Goal: Task Accomplishment & Management: Manage account settings

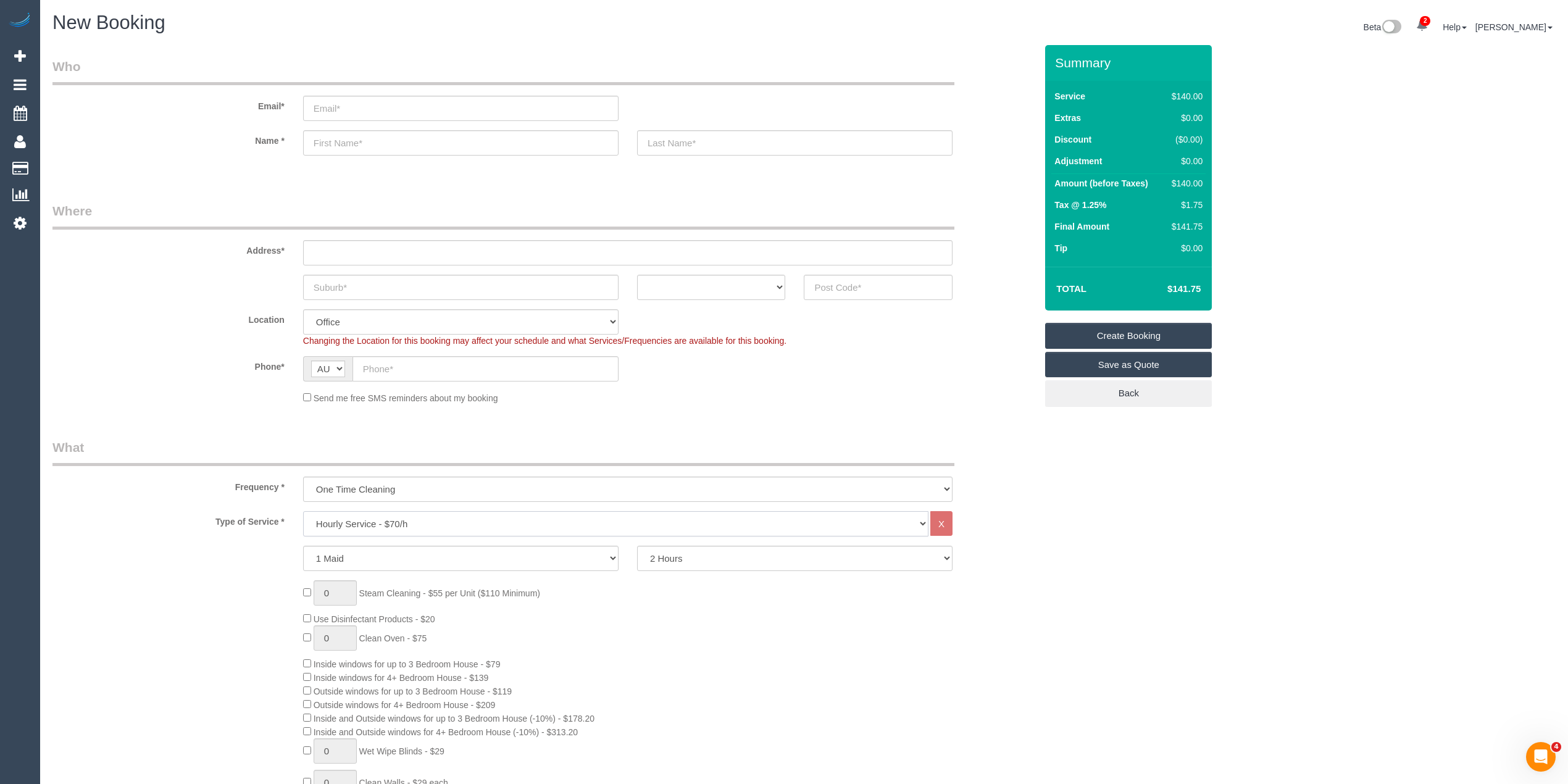
click at [349, 521] on select "Hourly Service - $70/h Hourly Service - $65/h Hourly Service - $60/h Hourly Ser…" at bounding box center [615, 524] width 625 height 26
select select "211"
click at [303, 511] on select "Hourly Service - $70/h Hourly Service - $65/h Hourly Service - $60/h Hourly Ser…" at bounding box center [615, 524] width 625 height 26
click at [1192, 289] on h4 "$370.98" at bounding box center [1166, 289] width 70 height 11
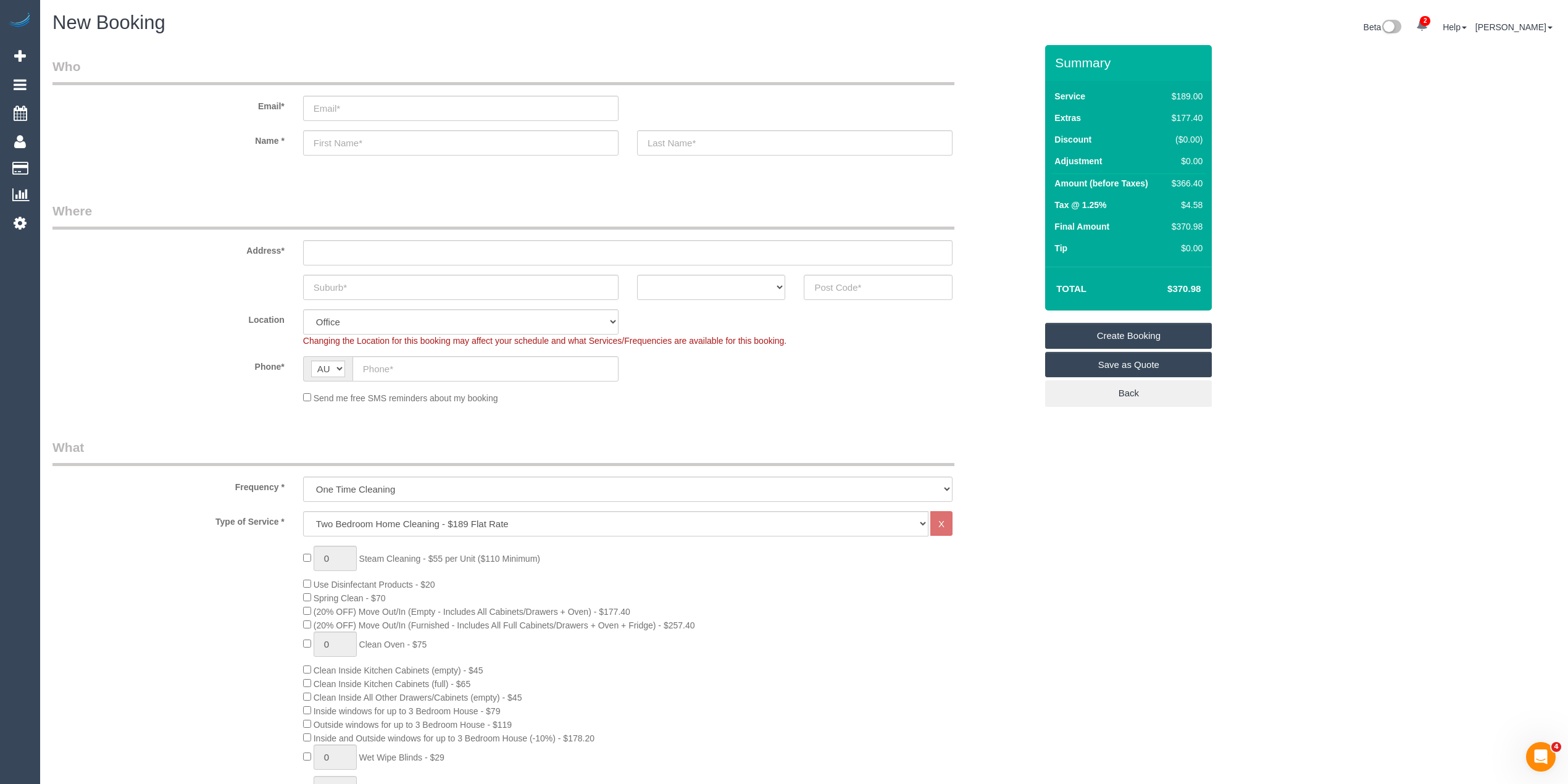
copy h4 "370.98"
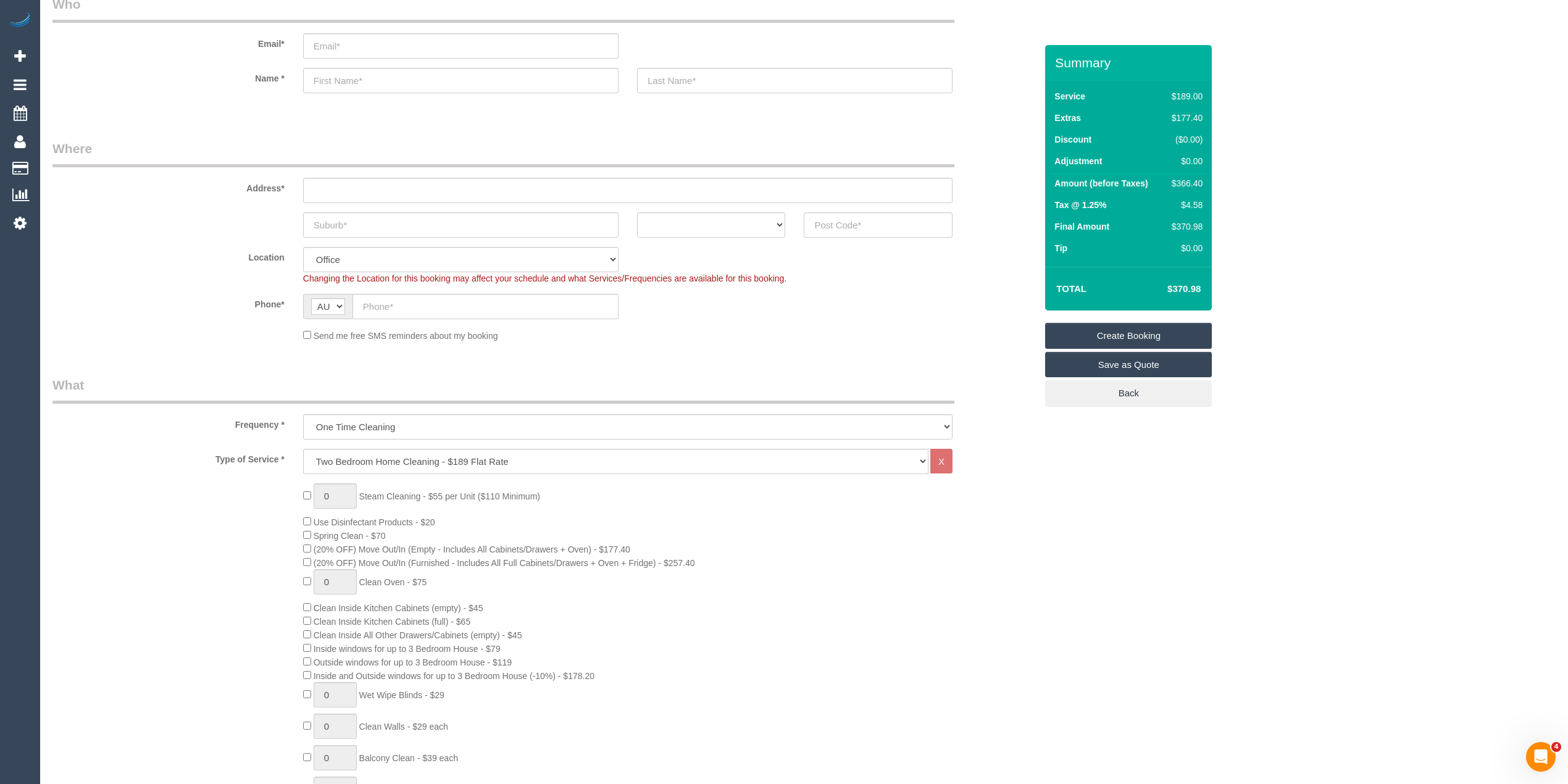
scroll to position [137, 0]
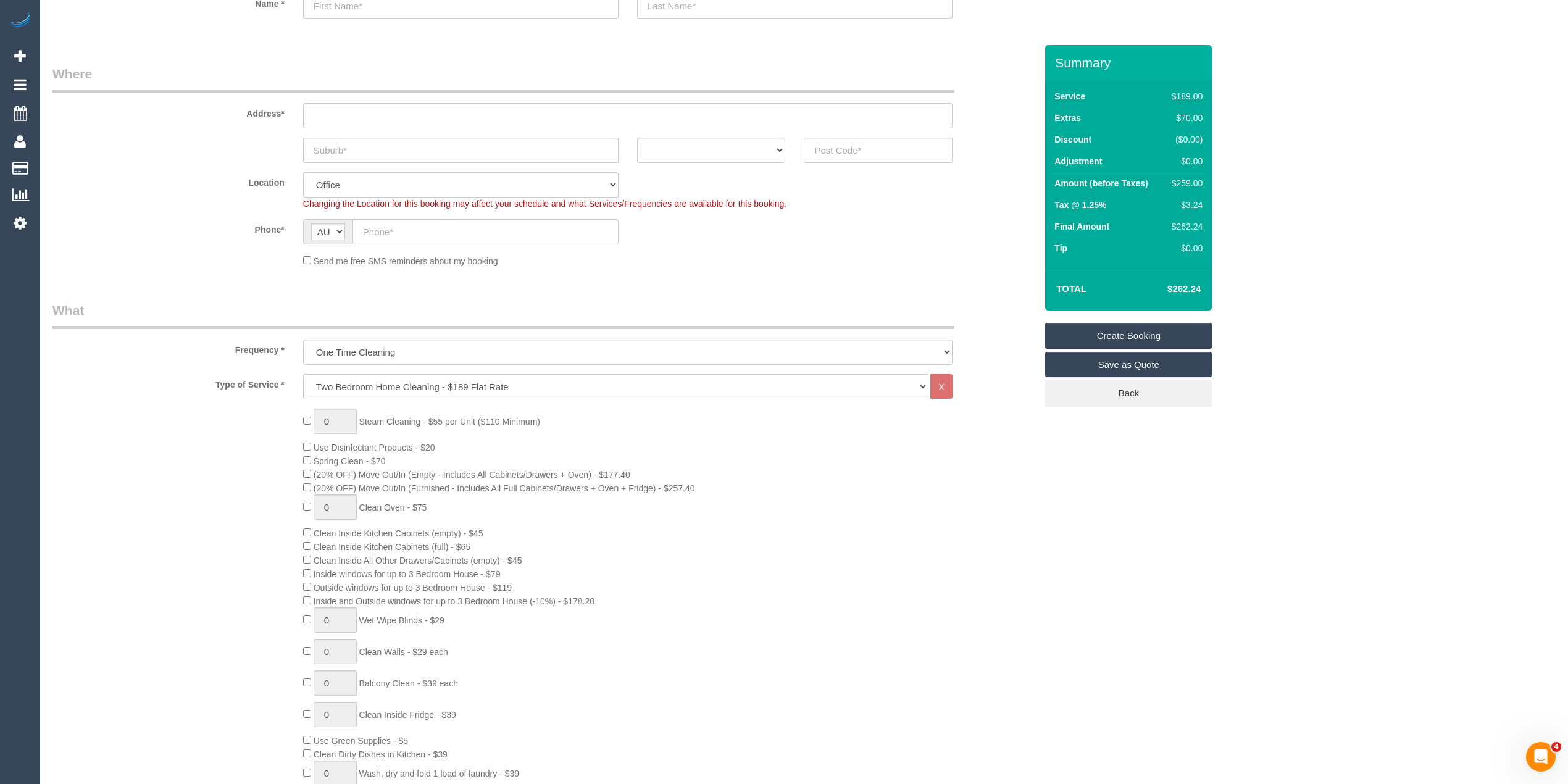
click at [309, 500] on div "0 Steam Cleaning - $55 per Unit ($110 Minimum) Use Disinfectant Products - $20 …" at bounding box center [669, 639] width 752 height 460
type input "1"
click at [379, 509] on span "Clean Oven - $75" at bounding box center [393, 507] width 68 height 10
click at [424, 502] on span "Clean Oven - $75" at bounding box center [393, 507] width 68 height 10
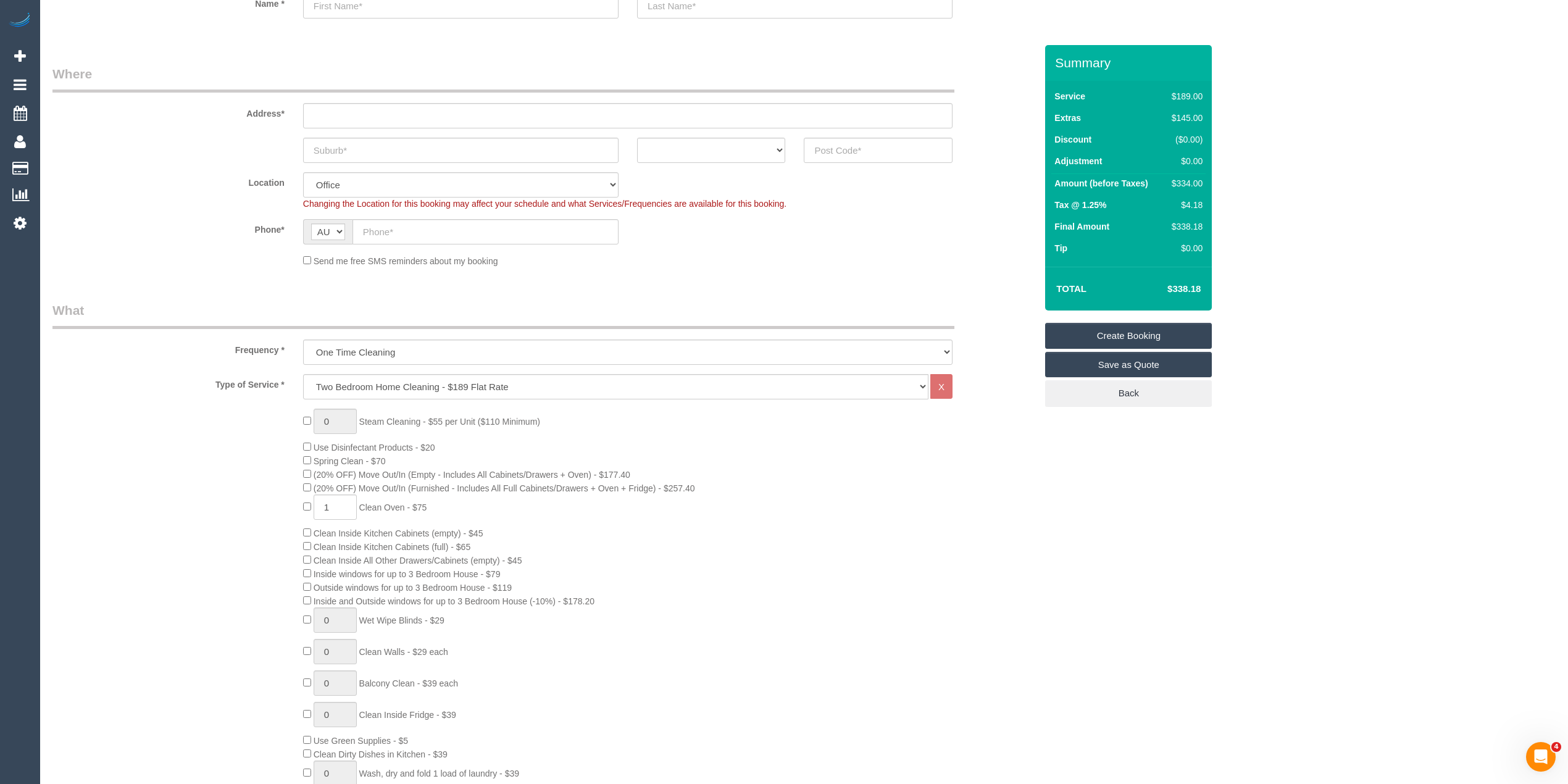
copy span "Clean Oven - $75"
type input "1"
click at [375, 712] on span "Clean Inside Fridge - $39" at bounding box center [407, 714] width 97 height 10
click at [456, 712] on span "Clean Inside Fridge - $39" at bounding box center [407, 714] width 97 height 10
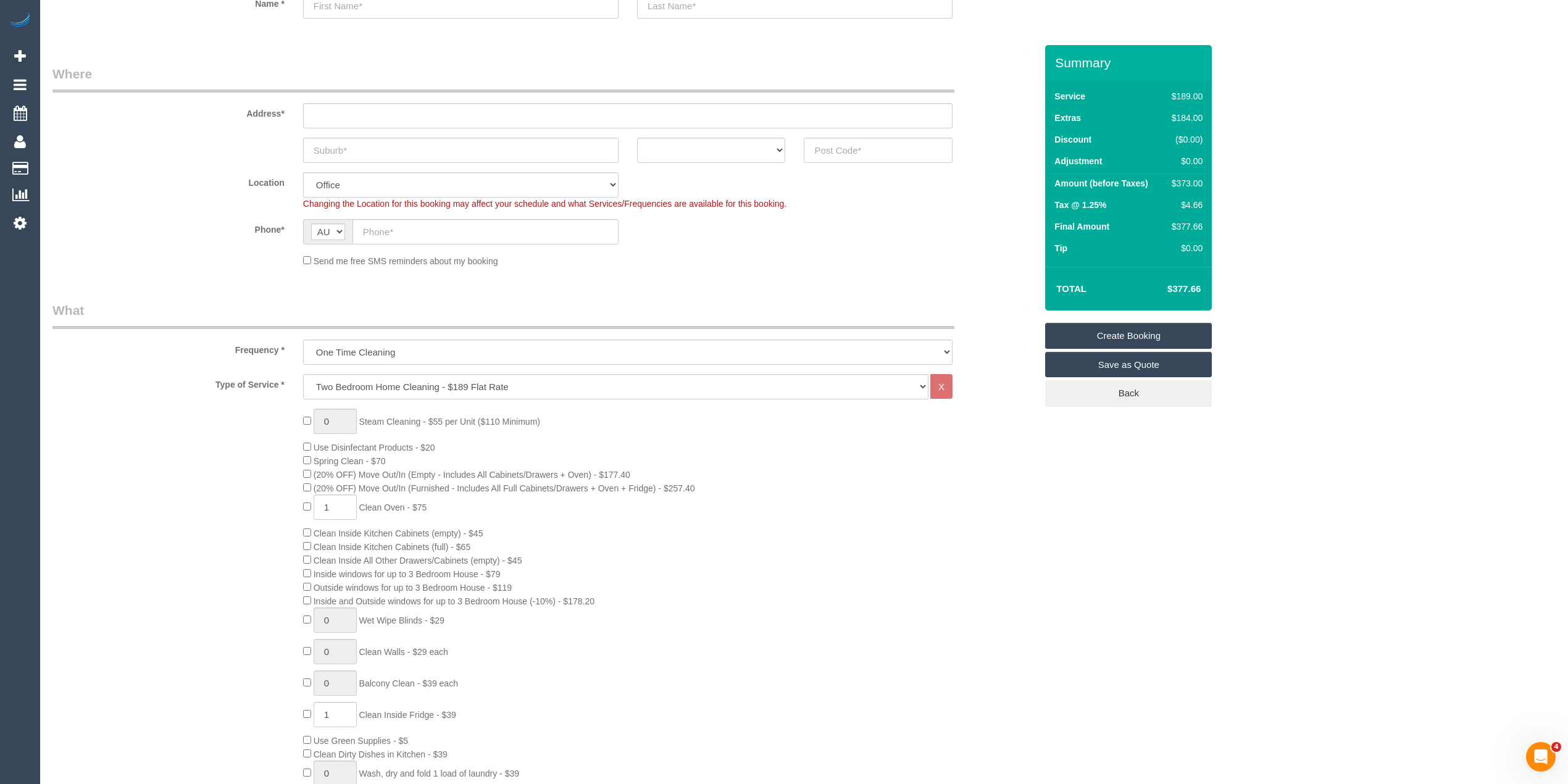
copy span "Clean Inside Fridge - $39"
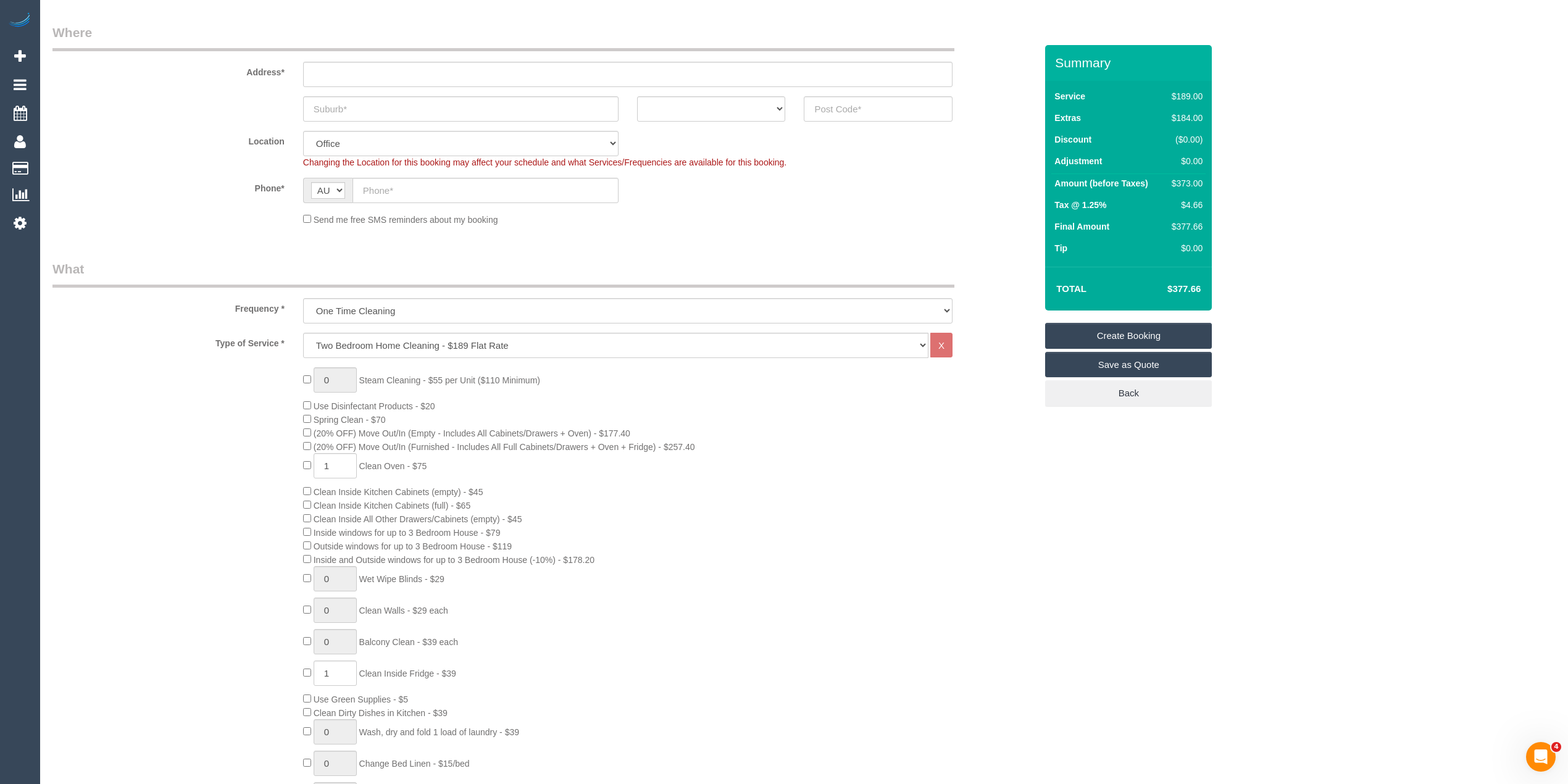
scroll to position [274, 0]
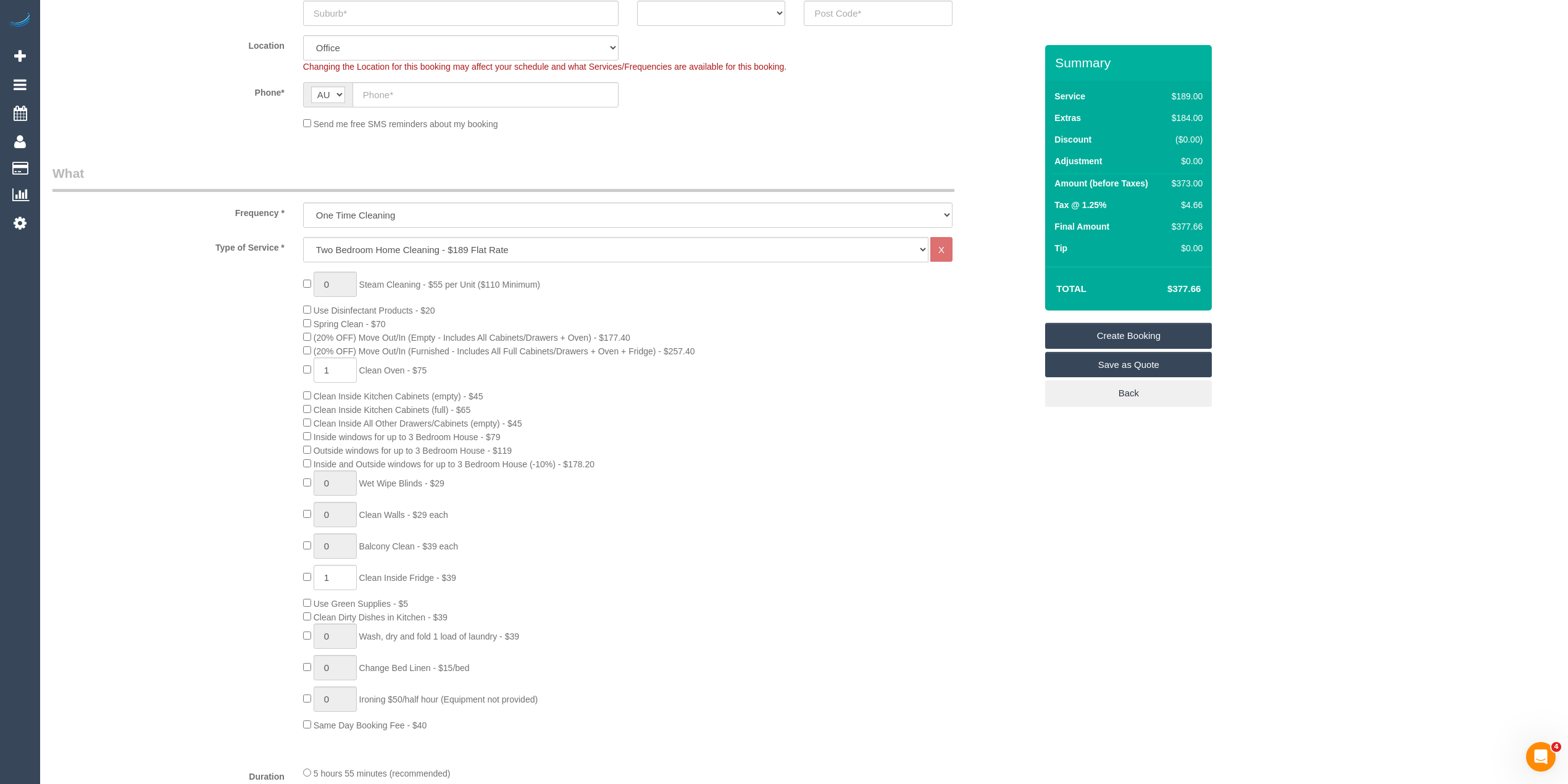
click at [325, 436] on span "Inside windows for up to 3 Bedroom House - $79" at bounding box center [407, 437] width 187 height 10
click at [500, 435] on span "Inside windows for up to 3 Bedroom House - $79" at bounding box center [407, 437] width 187 height 10
copy span "Inside windows for up to 3 Bedroom House - $79"
click at [327, 448] on span "Outside windows for up to 3 Bedroom House - $119" at bounding box center [412, 451] width 198 height 10
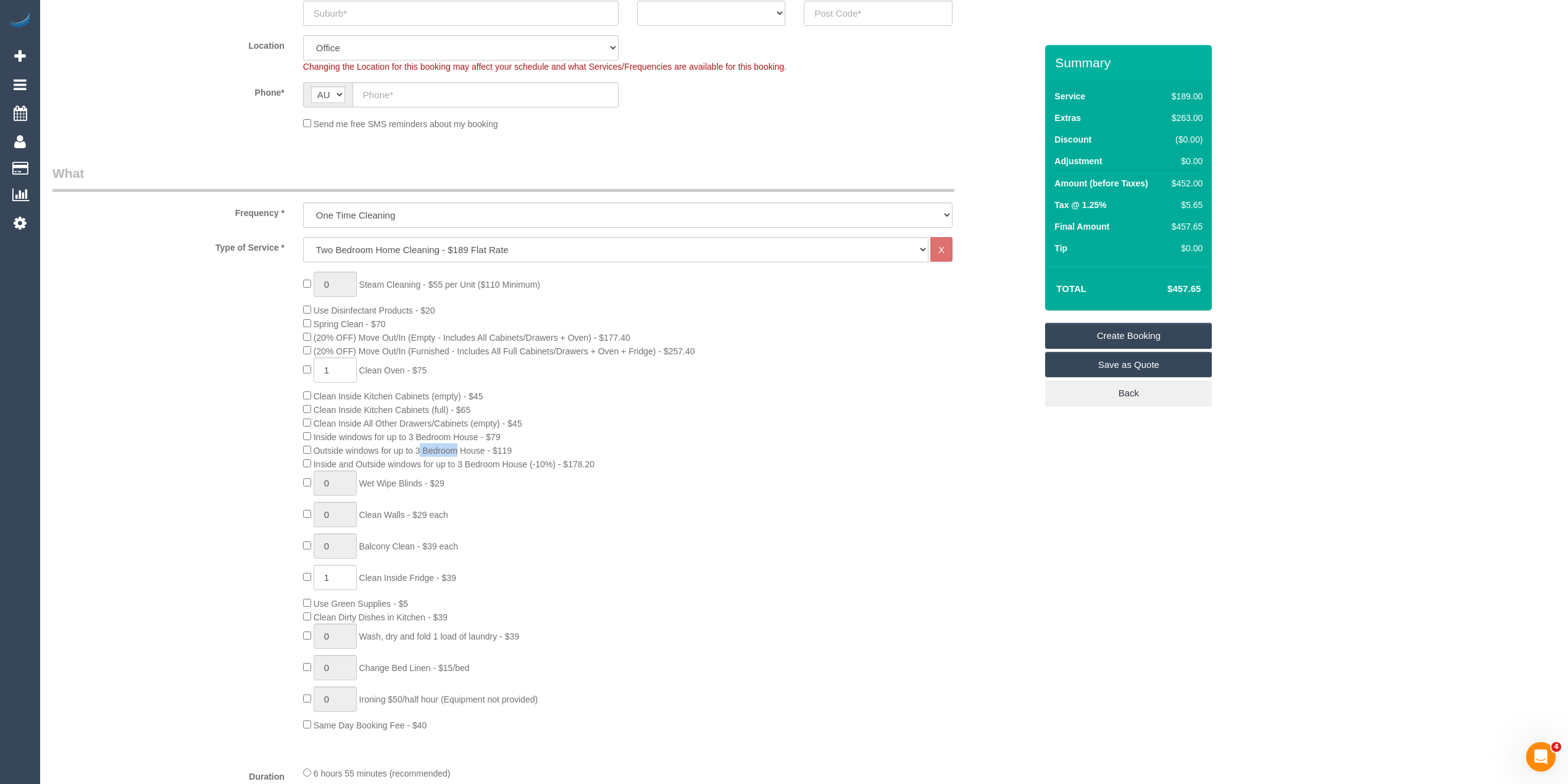
click at [327, 448] on span "Outside windows for up to 3 Bedroom House - $119" at bounding box center [412, 451] width 198 height 10
click at [312, 450] on span "Outside windows for up to 3 Bedroom House - $119" at bounding box center [407, 451] width 209 height 10
click at [321, 465] on span "Inside and Outside windows for up to 3 Bedroom House (-10%) - $178.20" at bounding box center [454, 464] width 281 height 10
click at [591, 464] on span "Inside and Outside windows for up to 3 Bedroom House (-10%) - $178.20" at bounding box center [454, 464] width 281 height 10
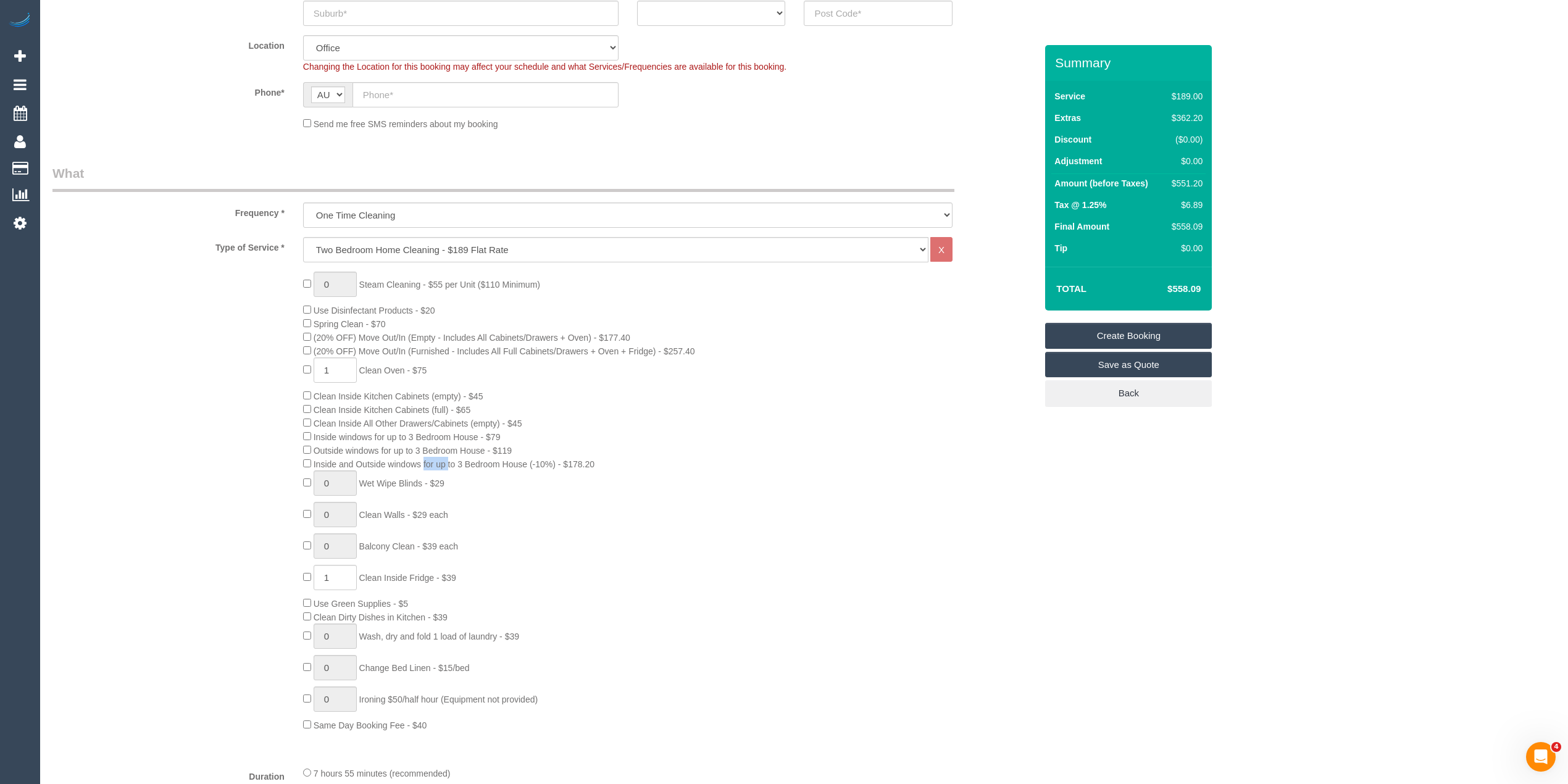
copy span "Inside and Outside windows for up to 3 Bedroom House (-10%) - $178.20"
click at [1187, 179] on div "$551.20" at bounding box center [1185, 183] width 35 height 12
copy div "551.20"
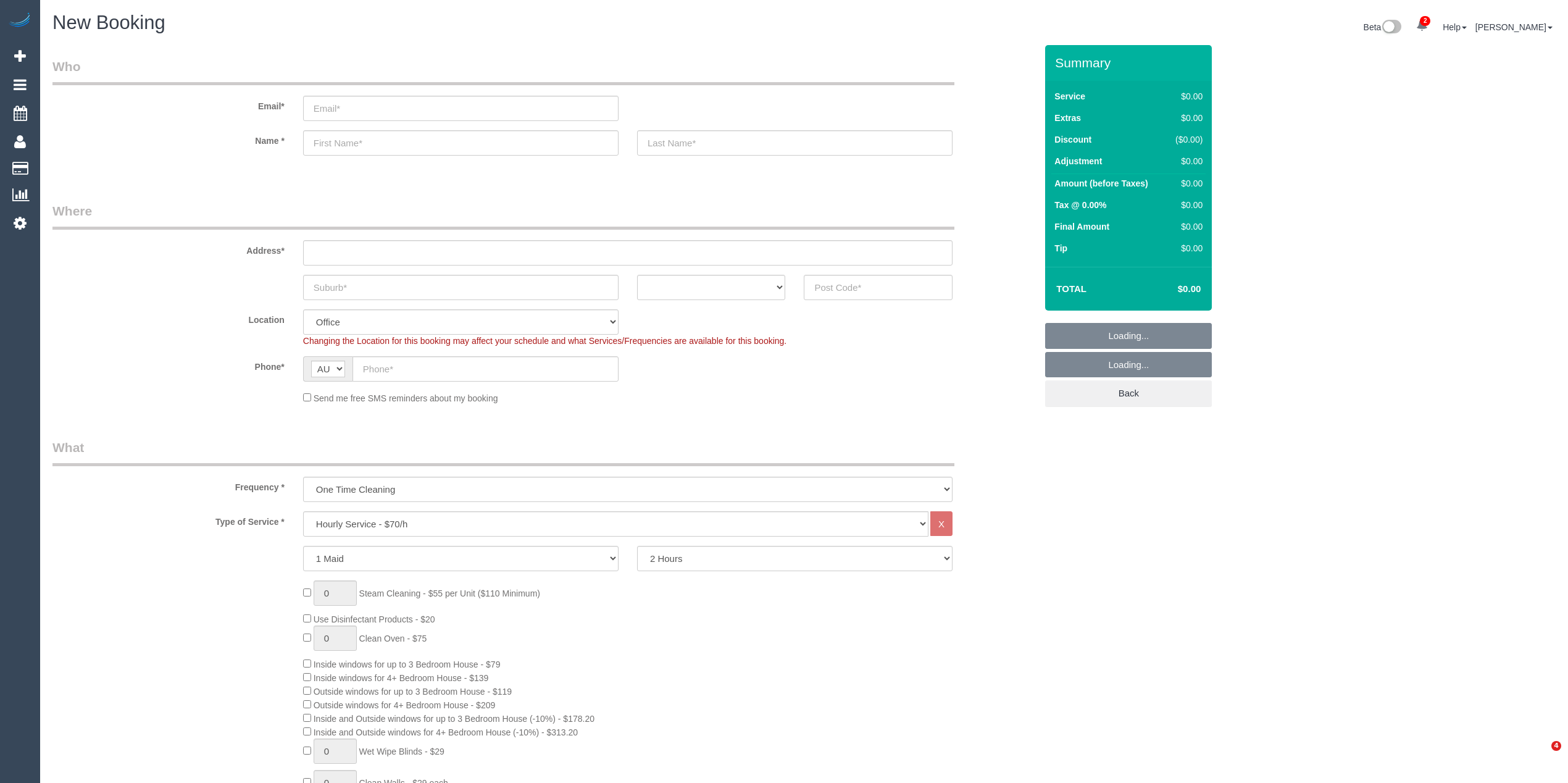
select select "object:843"
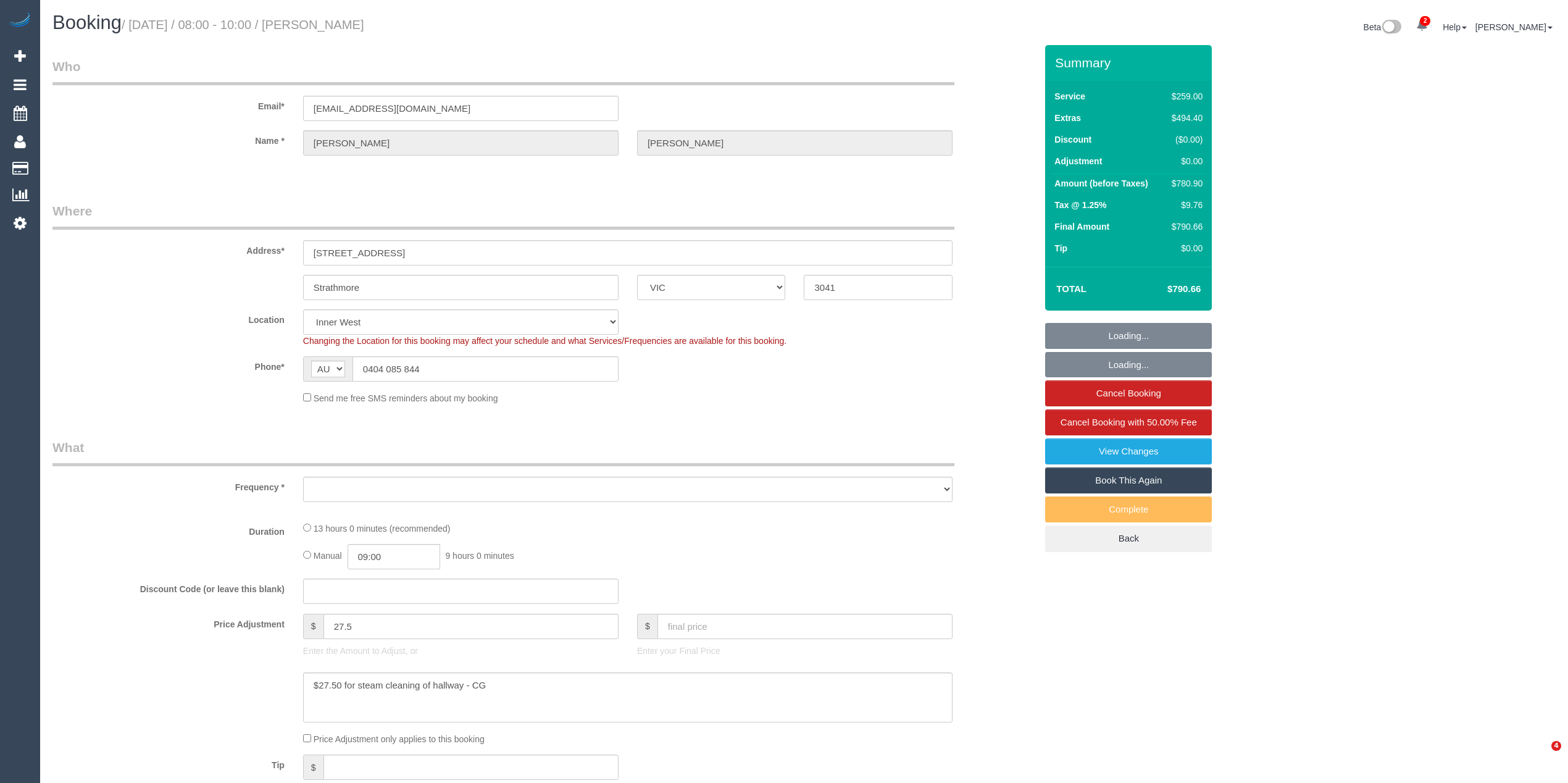
select select "VIC"
select select "object:649"
select select "string:stripe-pm_1SCf7r2GScqysDRVEyQYtjF6"
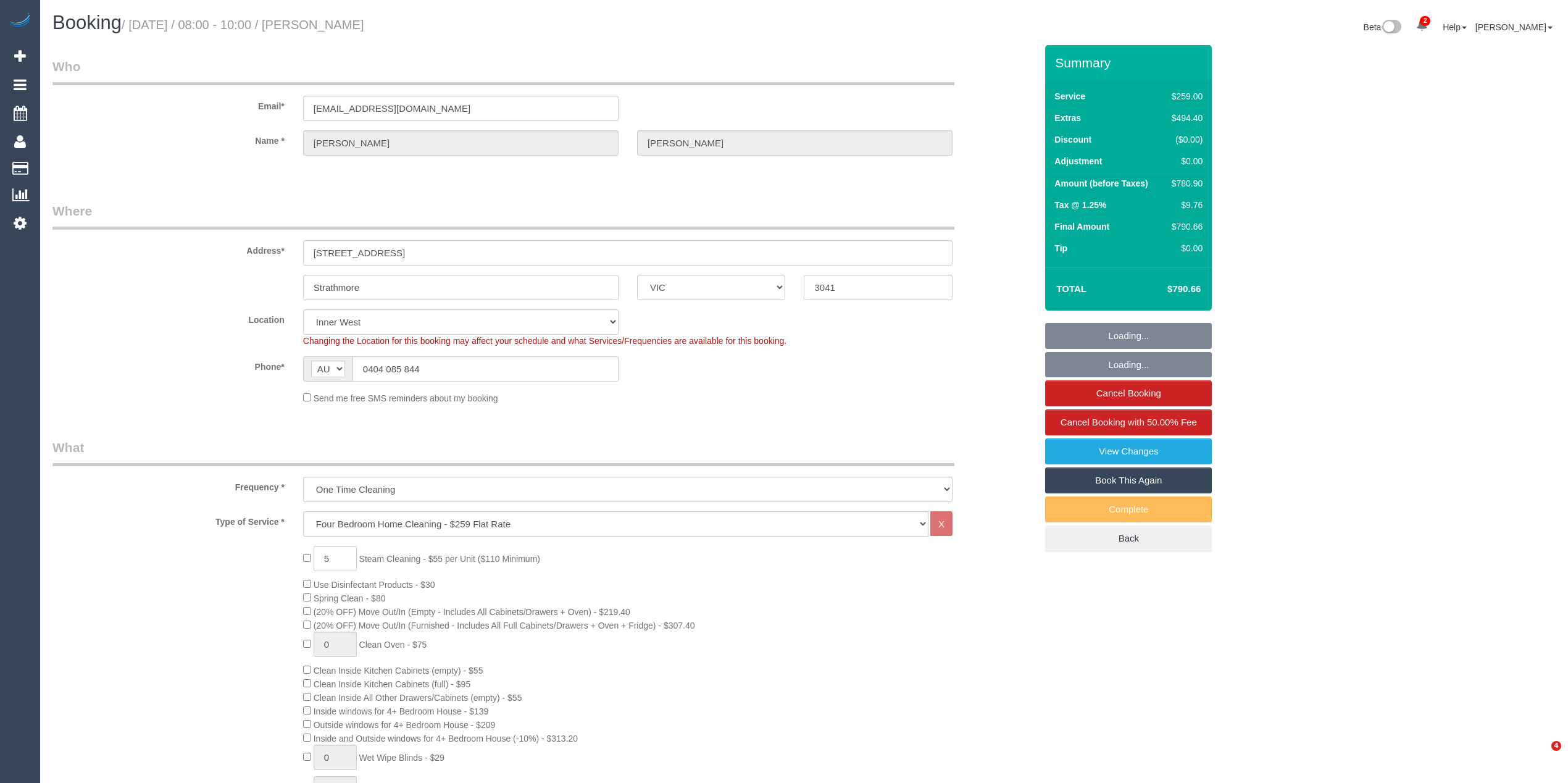
select select "number:28"
select select "number:14"
select select "number:18"
select select "number:24"
select select "number:26"
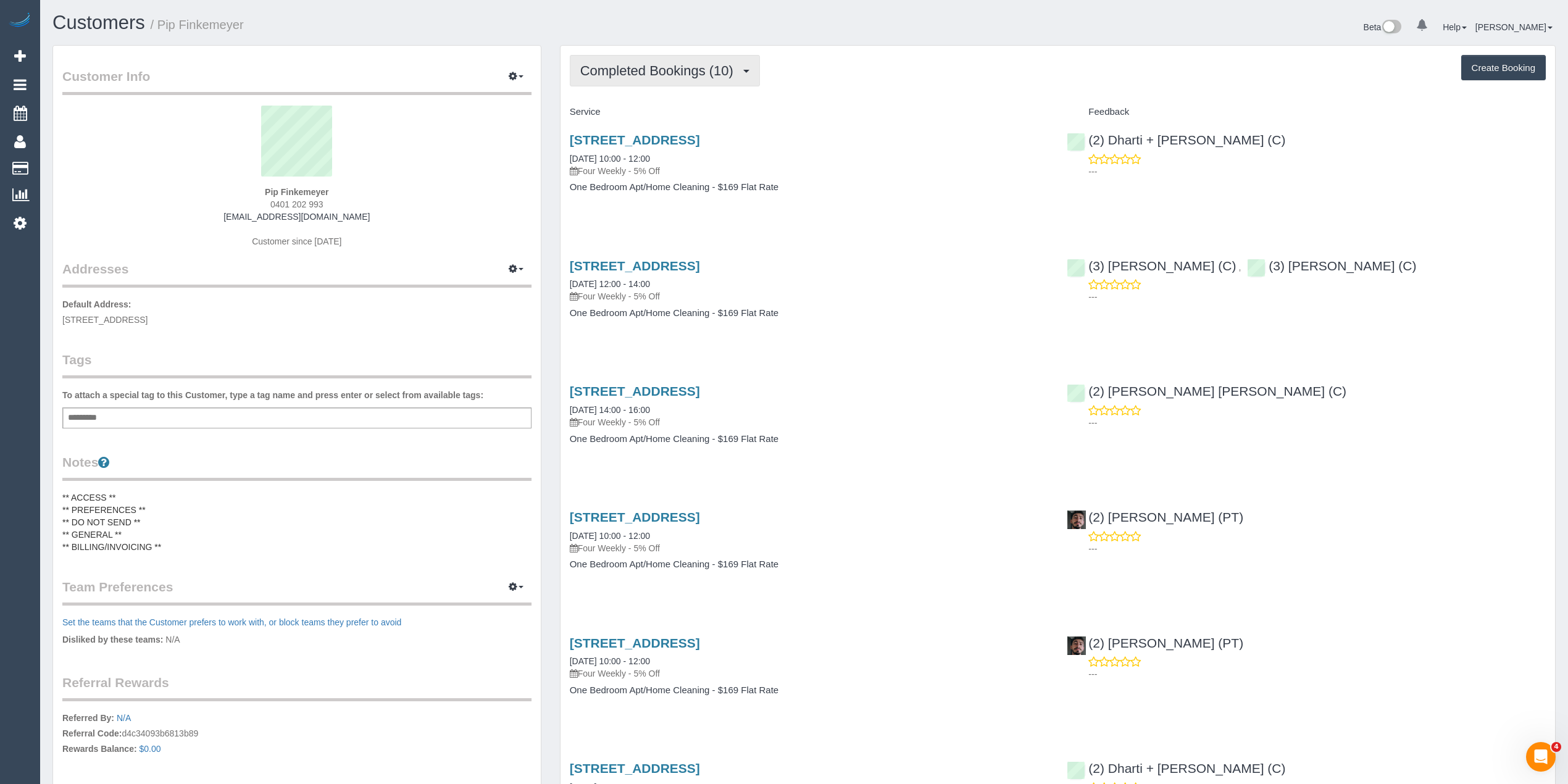
click at [625, 63] on span "Completed Bookings (10)" at bounding box center [660, 71] width 159 height 16
click at [880, 70] on div "Completed Bookings (10) Completed Bookings (10) Upcoming Bookings (0) Cancelled…" at bounding box center [1058, 70] width 976 height 31
drag, startPoint x: 875, startPoint y: 140, endPoint x: 571, endPoint y: 134, distance: 304.1
click at [571, 134] on h3 "8 Royal Lane, Fitzroy, Melbourne, VIC 3065" at bounding box center [809, 140] width 479 height 14
copy link "8 Royal Lane, Fitzroy, Melbourne, VIC 3065"
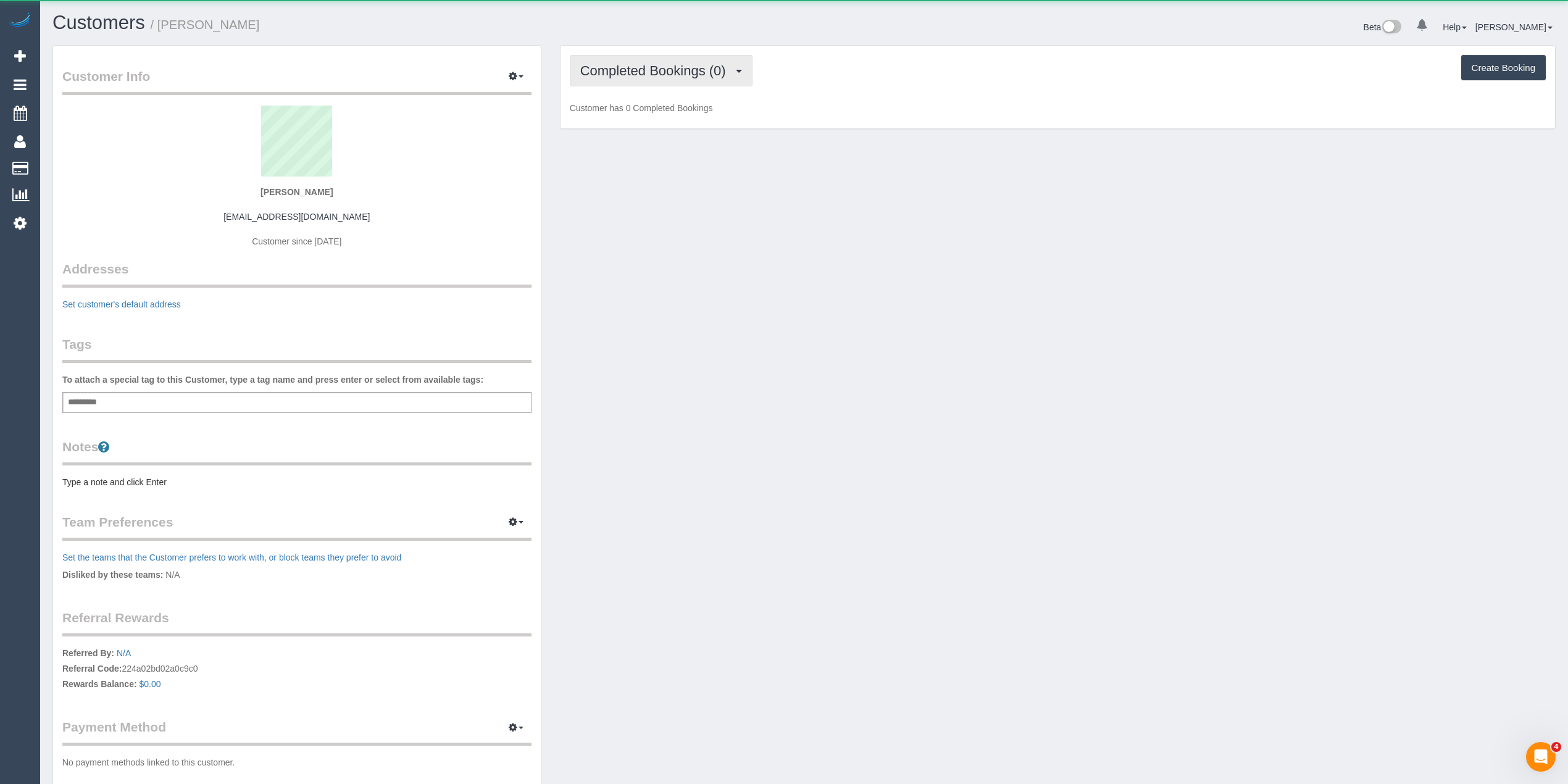
click at [609, 69] on span "Completed Bookings (0)" at bounding box center [657, 71] width 152 height 16
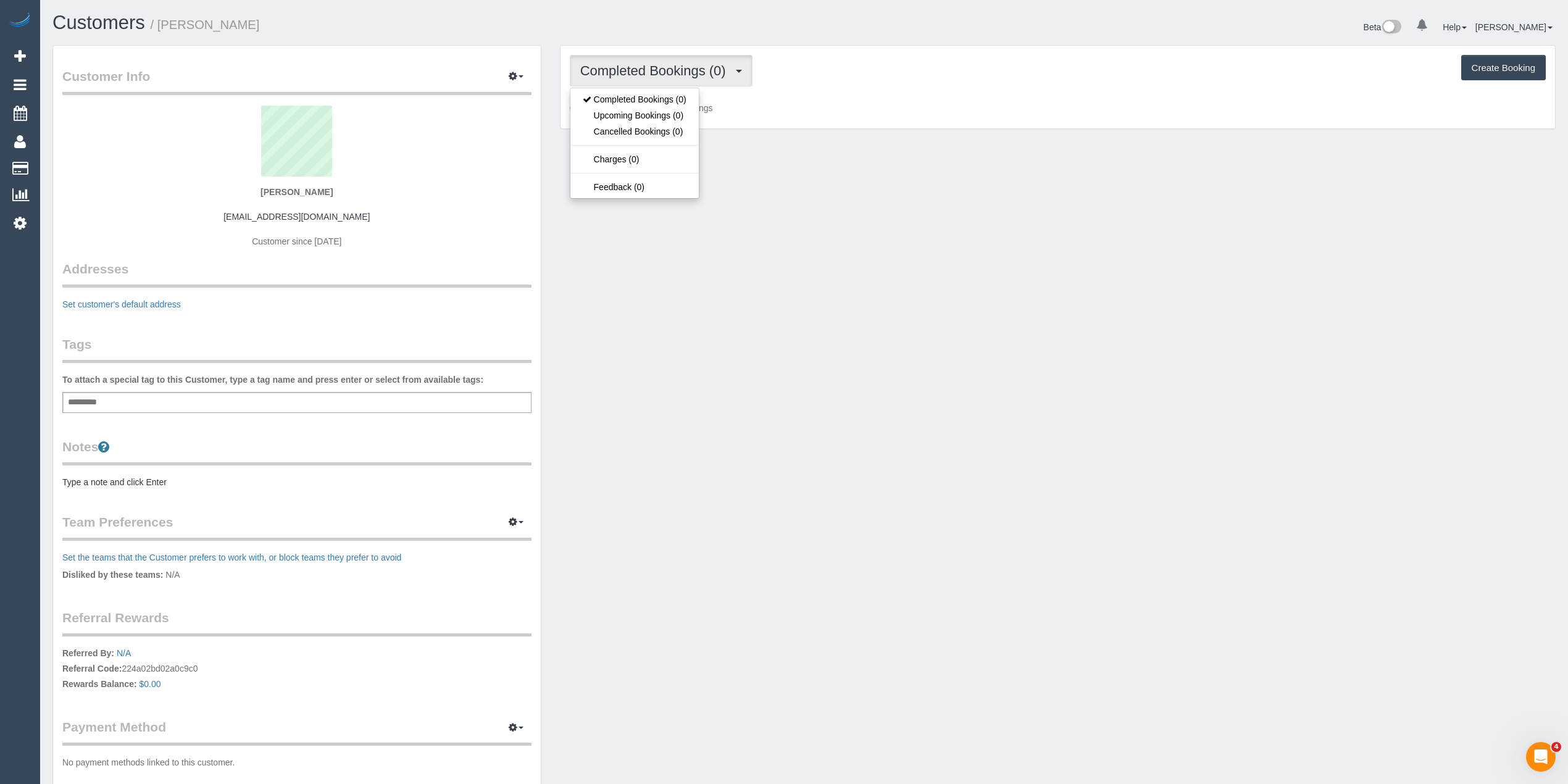
click at [609, 69] on span "Completed Bookings (0)" at bounding box center [657, 71] width 152 height 16
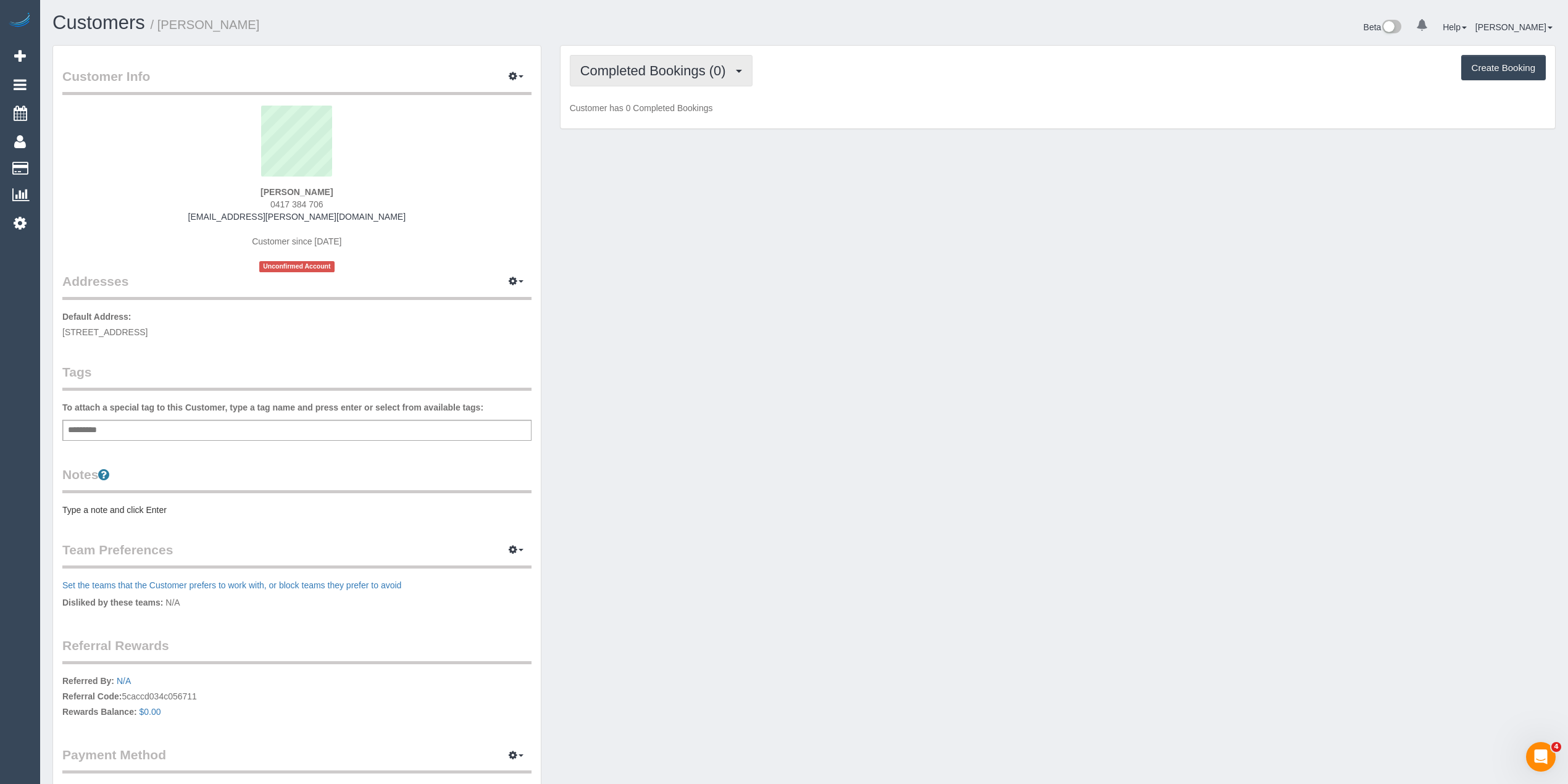
click at [619, 70] on span "Completed Bookings (0)" at bounding box center [657, 71] width 152 height 16
click at [653, 111] on link "Upcoming Bookings (1)" at bounding box center [635, 115] width 128 height 16
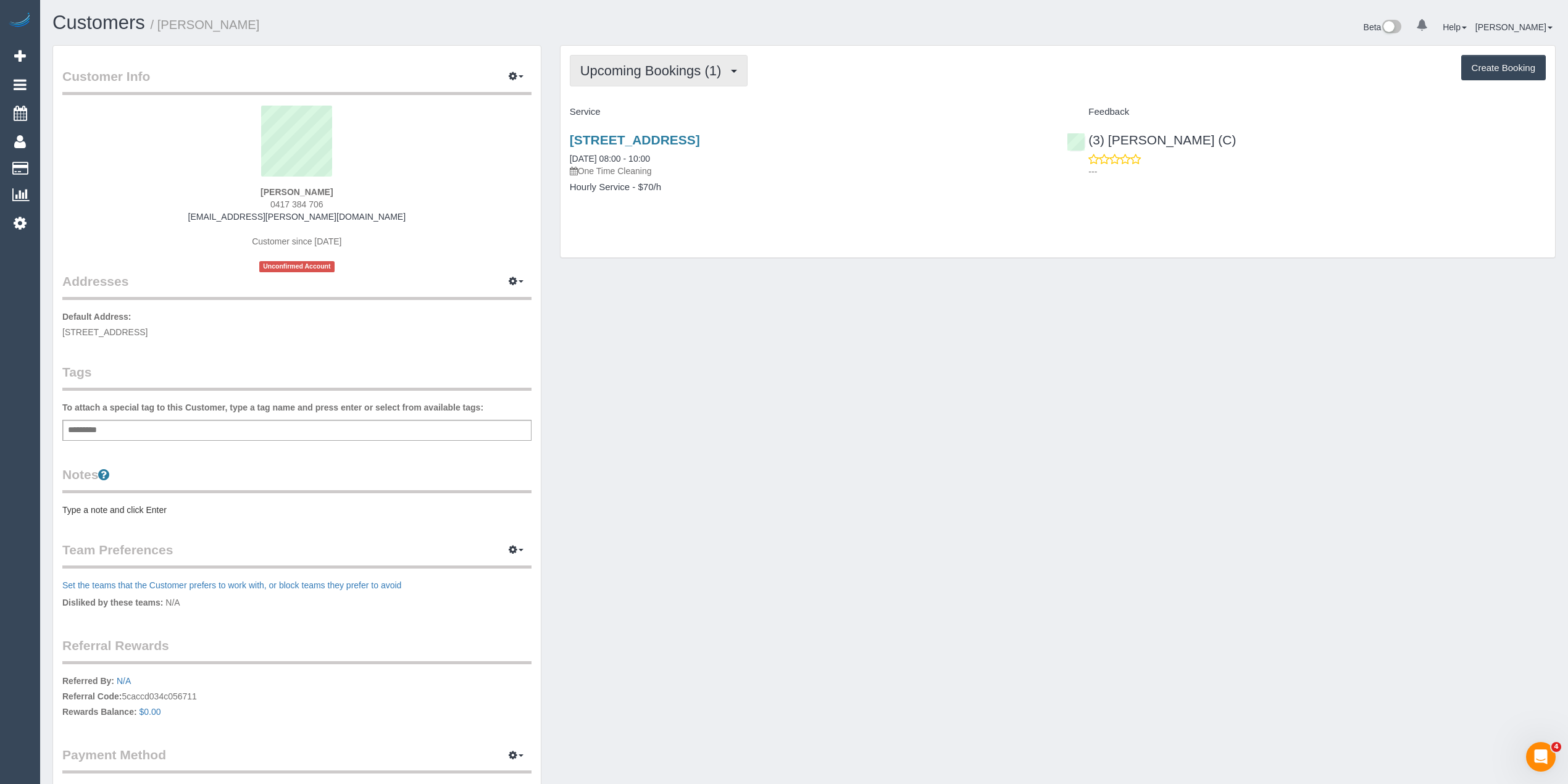
click at [623, 77] on span "Upcoming Bookings (1)" at bounding box center [654, 71] width 148 height 16
click at [700, 134] on link "6/249 Westgarth Street, Northcote, VIC 3070" at bounding box center [635, 140] width 131 height 14
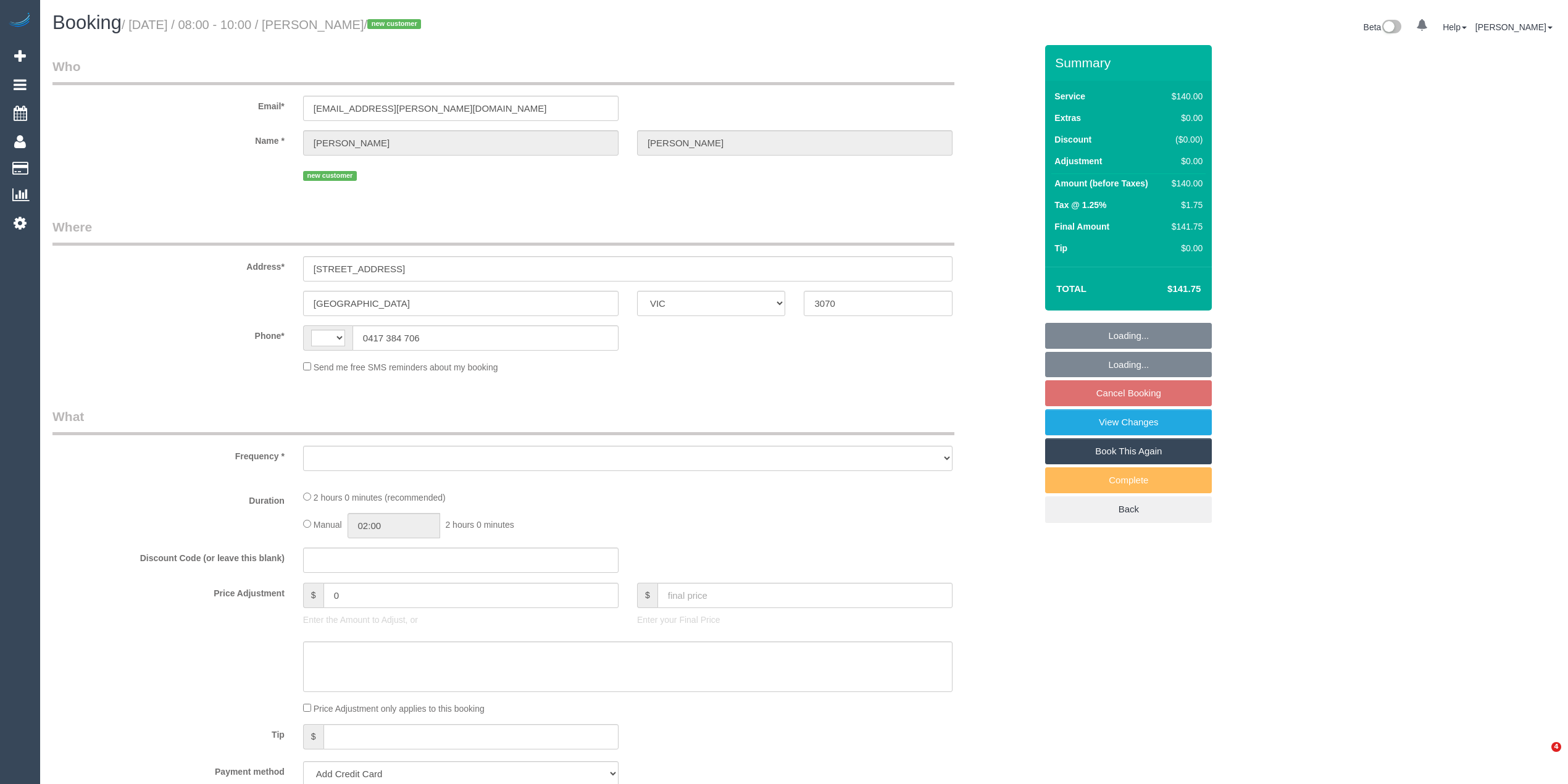
select select "VIC"
select select "string:AU"
select select "object:290"
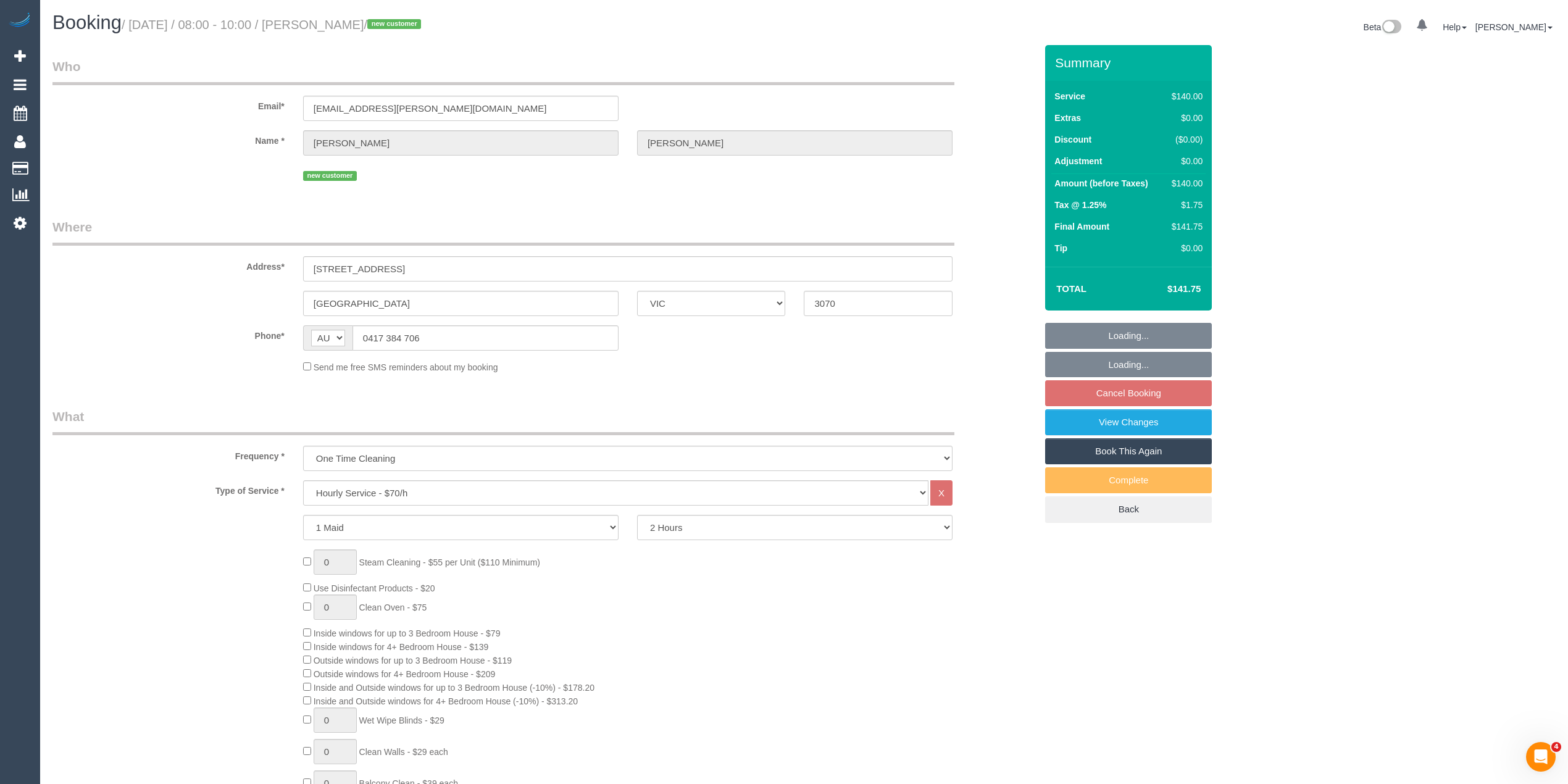
select select "string:stripe-pm_1S8B4l2GScqysDRV8rfGoORq"
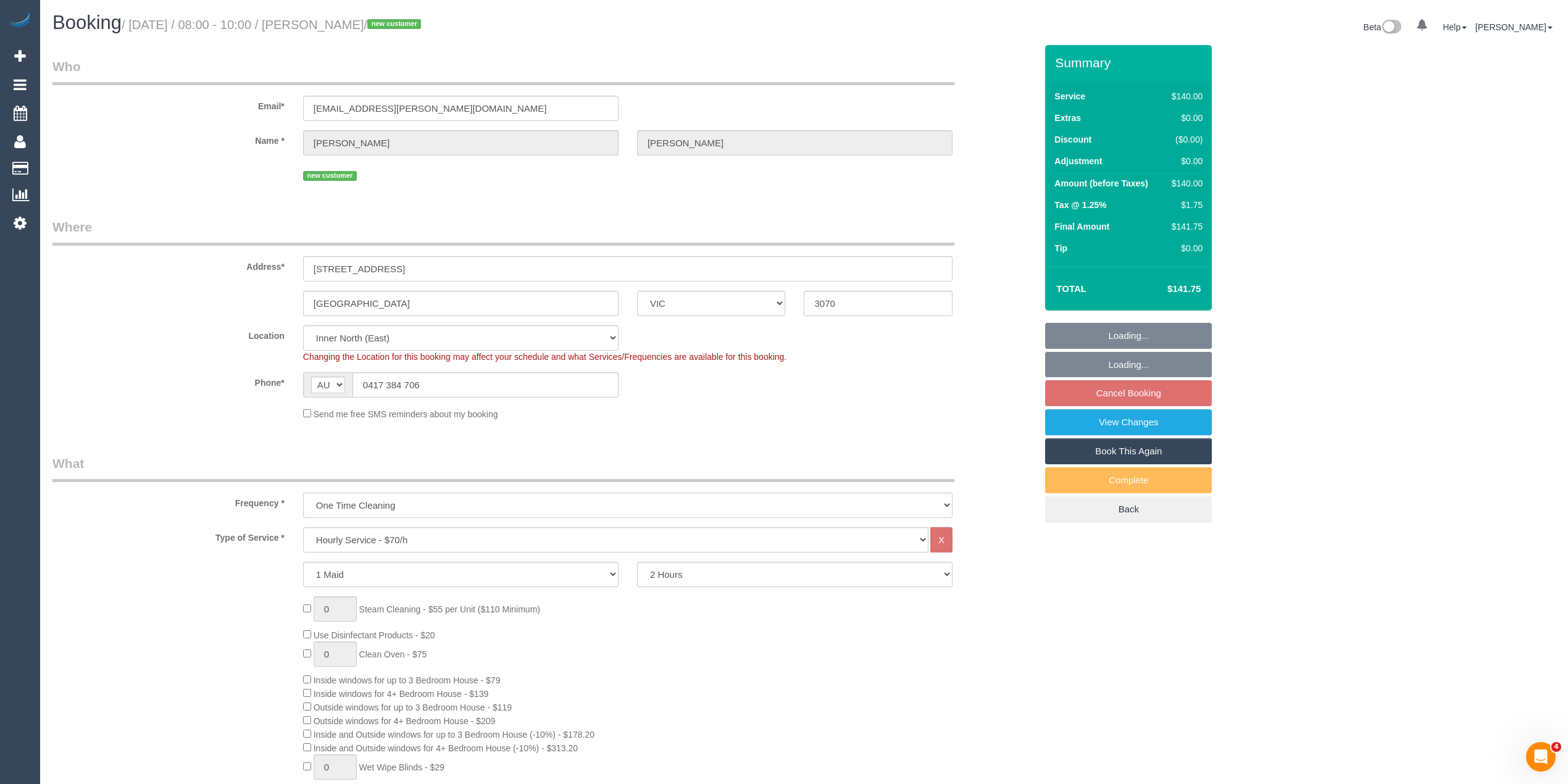
select select "number:28"
select select "number:14"
select select "number:18"
select select "number:36"
select select "object:1680"
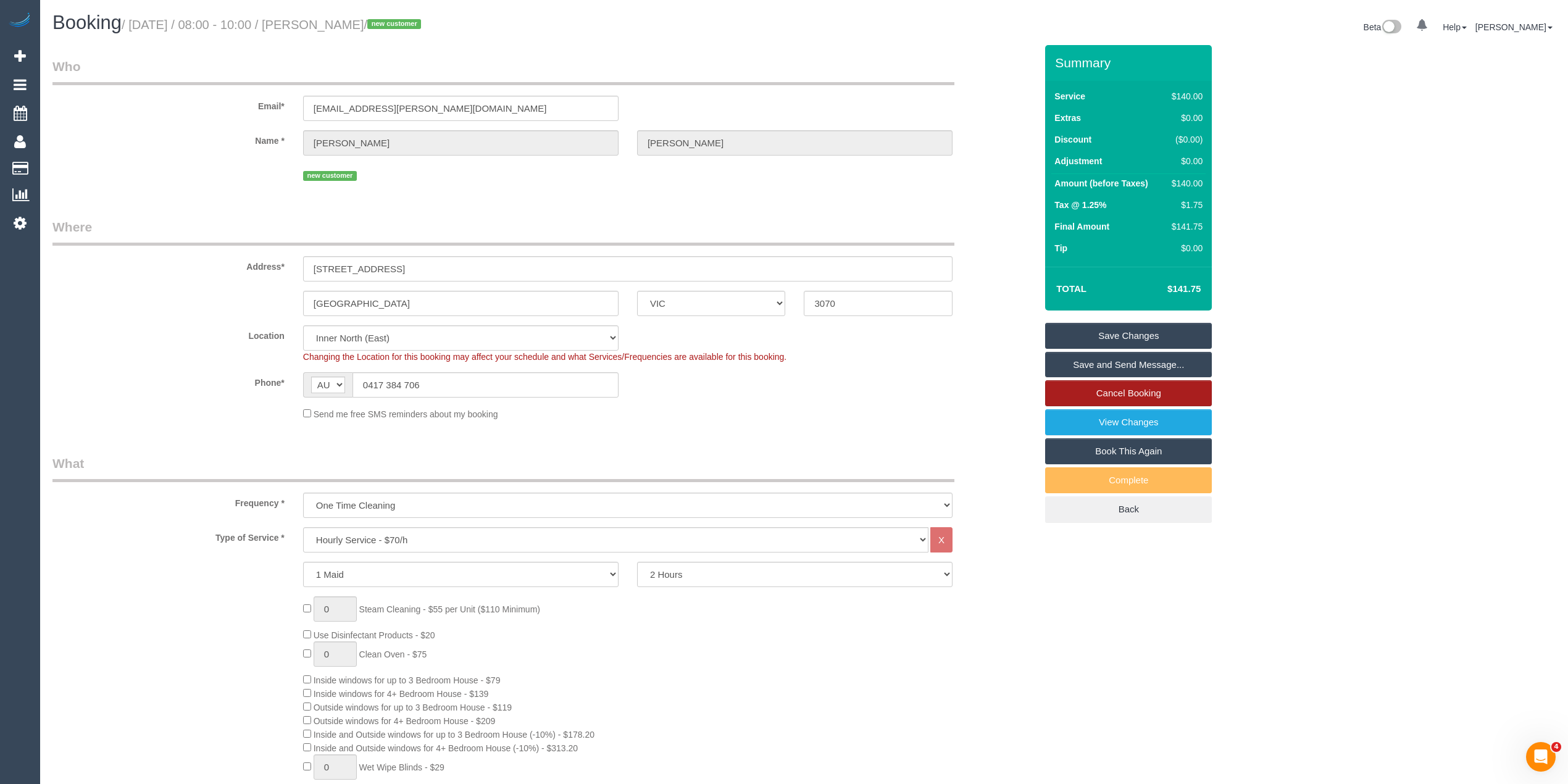
click at [1112, 391] on link "Cancel Booking" at bounding box center [1129, 393] width 167 height 26
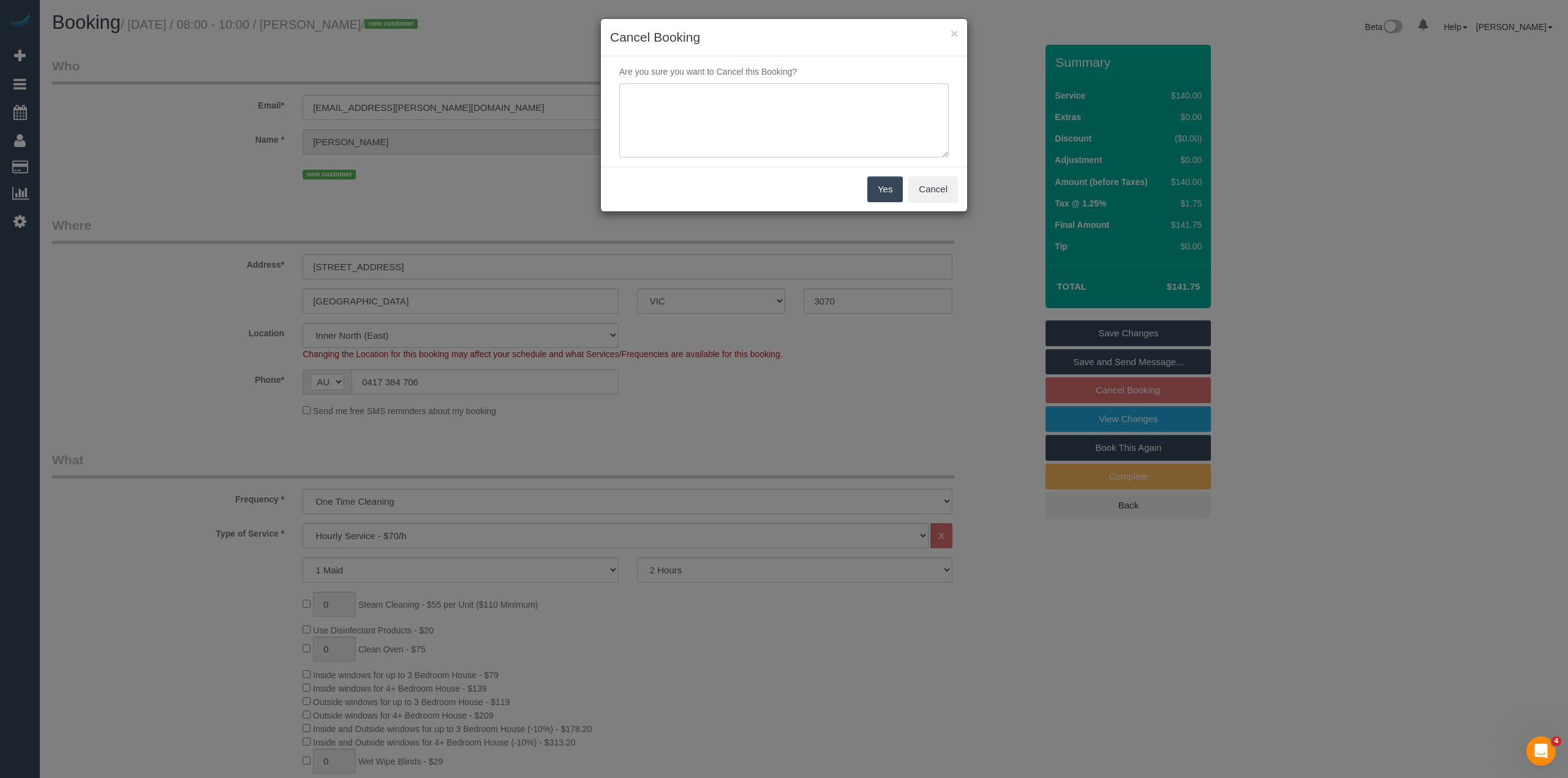
click at [657, 89] on textarea at bounding box center [784, 120] width 330 height 75
type textarea "Customer tried to cancel on Friday but wasn't able to call before 5pm. Needs to…"
click at [882, 196] on button "Yes" at bounding box center [885, 189] width 35 height 26
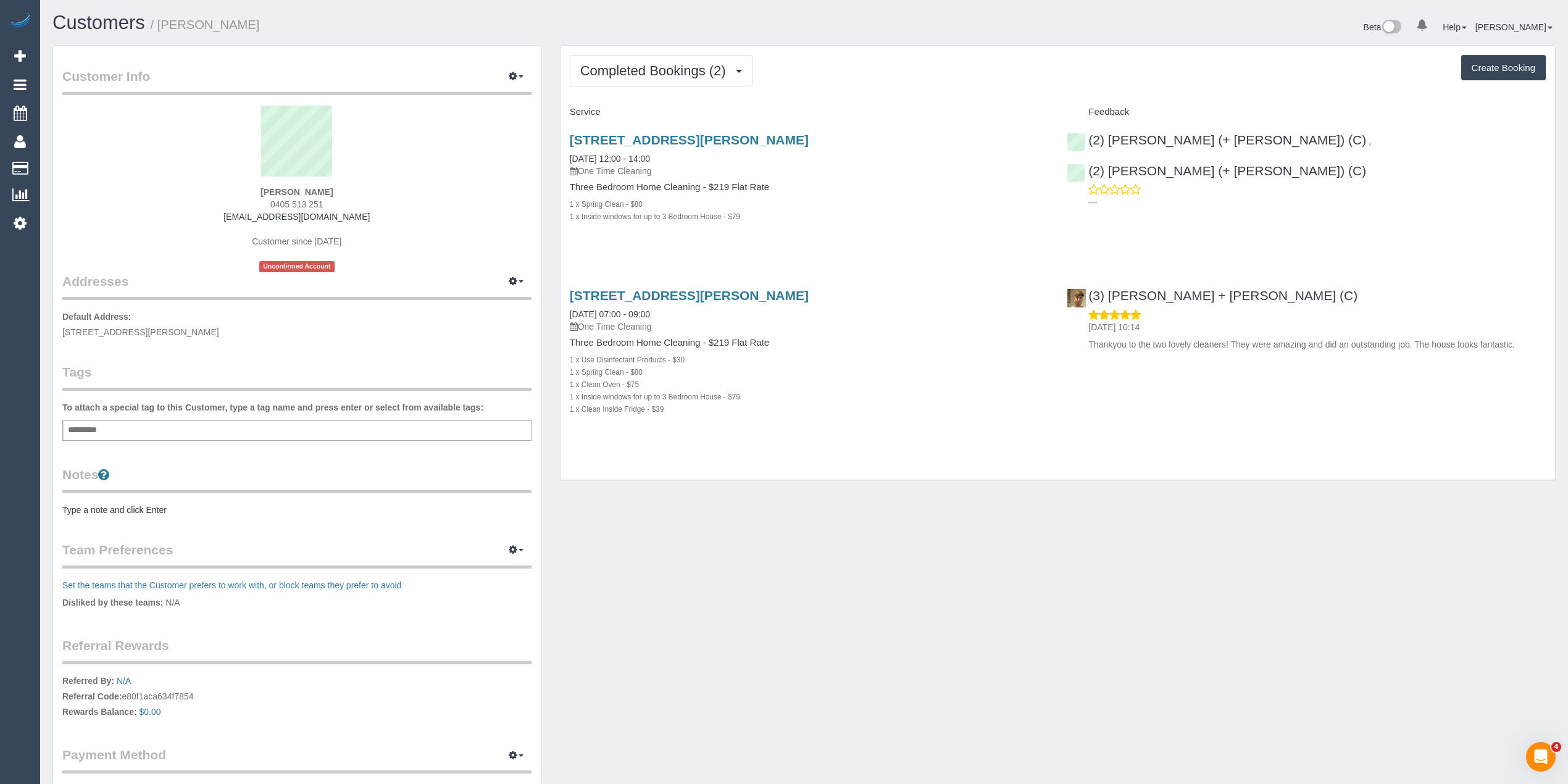
click at [1514, 65] on button "Create Booking" at bounding box center [1503, 67] width 84 height 26
select select "VIC"
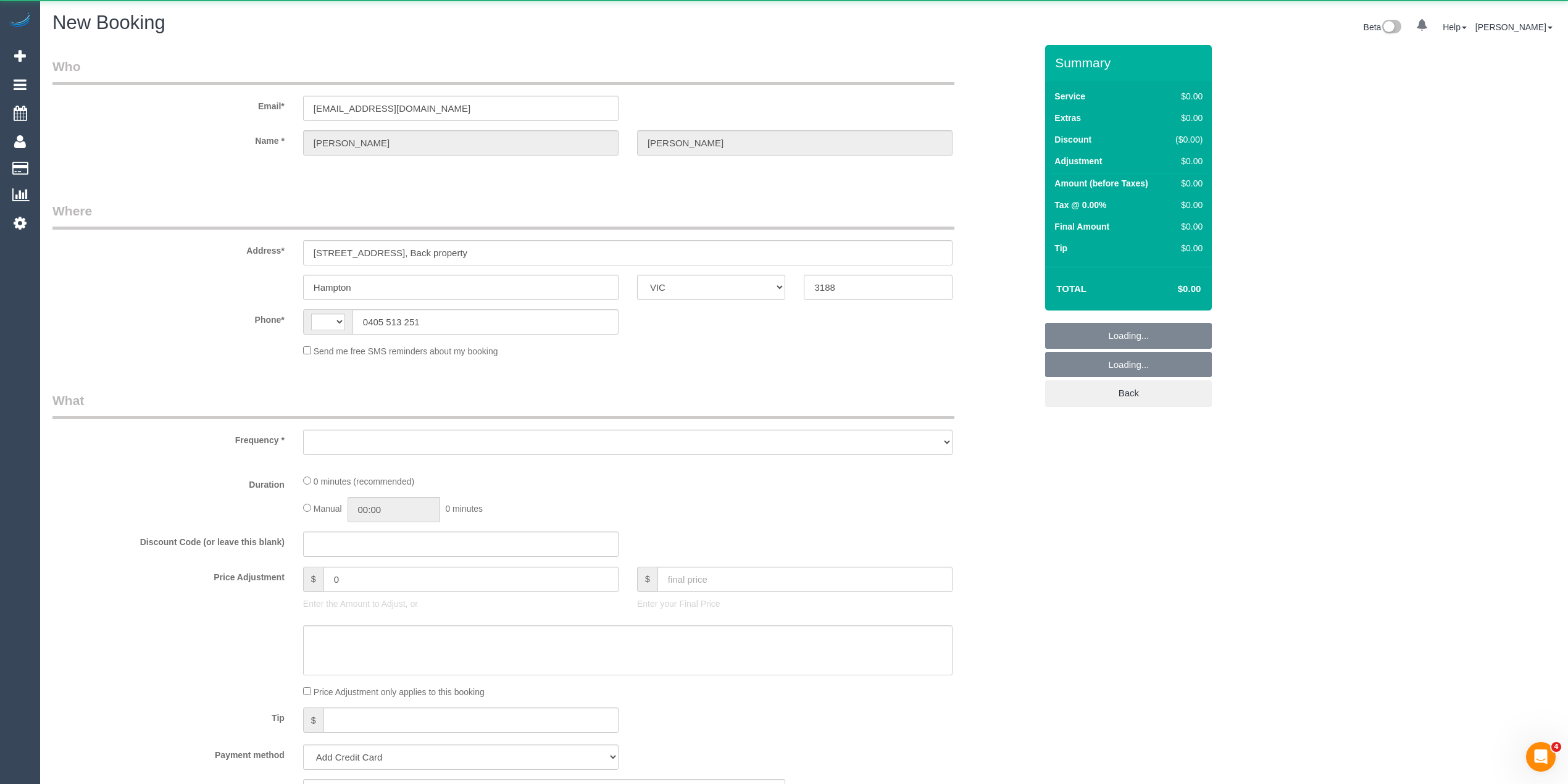
select select "string:AU"
select select "object:895"
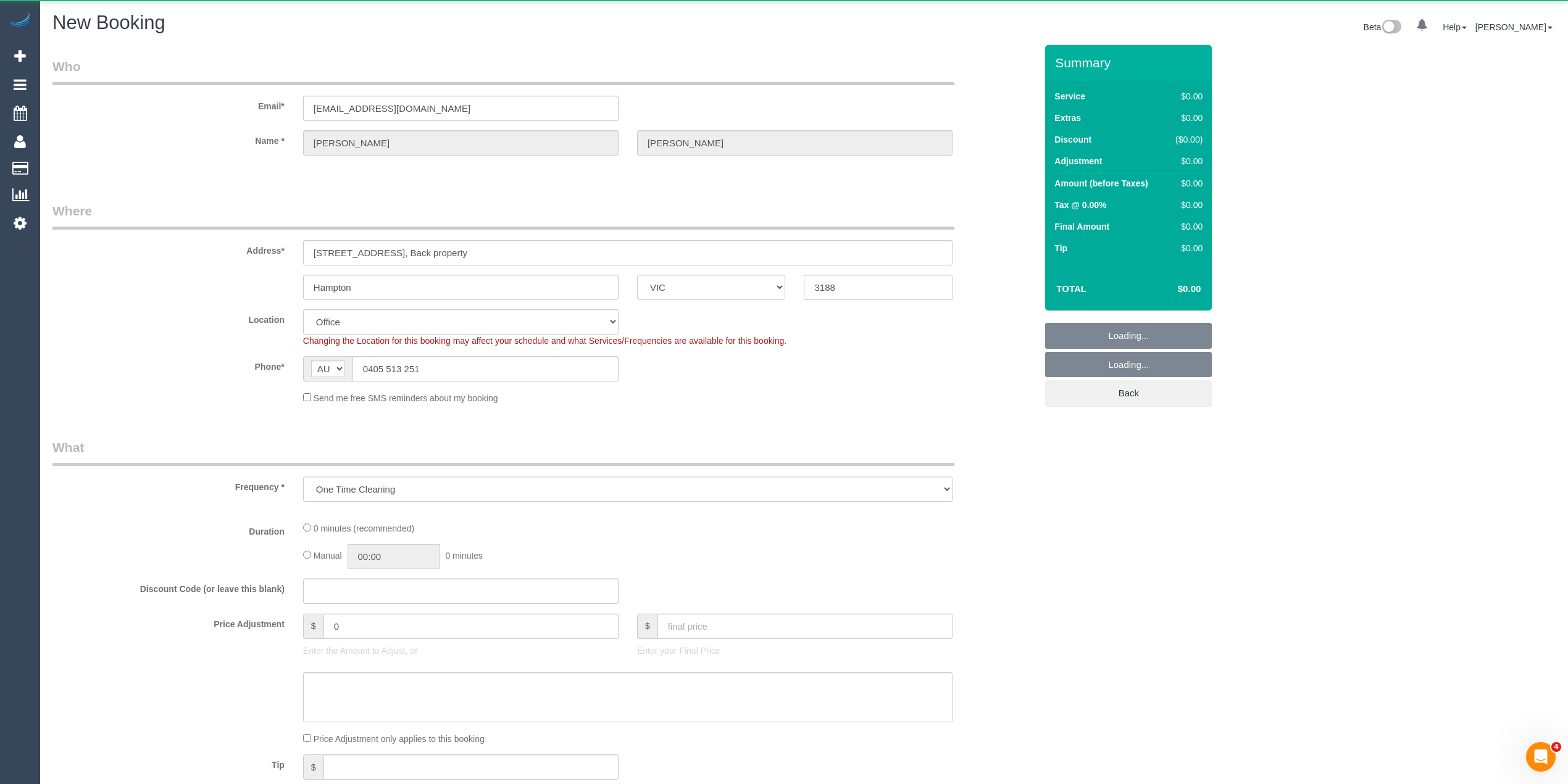
select select "string:stripe-pm_1SA1s52GScqysDRVLqy7YFPv"
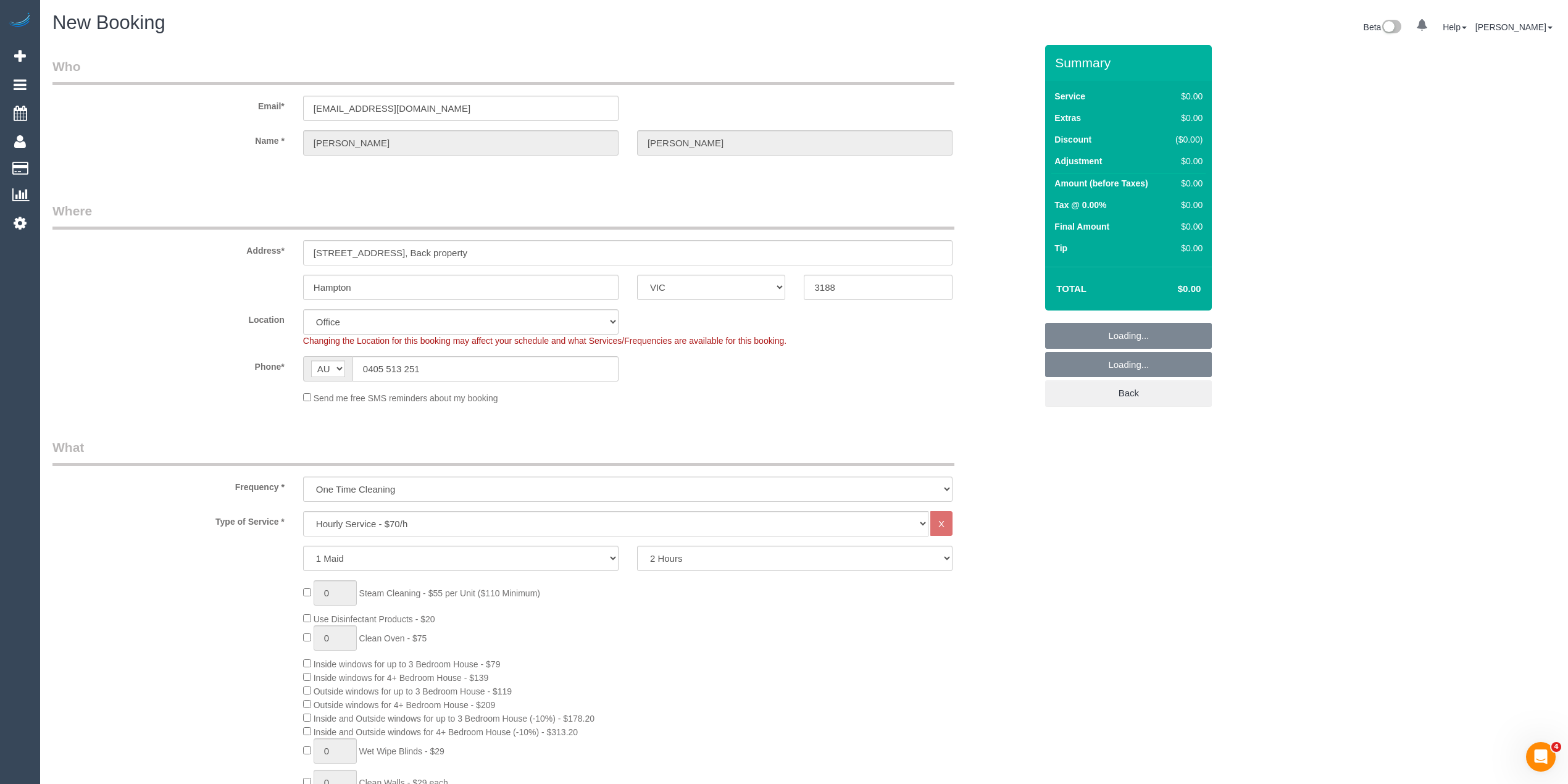
select select "object:2334"
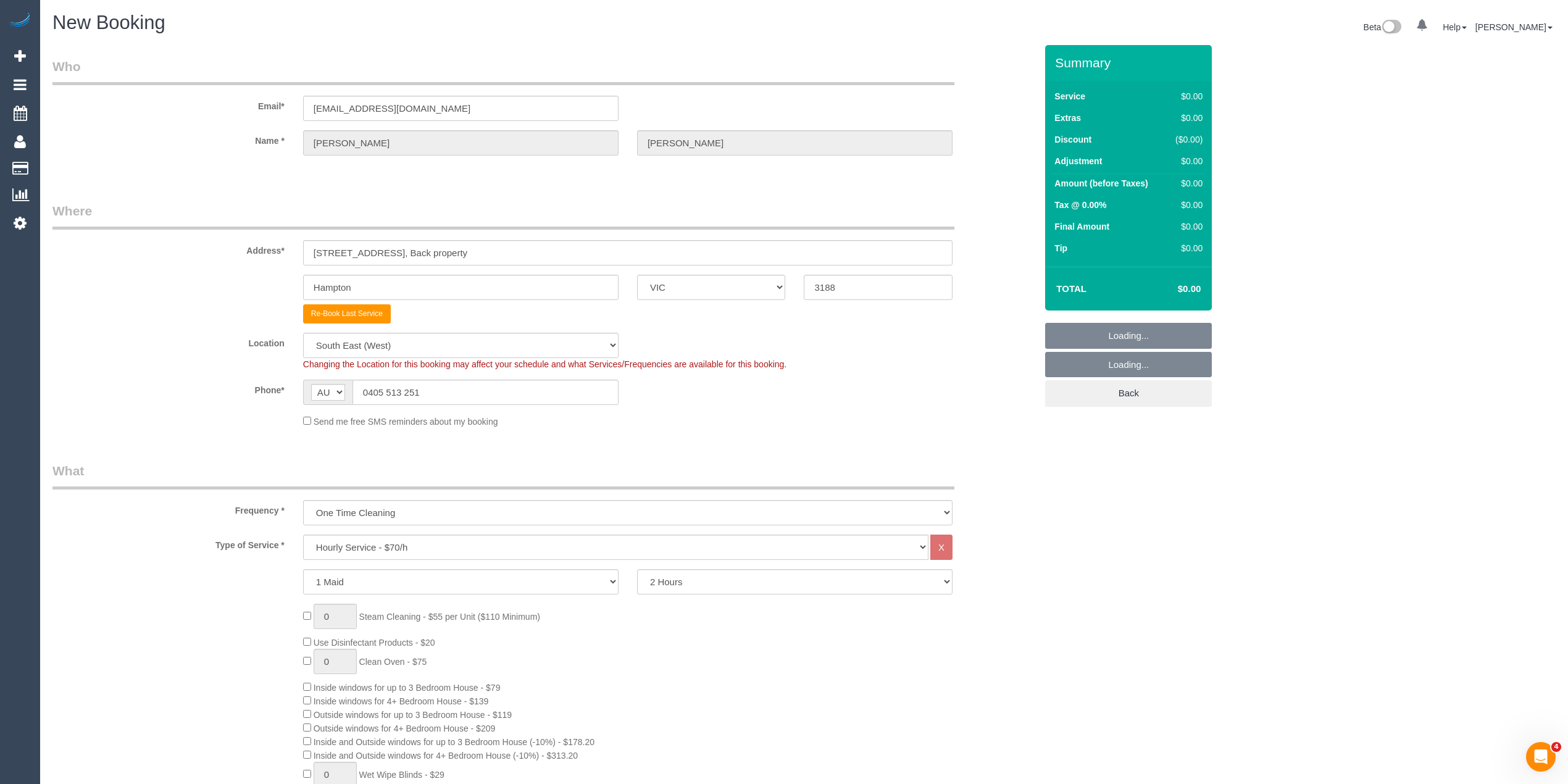
select select "64"
click at [378, 521] on select "One Time Cleaning Weekly - 10% Off - 10.00% (0% for the First Booking) Fortnigh…" at bounding box center [627, 513] width 649 height 26
select select "object:2344"
click at [303, 500] on select "One Time Cleaning Weekly - 10% Off - 10.00% (0% for the First Booking) Fortnigh…" at bounding box center [627, 513] width 649 height 26
click at [356, 541] on select "Hourly Service - $70/h Hourly Service - $65/h Hourly Service - $60/h Hourly Ser…" at bounding box center [615, 547] width 625 height 26
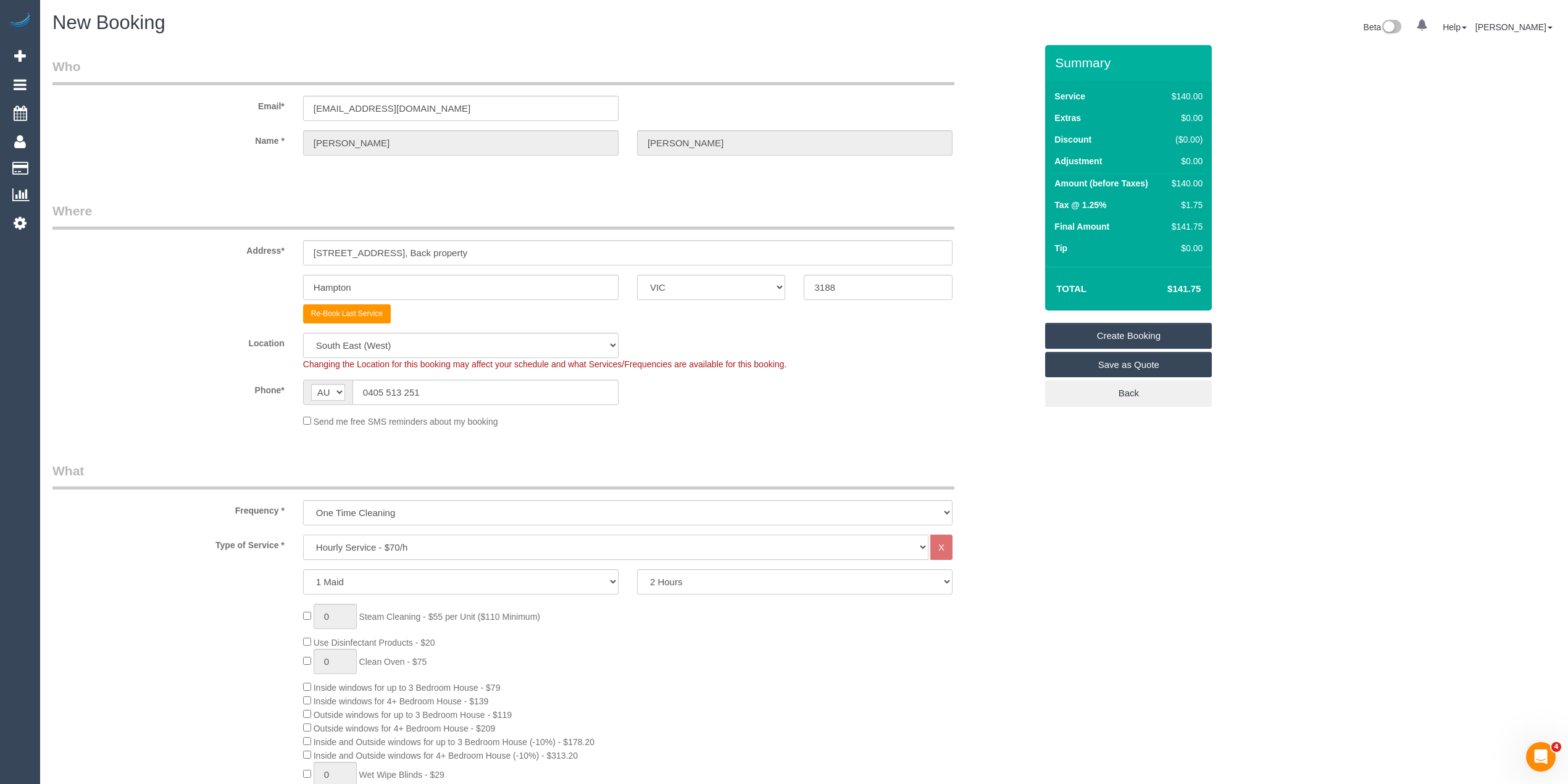
select select "212"
click at [303, 534] on select "Hourly Service - $70/h Hourly Service - $65/h Hourly Service - $60/h Hourly Ser…" at bounding box center [615, 547] width 625 height 26
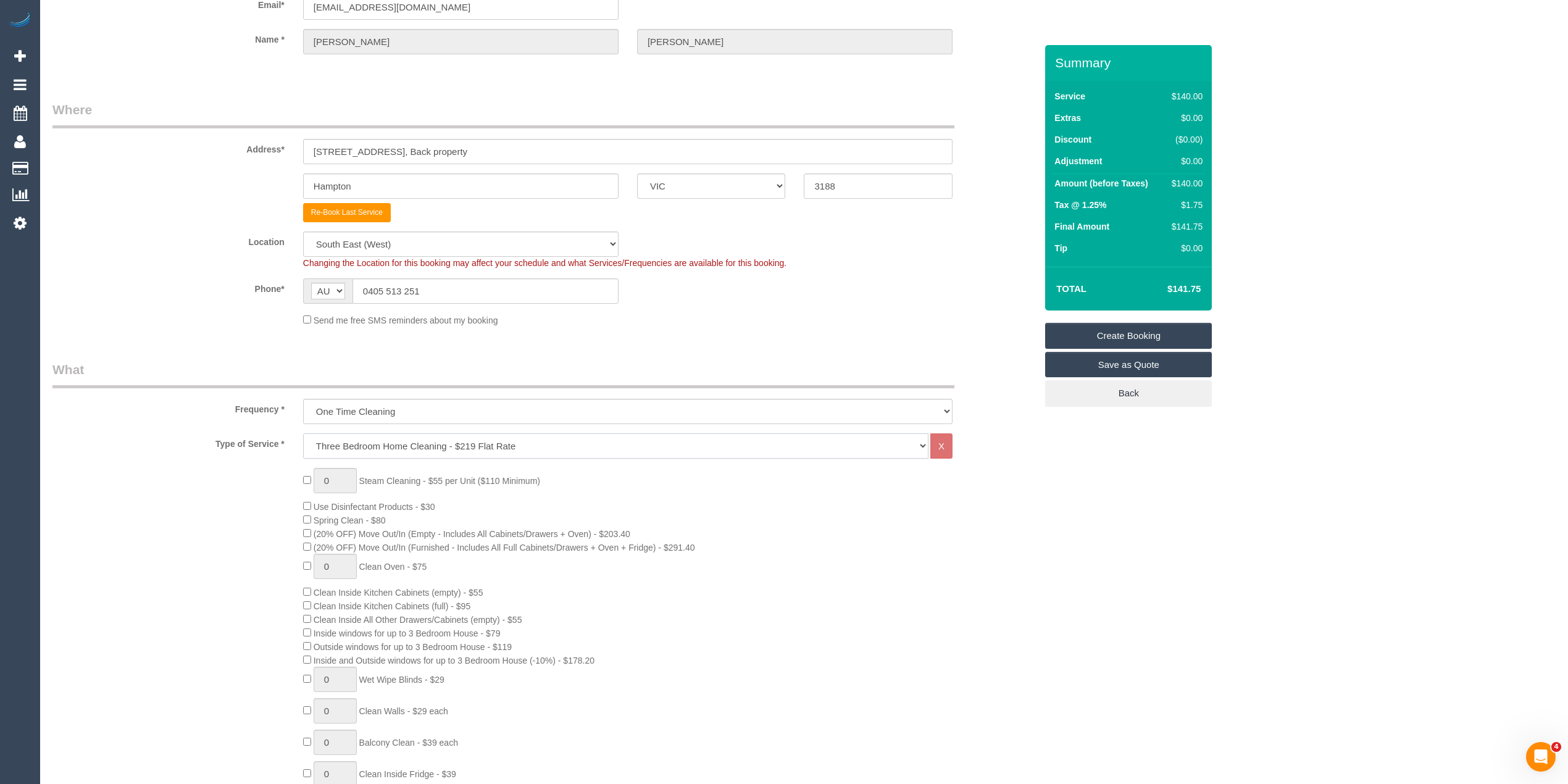
scroll to position [137, 0]
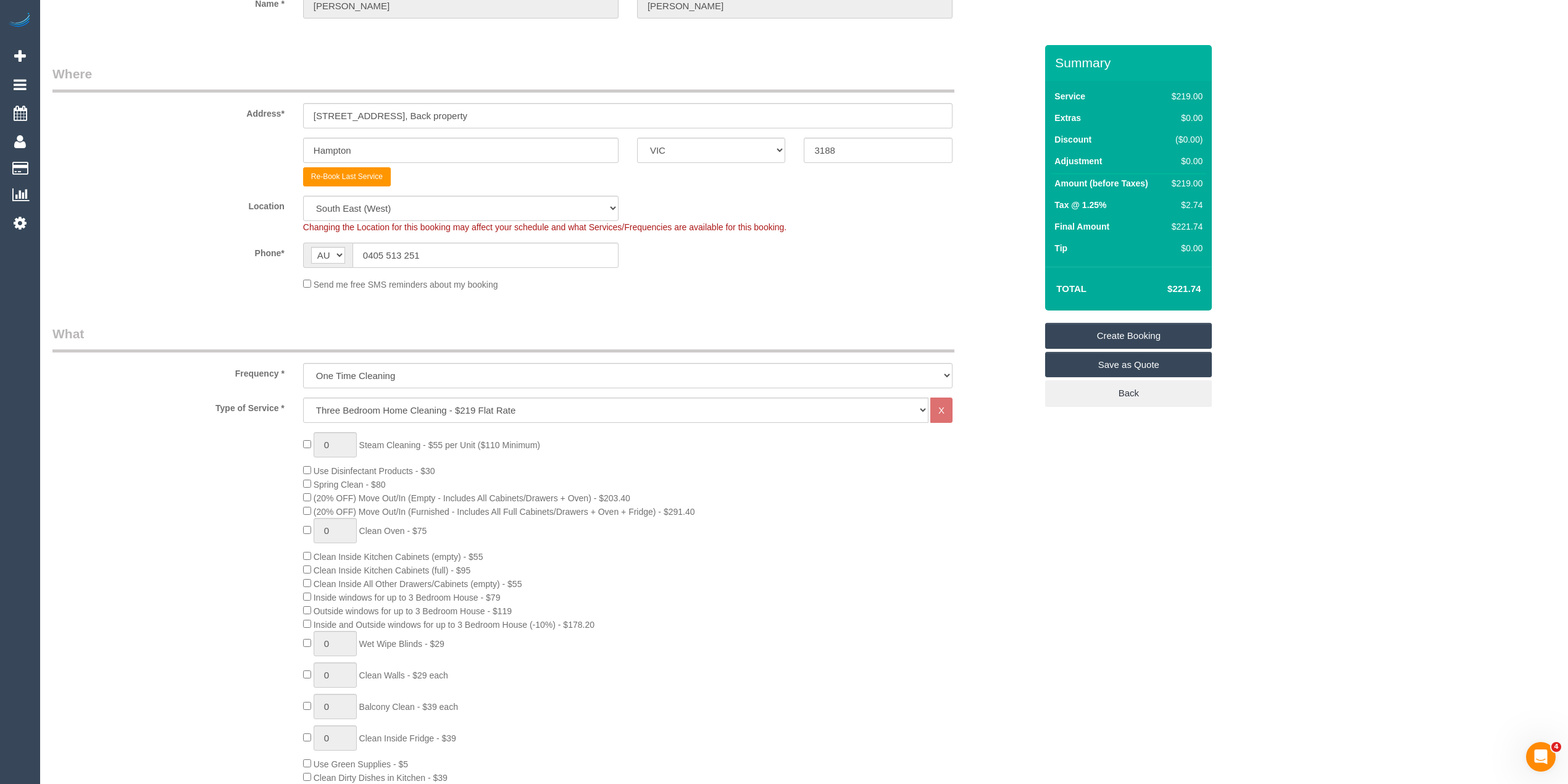
click at [301, 609] on div "0 Steam Cleaning - $55 per Unit ($110 Minimum) Use Disinfectant Products - $30 …" at bounding box center [669, 662] width 752 height 460
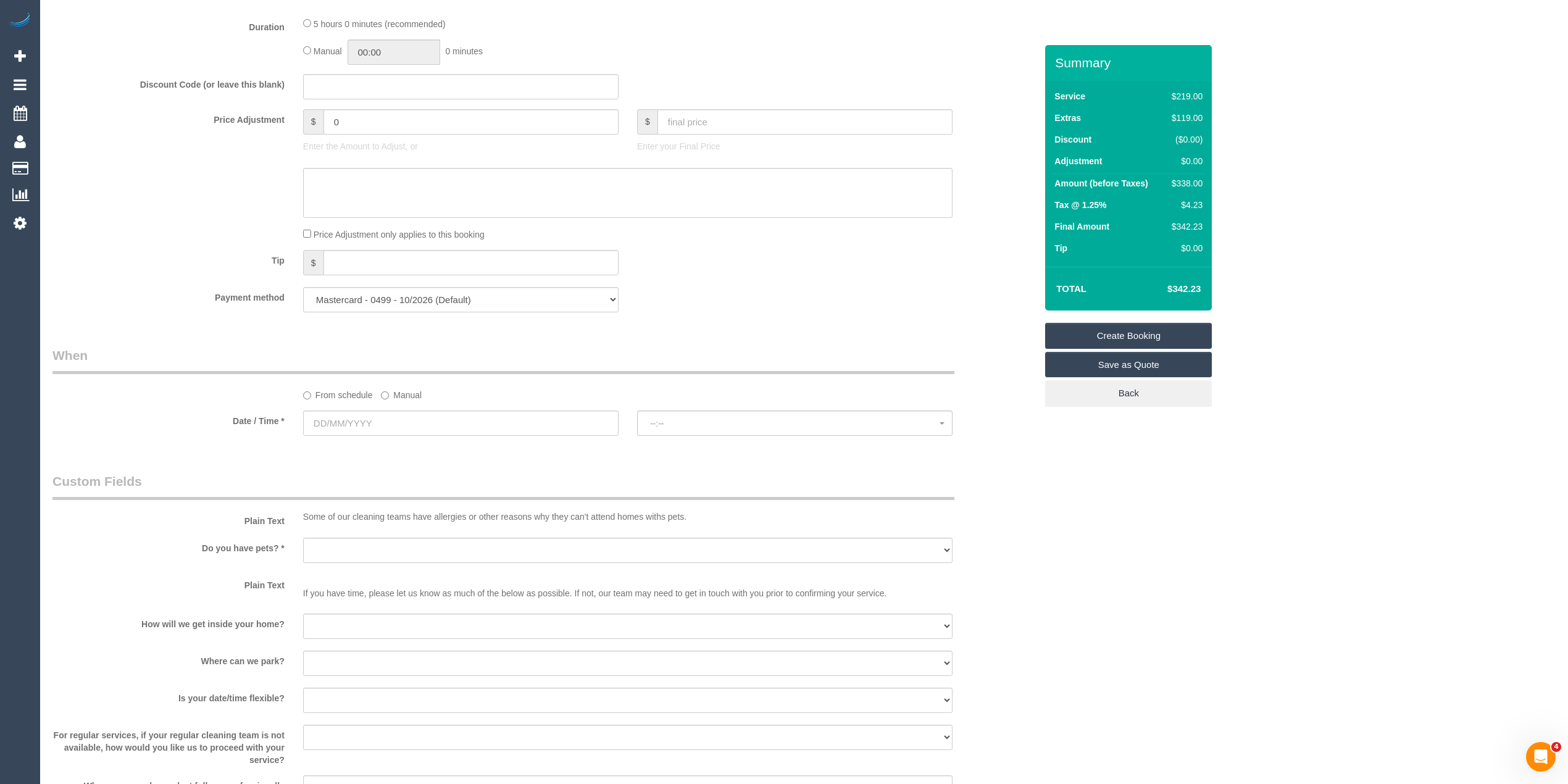
scroll to position [1097, 0]
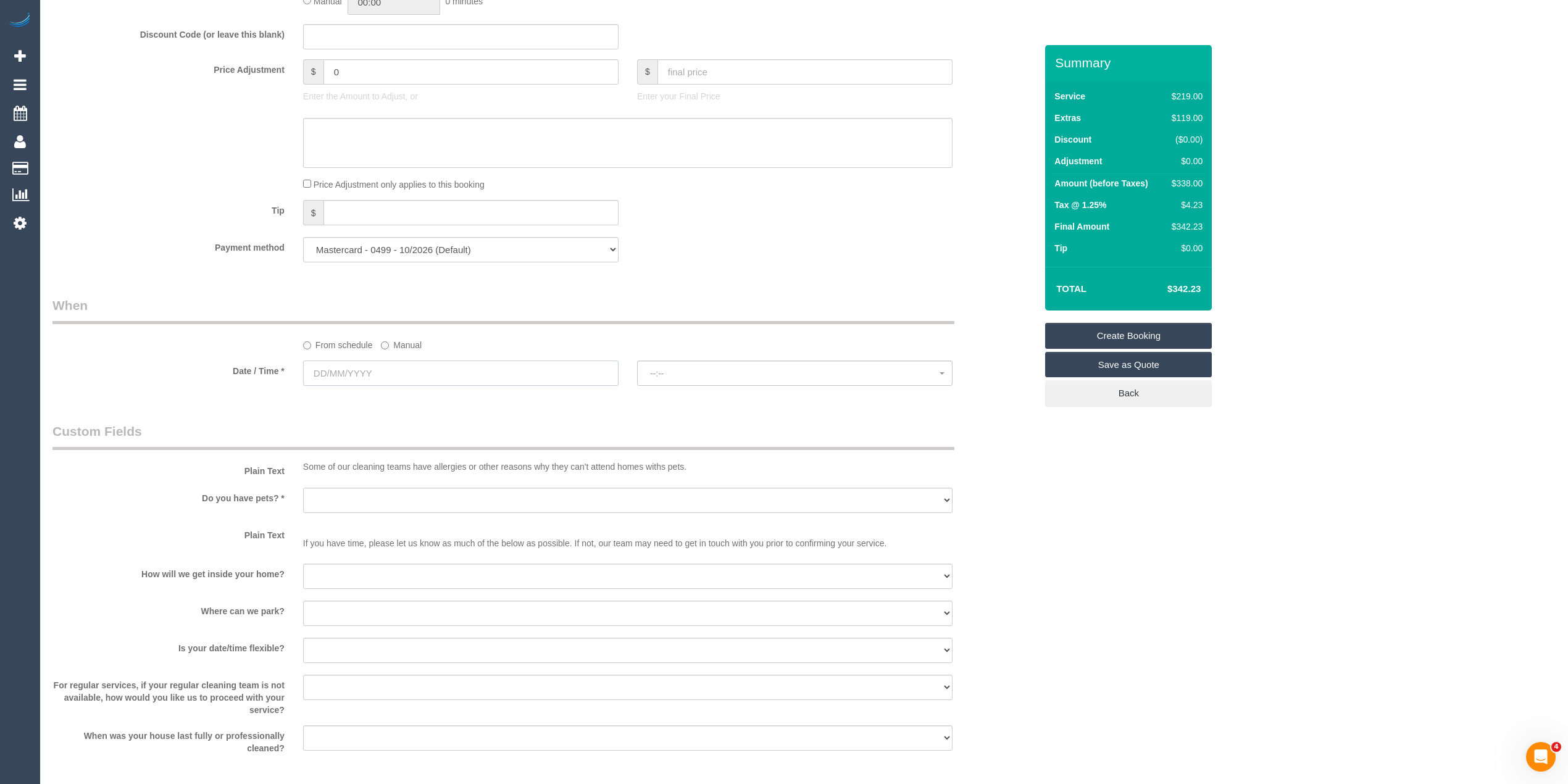
click at [329, 372] on input "text" at bounding box center [461, 373] width 316 height 26
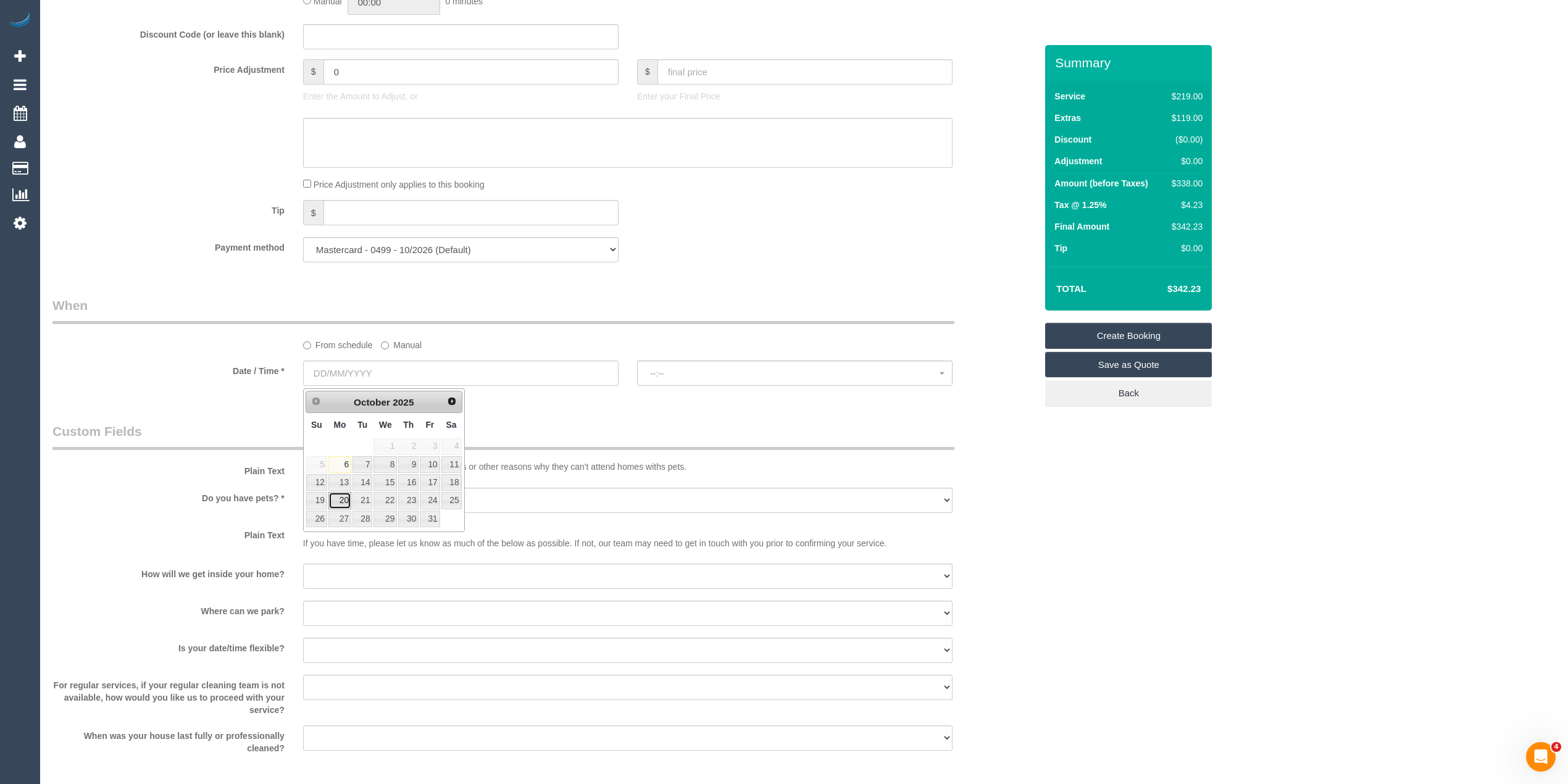
click at [339, 500] on link "20" at bounding box center [340, 499] width 23 height 16
type input "20/10/2025"
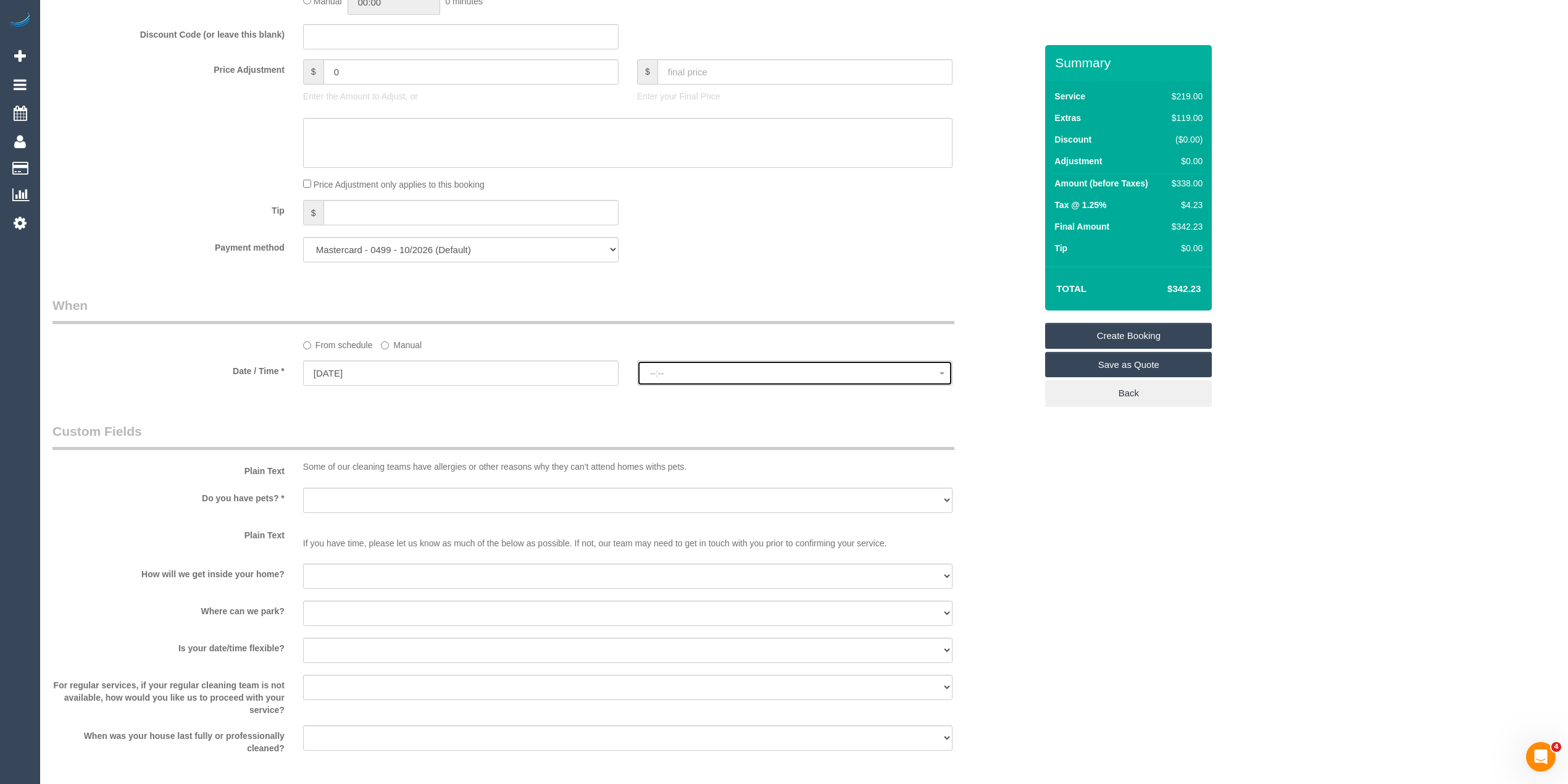
select select "spot1"
click at [670, 371] on span "07:00 - 08:00" at bounding box center [795, 373] width 290 height 10
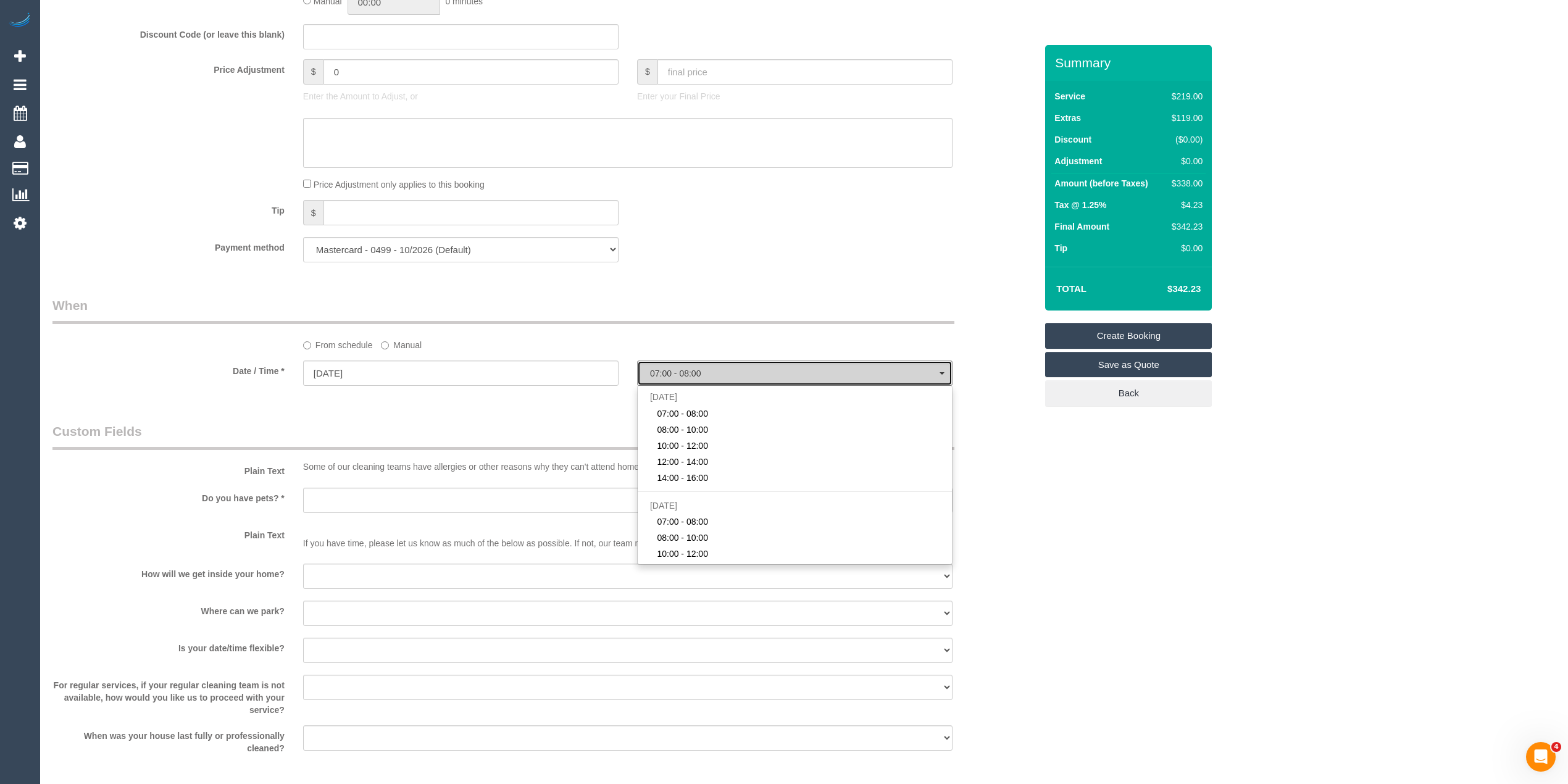
click at [670, 371] on span "07:00 - 08:00" at bounding box center [795, 373] width 290 height 10
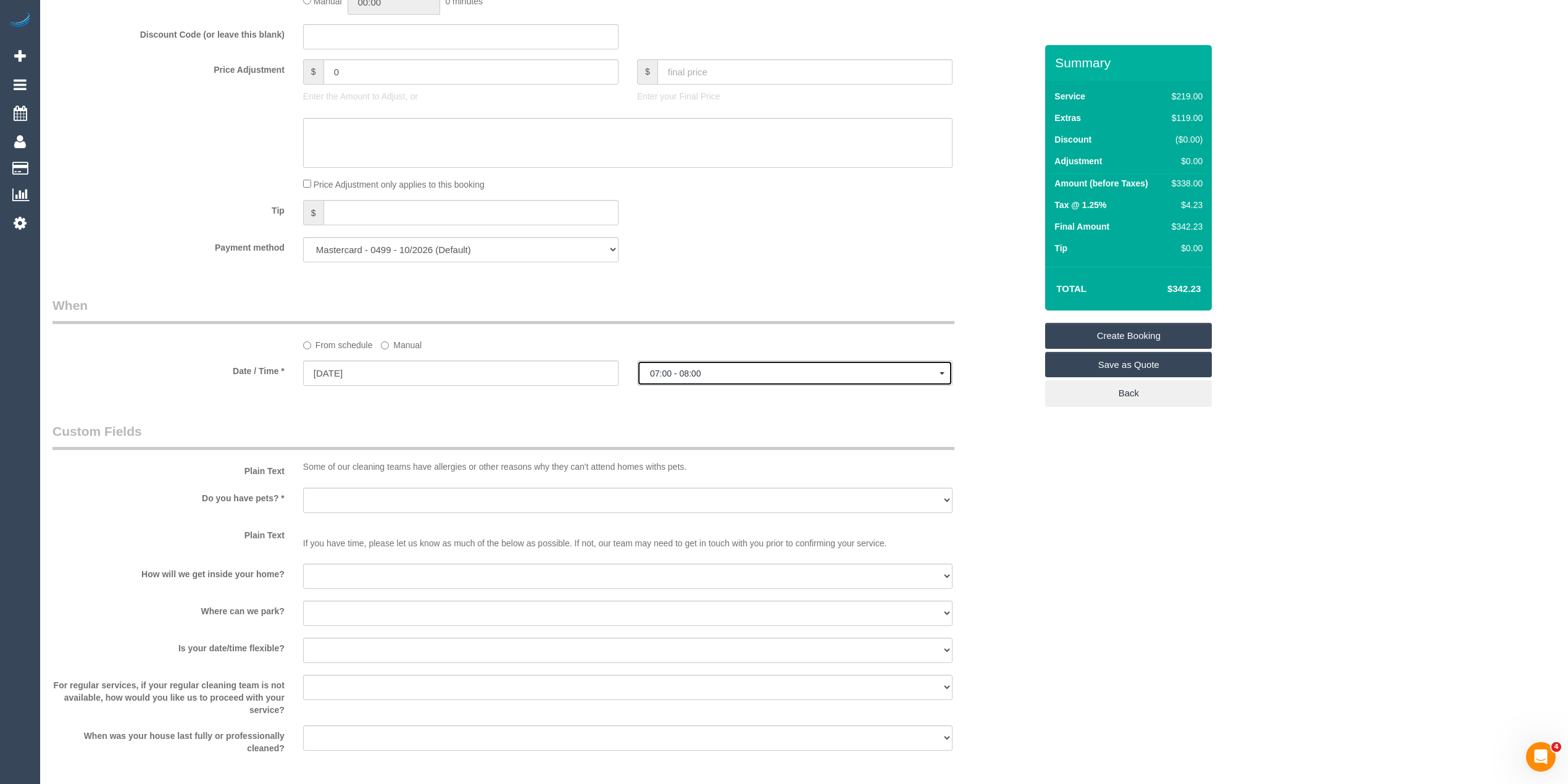
click at [670, 371] on span "07:00 - 08:00" at bounding box center [795, 373] width 290 height 10
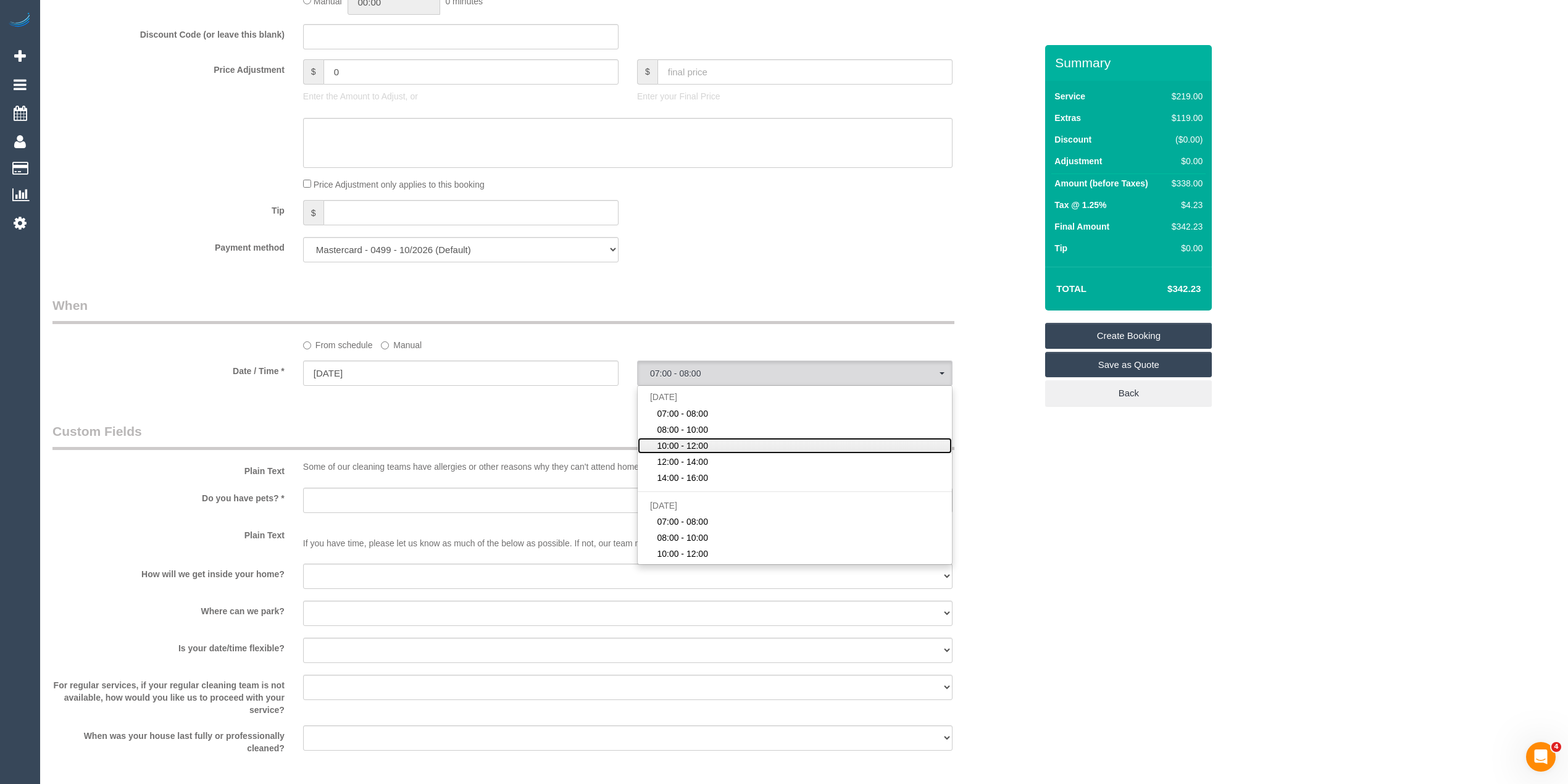
click at [697, 451] on span "10:00 - 12:00" at bounding box center [683, 445] width 51 height 12
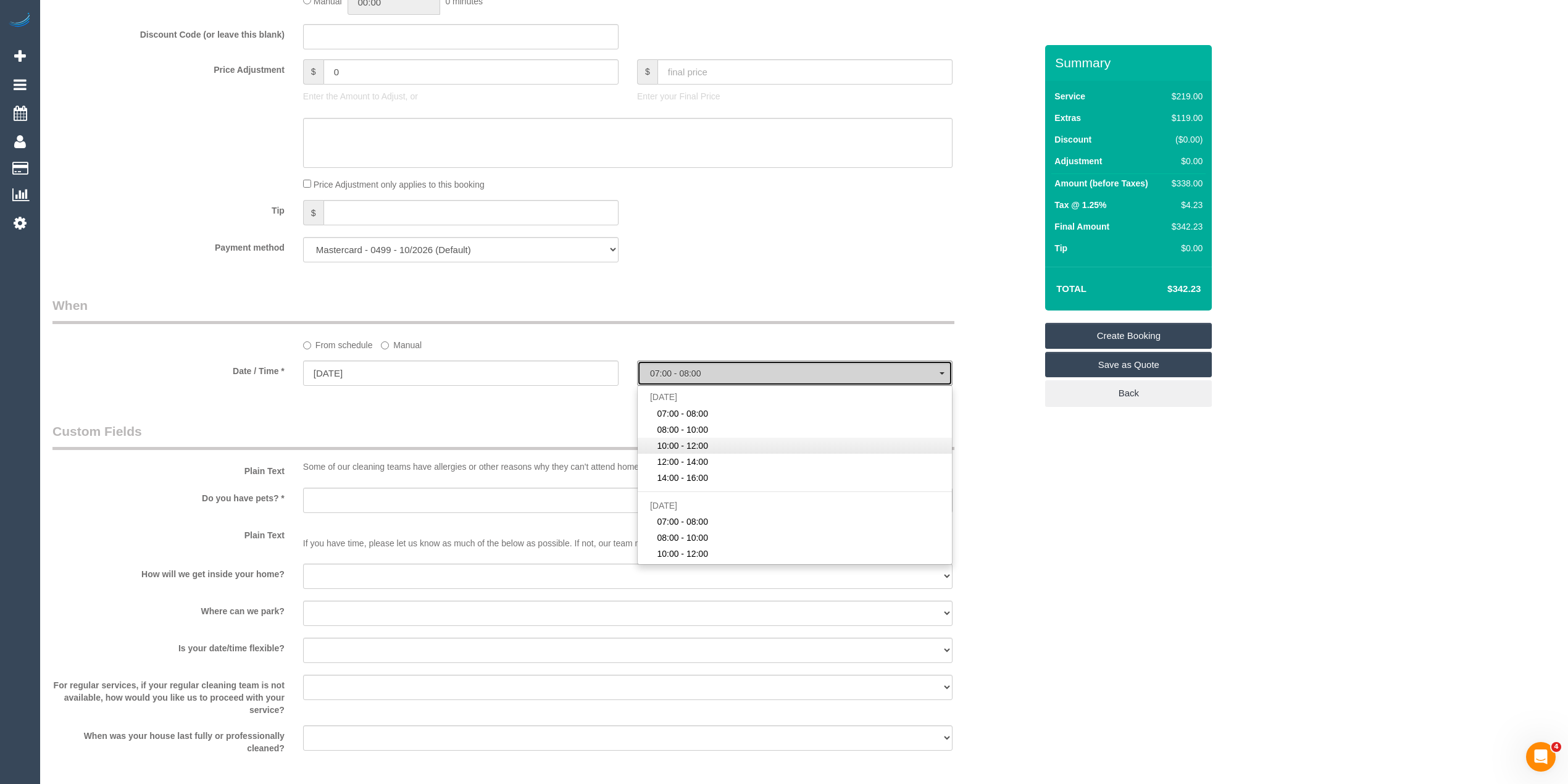
select select "spot3"
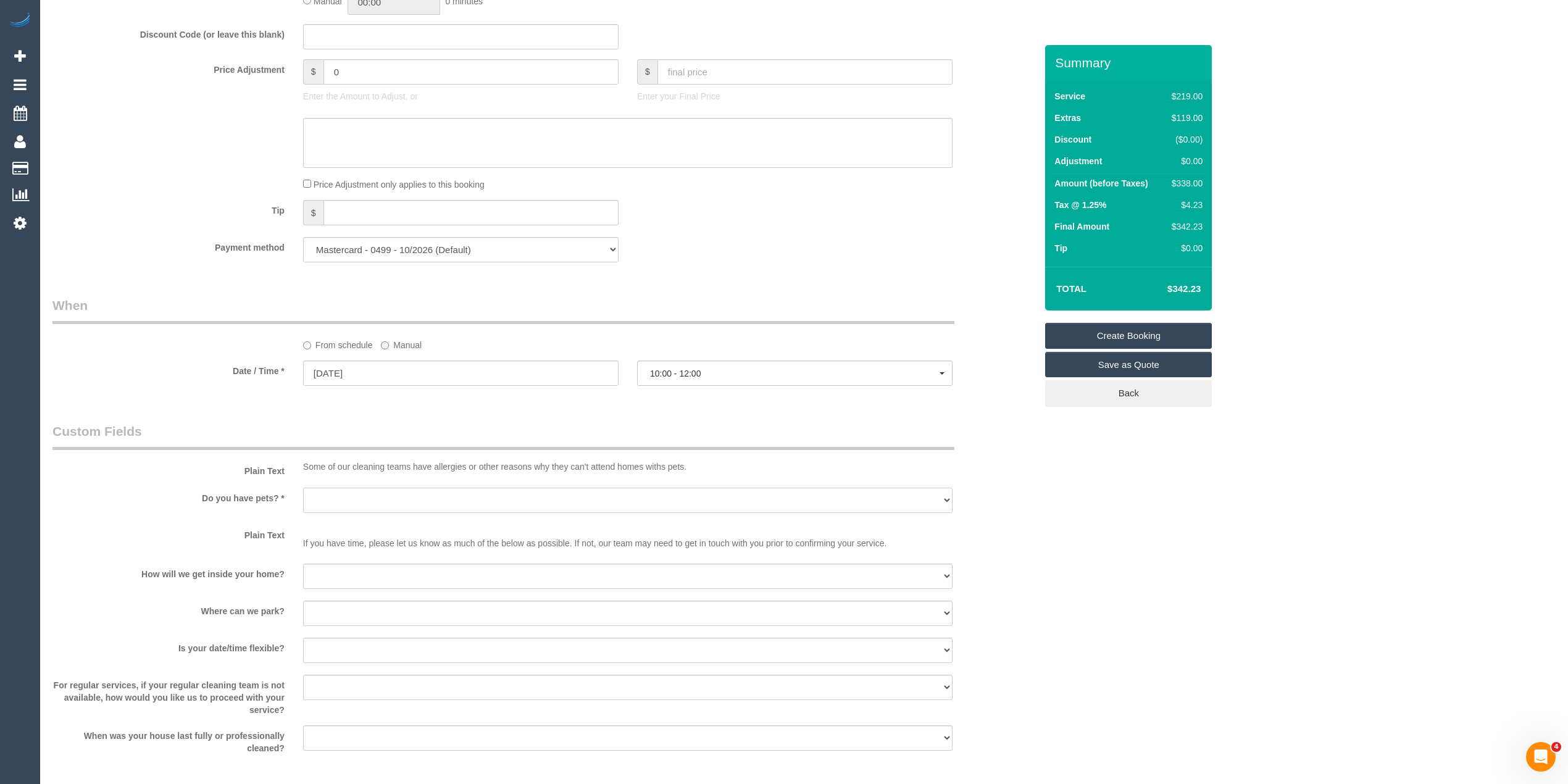
click at [306, 489] on select "Yes - Cats Yes - Dogs No pets Yes - Dogs and Cats Yes - Other" at bounding box center [627, 500] width 649 height 26
select select "number:28"
click at [303, 489] on select "Yes - Cats Yes - Dogs No pets Yes - Dogs and Cats Yes - Other" at bounding box center [627, 500] width 649 height 26
click at [334, 576] on select "I will be home Key will be left (please provide details below) Lock box/Access …" at bounding box center [627, 576] width 649 height 26
select select "number:14"
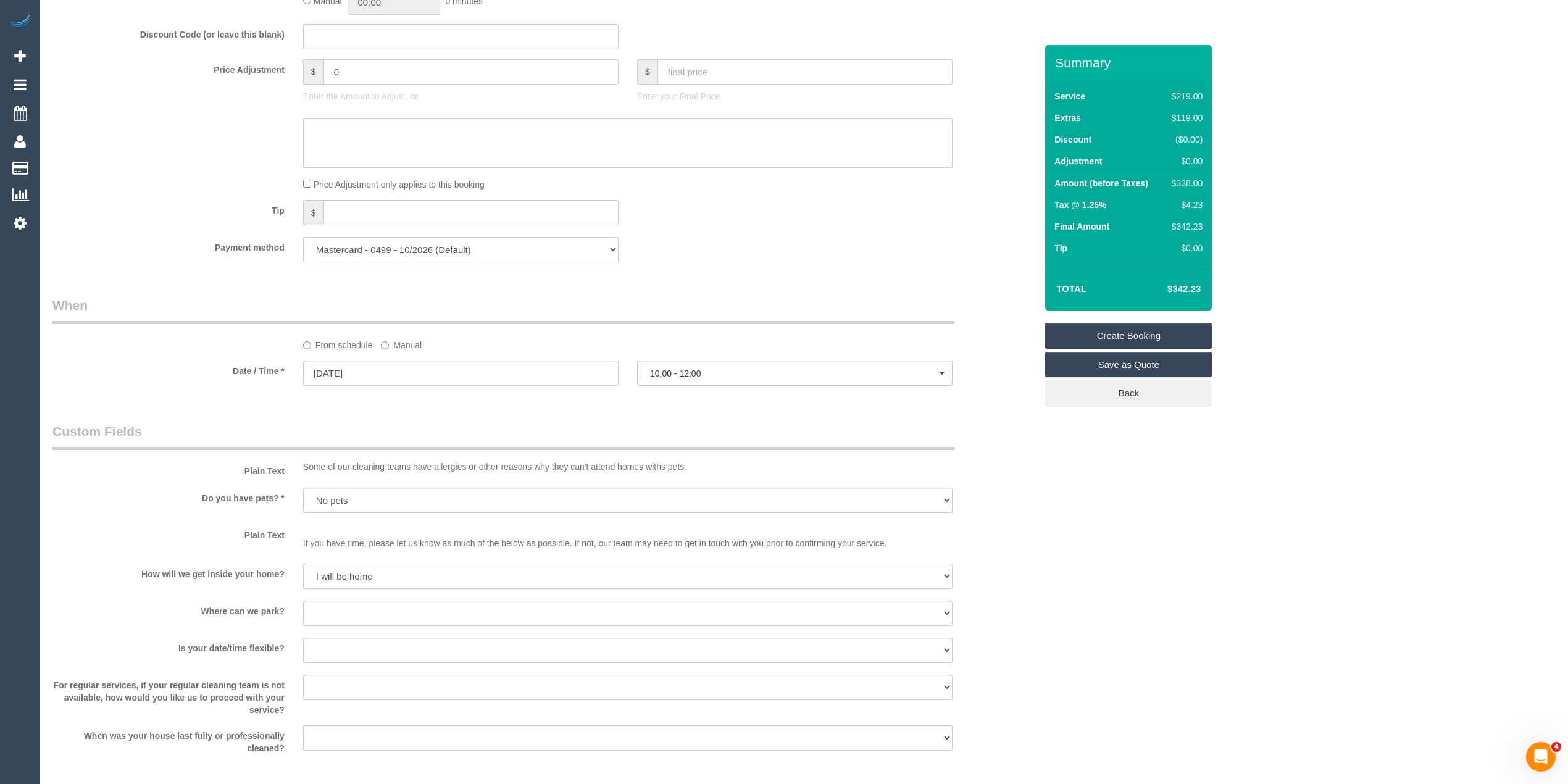
click at [303, 565] on select "I will be home Key will be left (please provide details below) Lock box/Access …" at bounding box center [627, 576] width 649 height 26
click at [334, 614] on select "I will provide parking on-site Free street parking Paid street parking (cost wi…" at bounding box center [627, 613] width 649 height 26
click at [327, 609] on select "I will provide parking on-site Free street parking Paid street parking (cost wi…" at bounding box center [627, 613] width 649 height 26
select select "number:19"
click at [303, 602] on select "I will provide parking on-site Free street parking Paid street parking (cost wi…" at bounding box center [627, 613] width 649 height 26
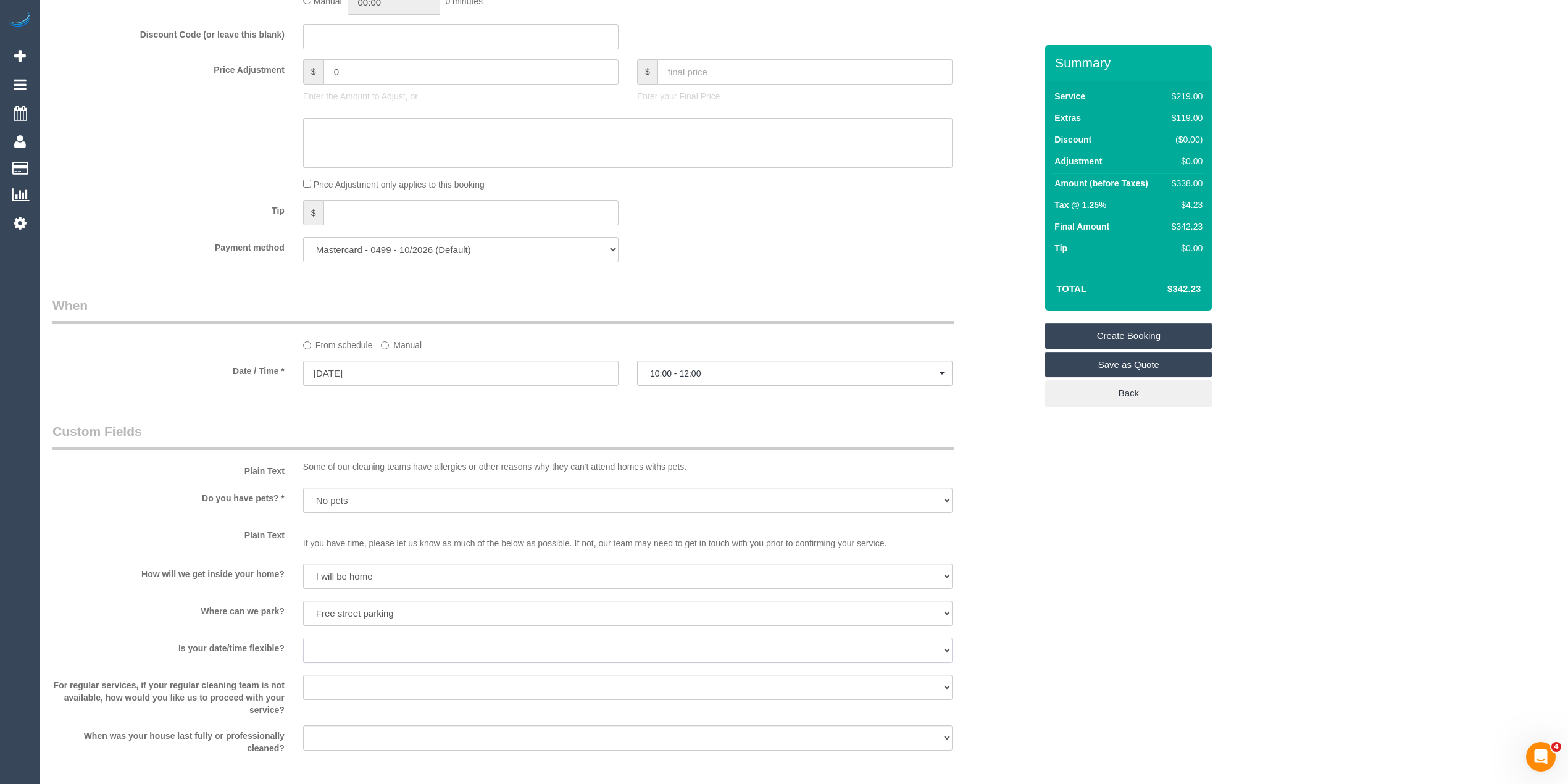
click at [329, 651] on select "Yes - date and time Yes - date but not time Yes - time but not date No - No fle…" at bounding box center [627, 651] width 649 height 26
select select "number:36"
click at [303, 639] on select "Yes - date and time Yes - date but not time Yes - time but not date No - No fle…" at bounding box center [627, 651] width 649 height 26
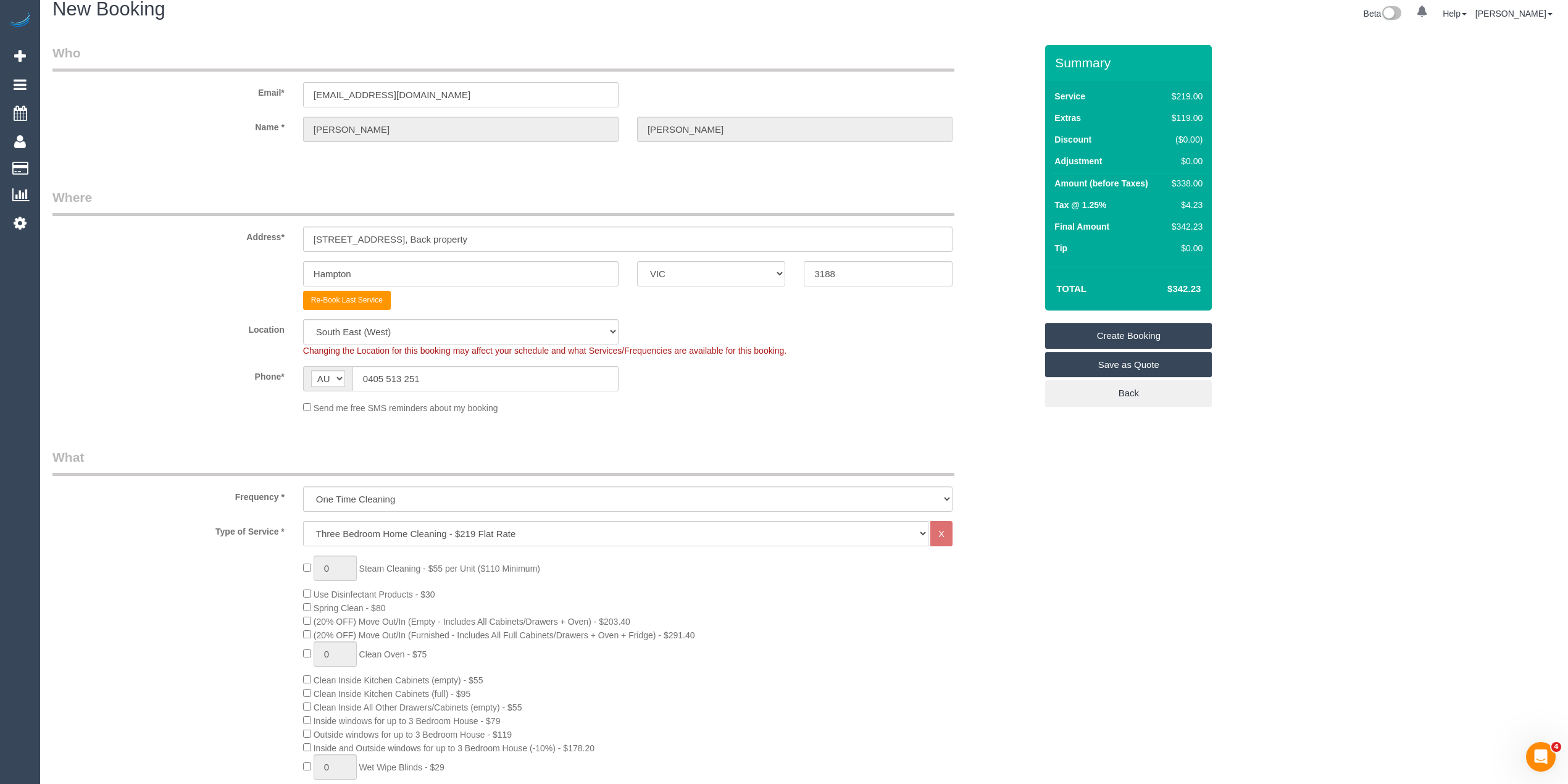
scroll to position [0, 0]
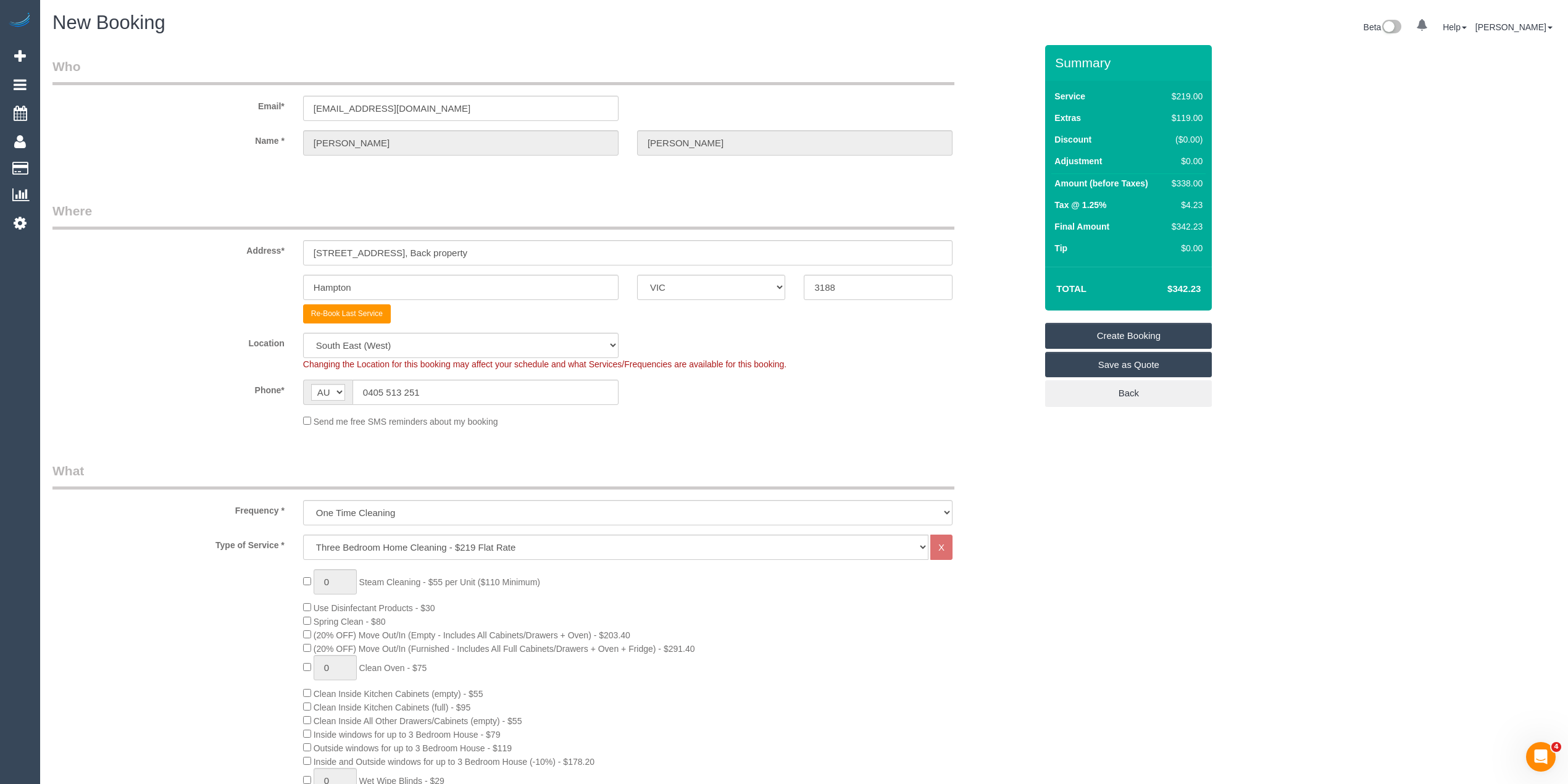
click at [1141, 331] on link "Create Booking" at bounding box center [1129, 336] width 167 height 26
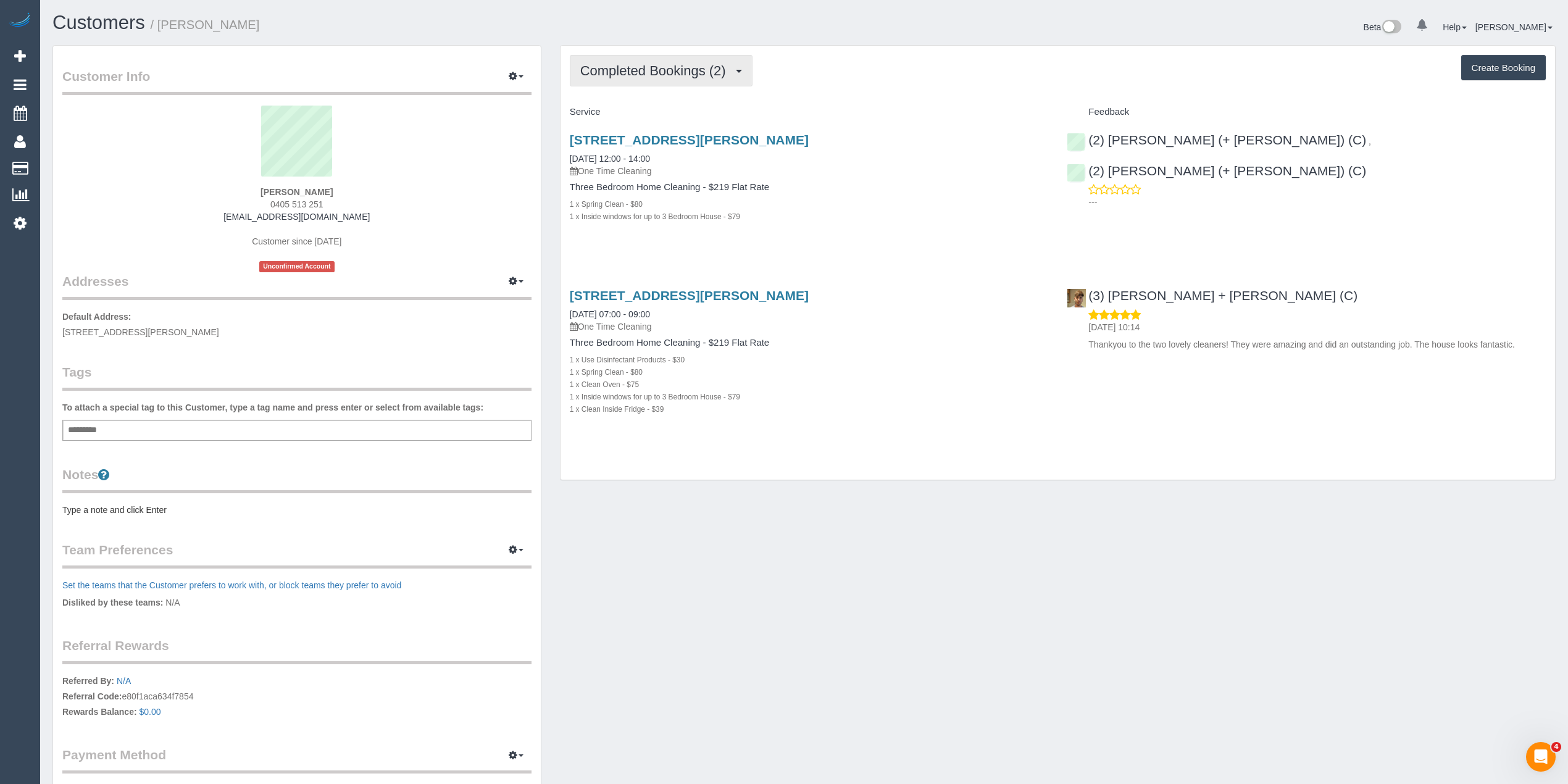
click at [626, 69] on span "Completed Bookings (2)" at bounding box center [657, 71] width 152 height 16
click at [850, 67] on div "Completed Bookings (2) Completed Bookings (2) Upcoming Bookings (2) Cancelled B…" at bounding box center [1058, 70] width 976 height 31
click at [608, 67] on span "Completed Bookings (2)" at bounding box center [657, 71] width 152 height 16
click at [635, 114] on link "Upcoming Bookings (2)" at bounding box center [635, 115] width 128 height 16
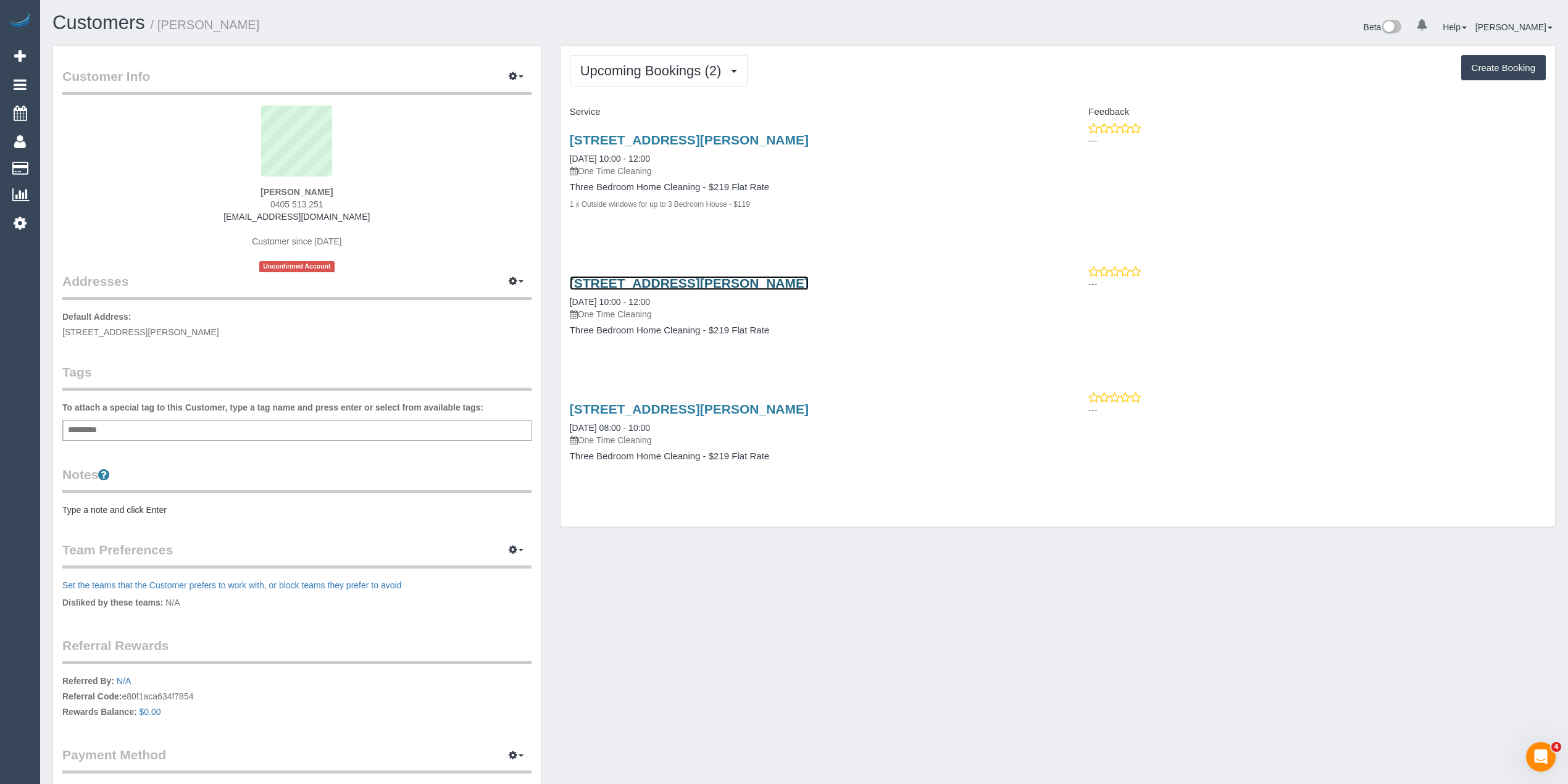
click at [725, 285] on link "20a Ludstone St, Back Property, Hampton, VIC 3188" at bounding box center [689, 283] width 239 height 14
click at [616, 72] on span "Upcoming Bookings (2)" at bounding box center [654, 71] width 148 height 16
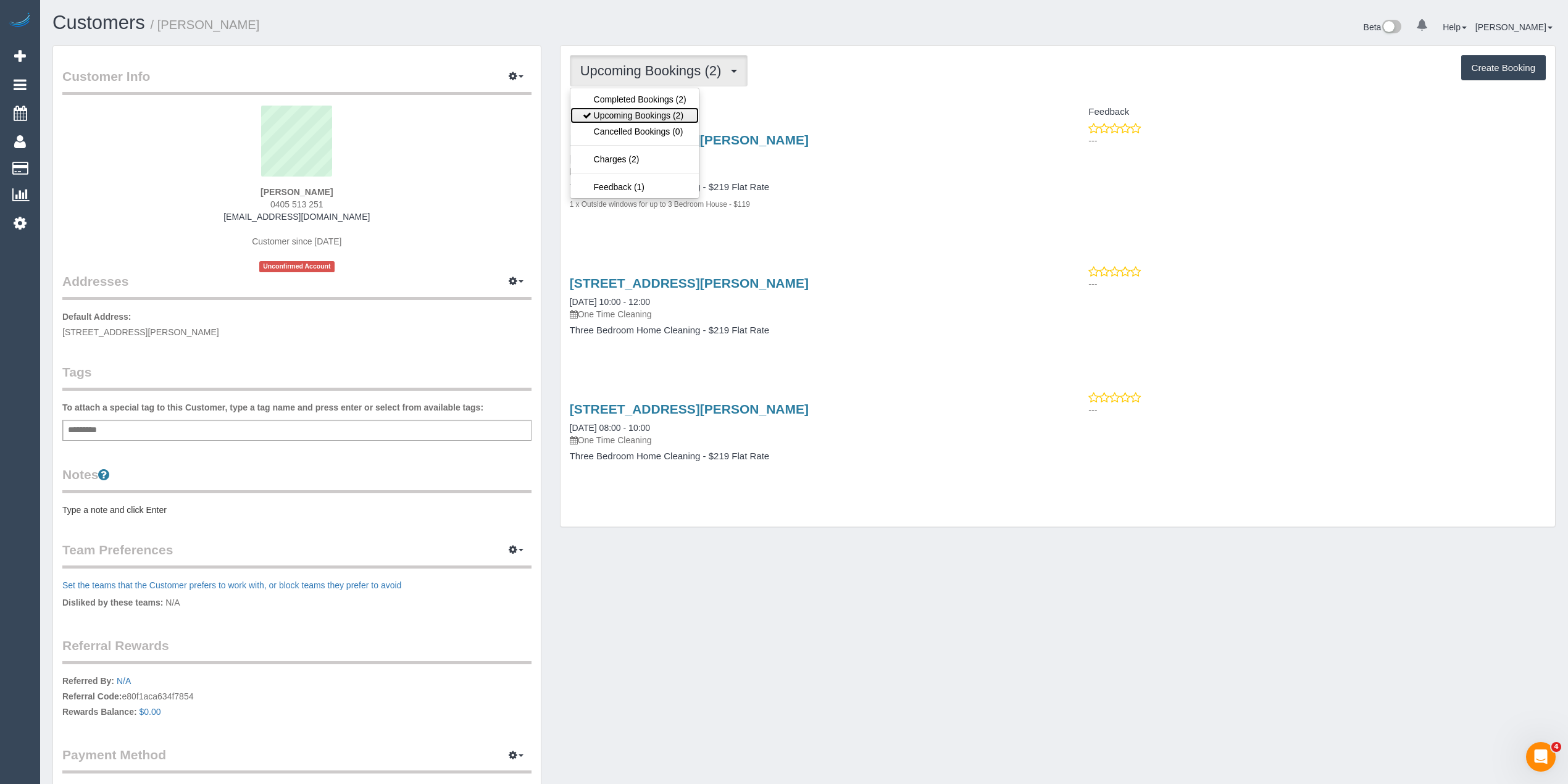
click at [632, 115] on link "Upcoming Bookings (2)" at bounding box center [635, 115] width 128 height 16
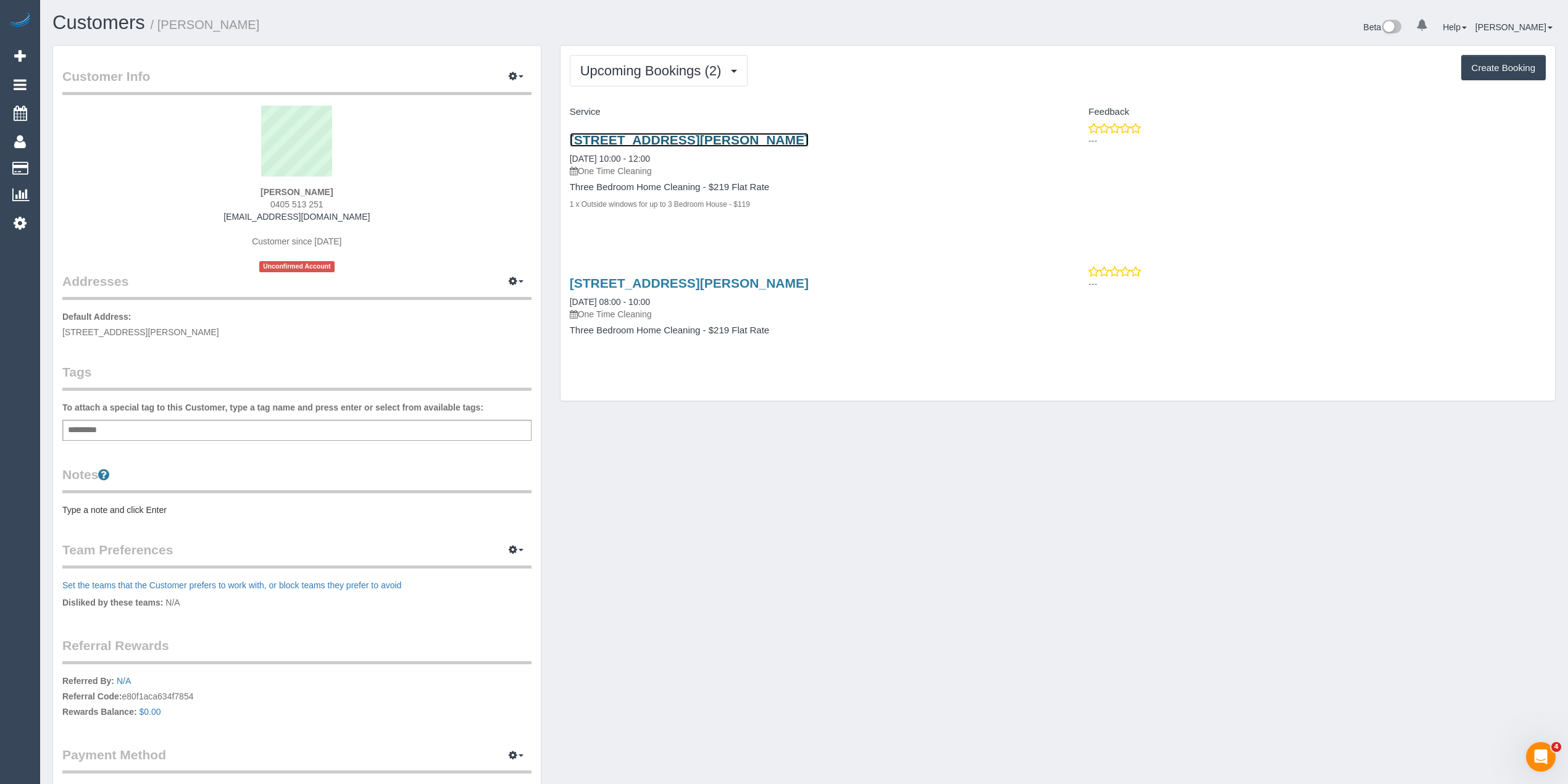
click at [690, 144] on link "20a Ludstone St, Back Property, Hampton, VIC 3188" at bounding box center [689, 140] width 239 height 14
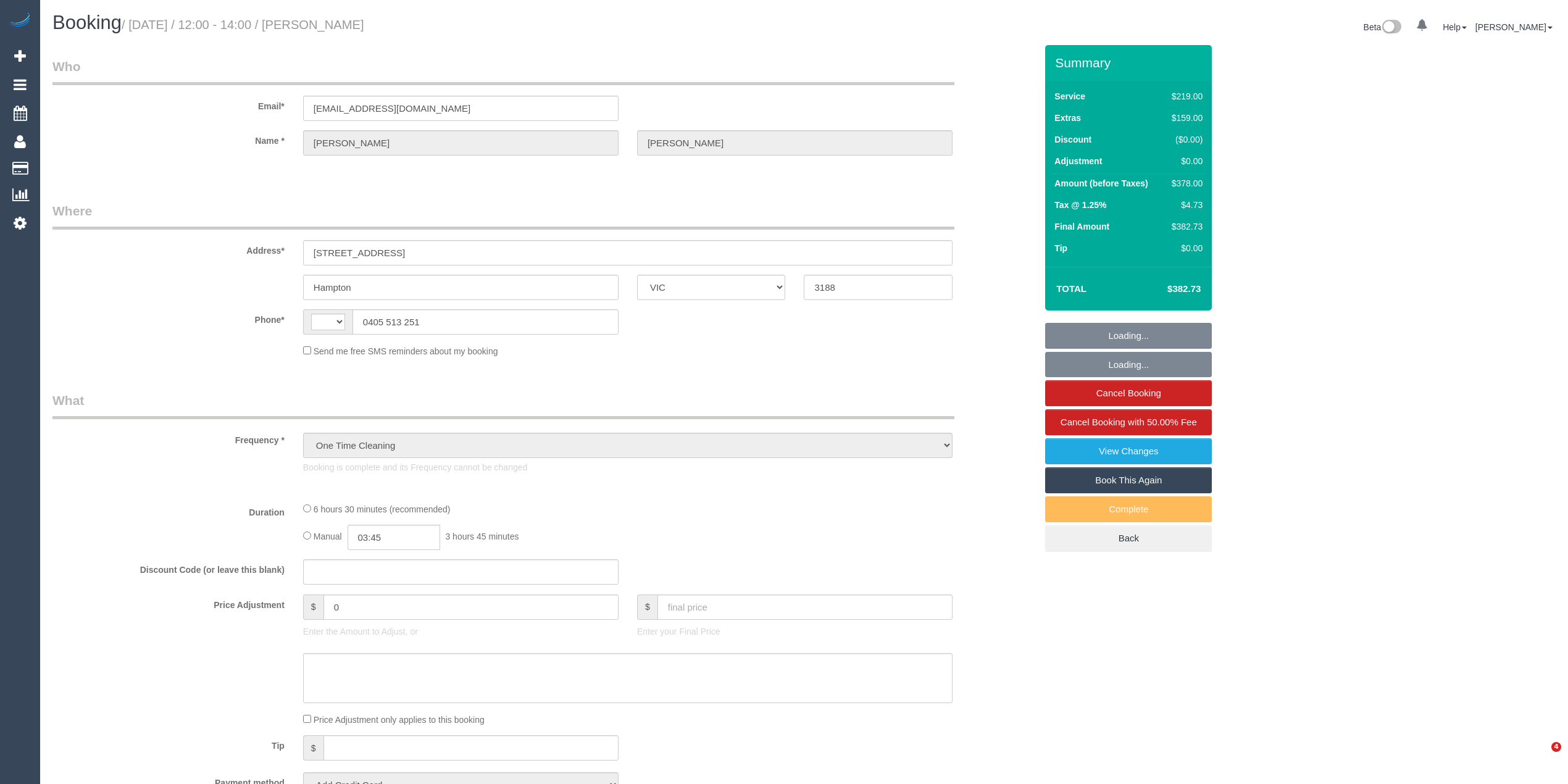
select select "VIC"
select select "number:28"
select select "number:14"
select select "number:19"
select select "number:22"
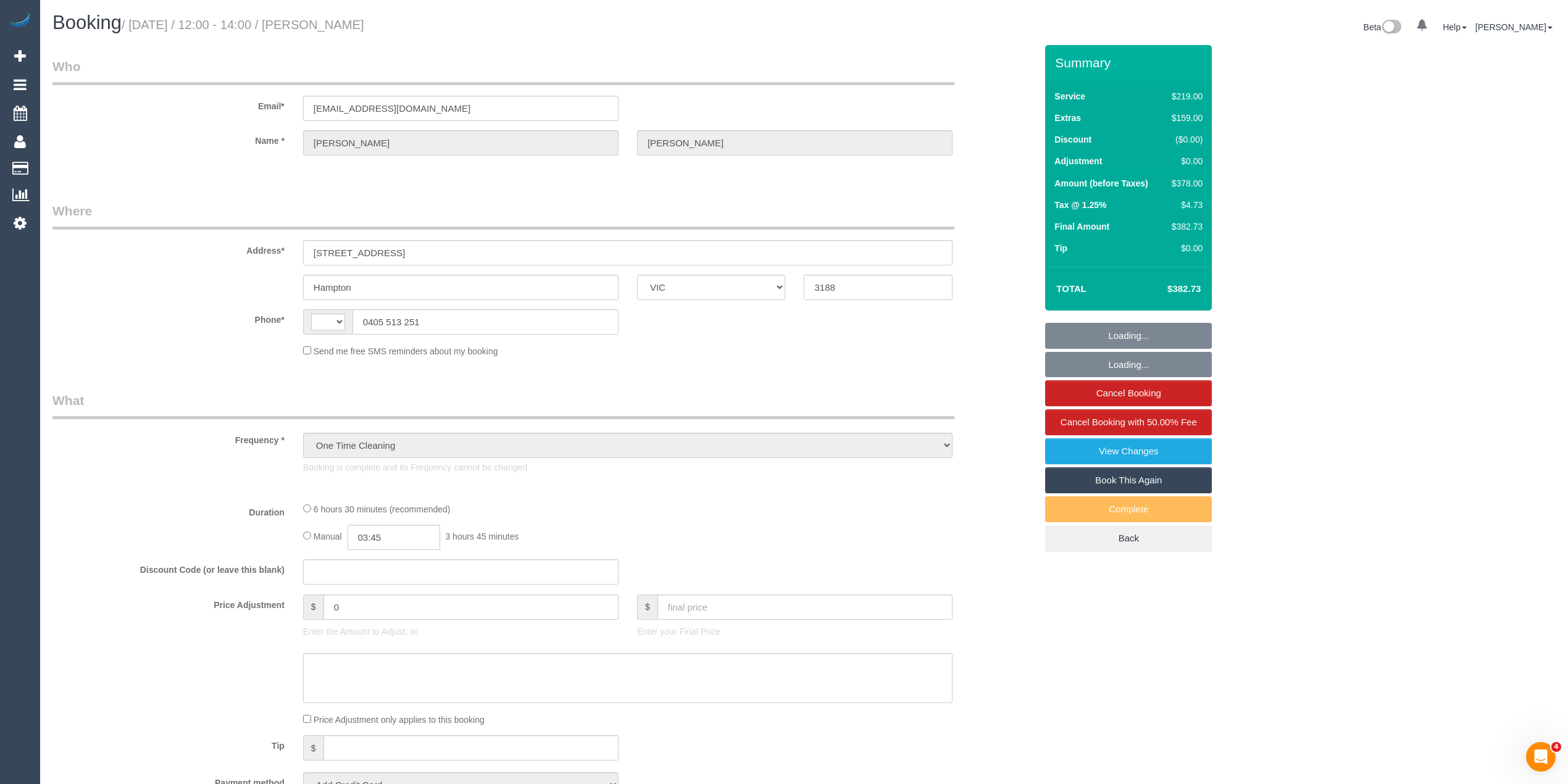
select select "number:26"
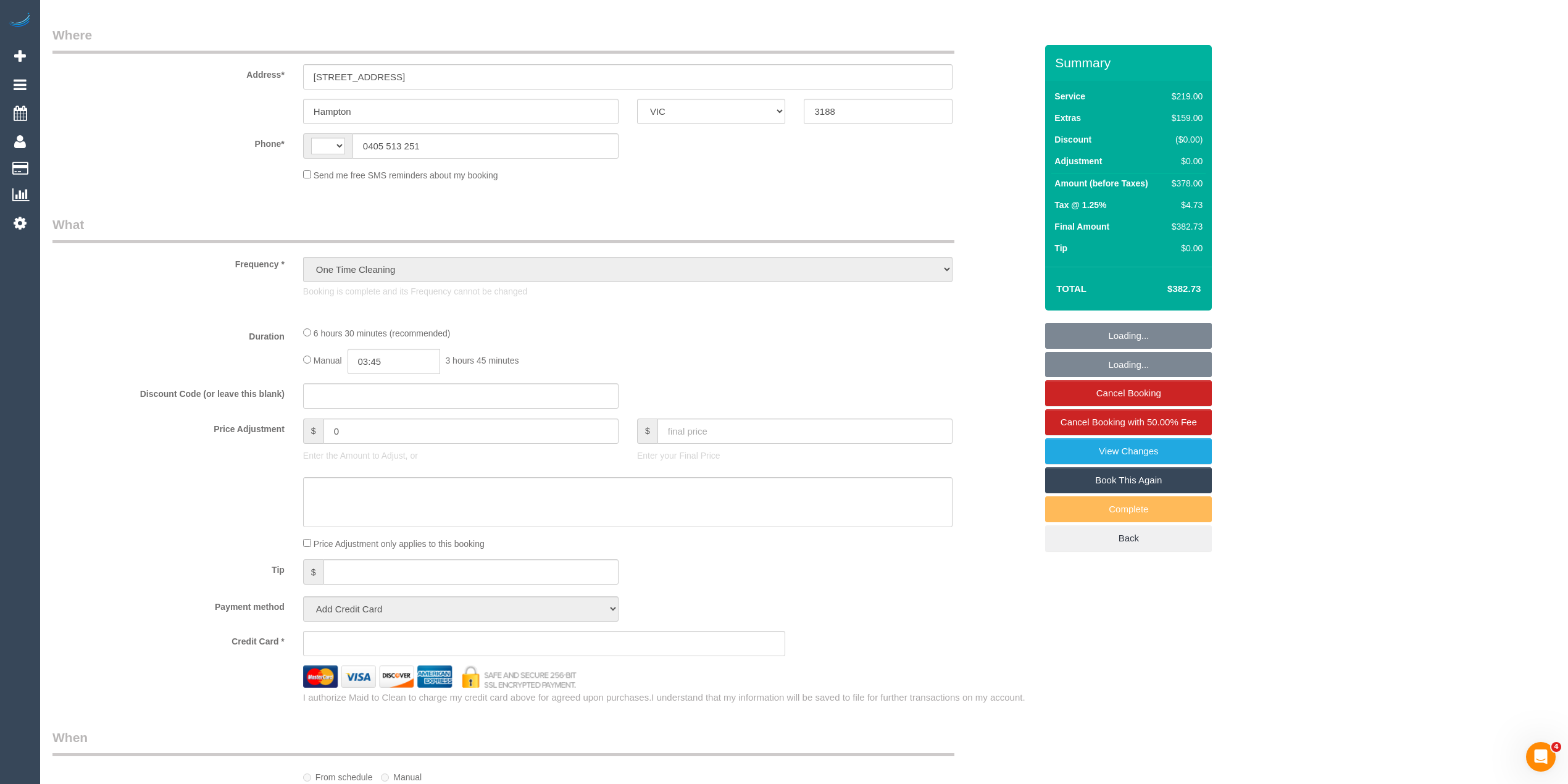
select select "string:AU"
select select "string:stripe-pm_1SA1s52GScqysDRVLqy7YFPv"
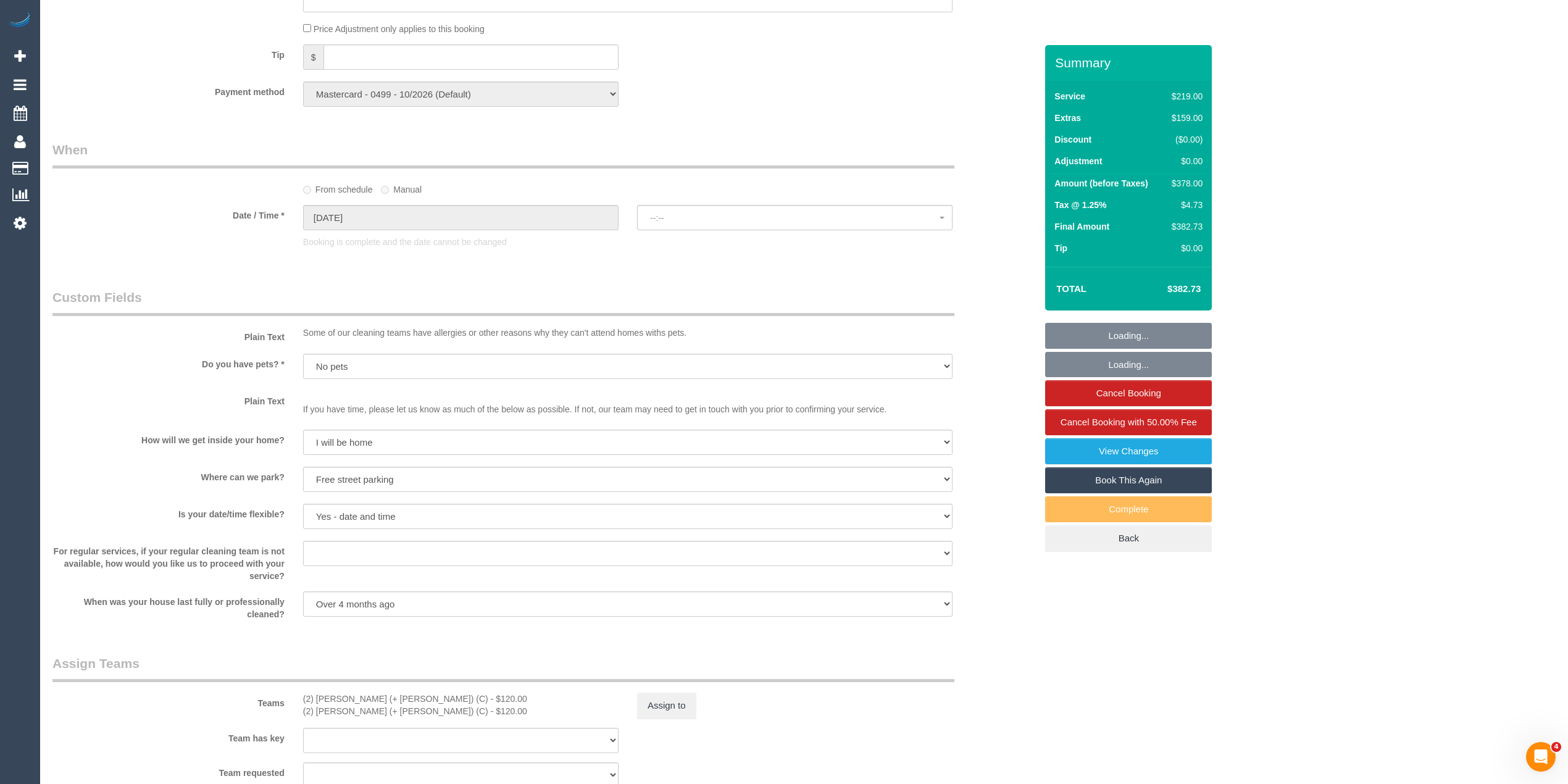
select select "spot1"
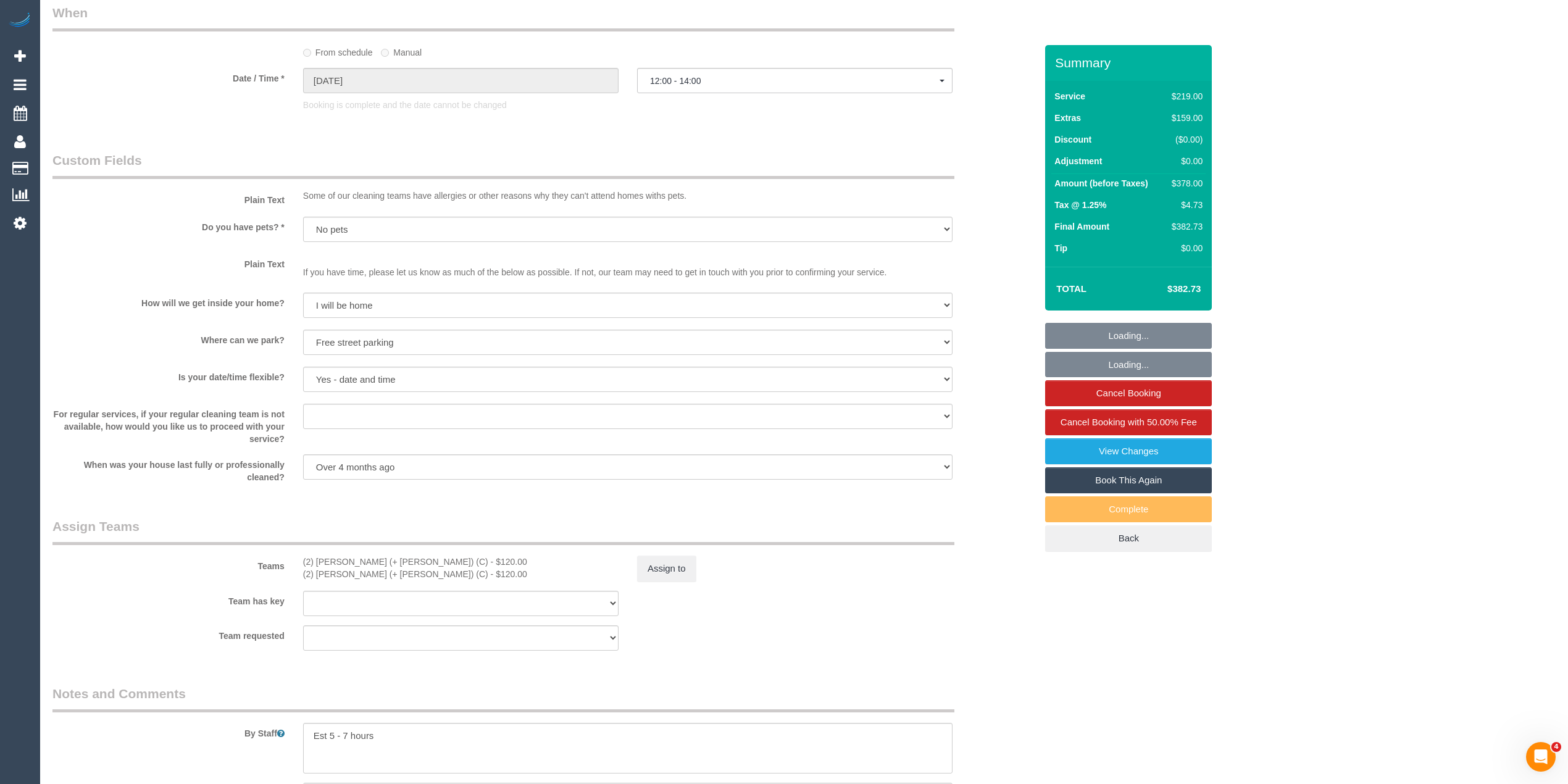
select select "object:1362"
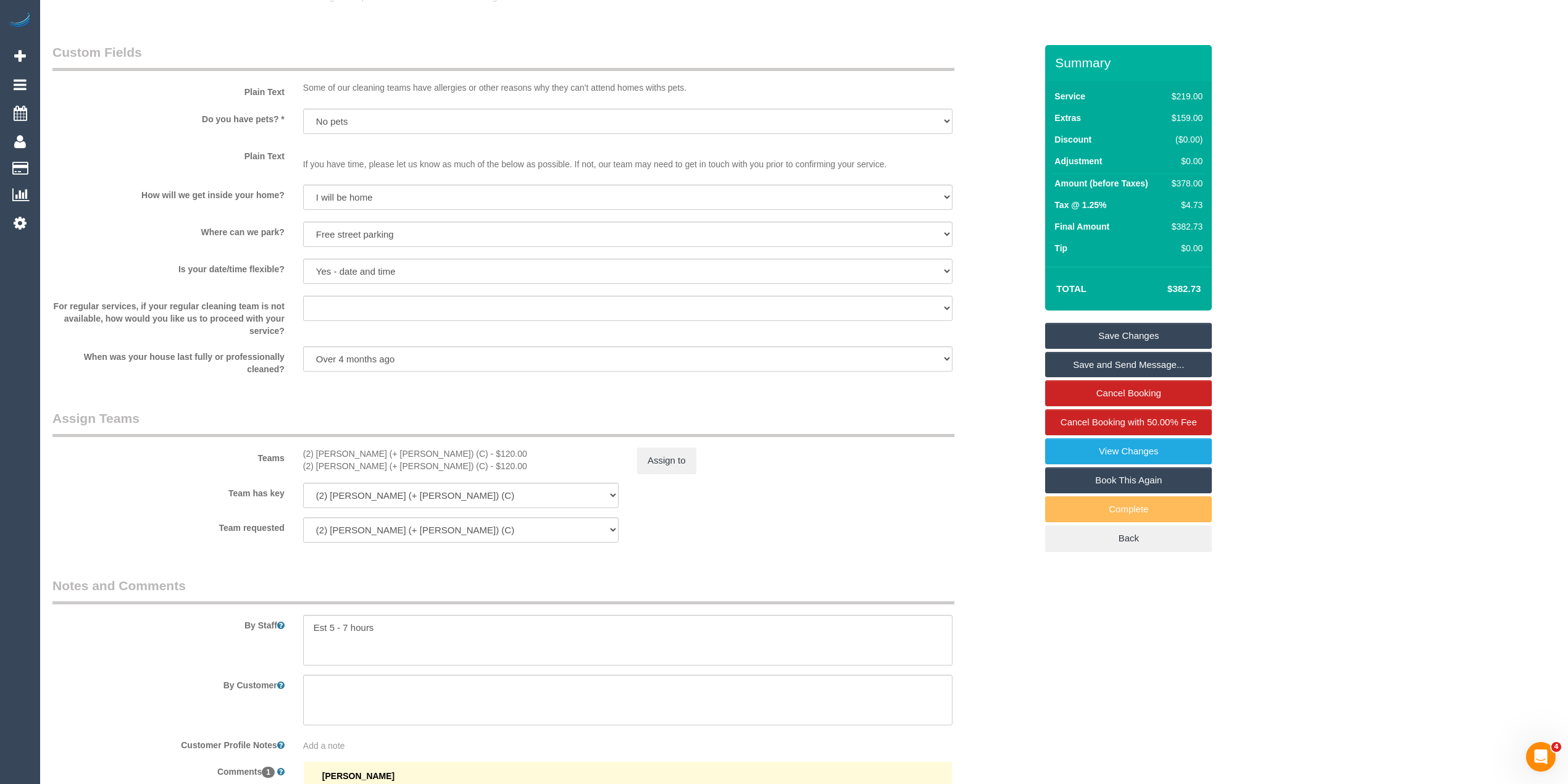
scroll to position [1257, 0]
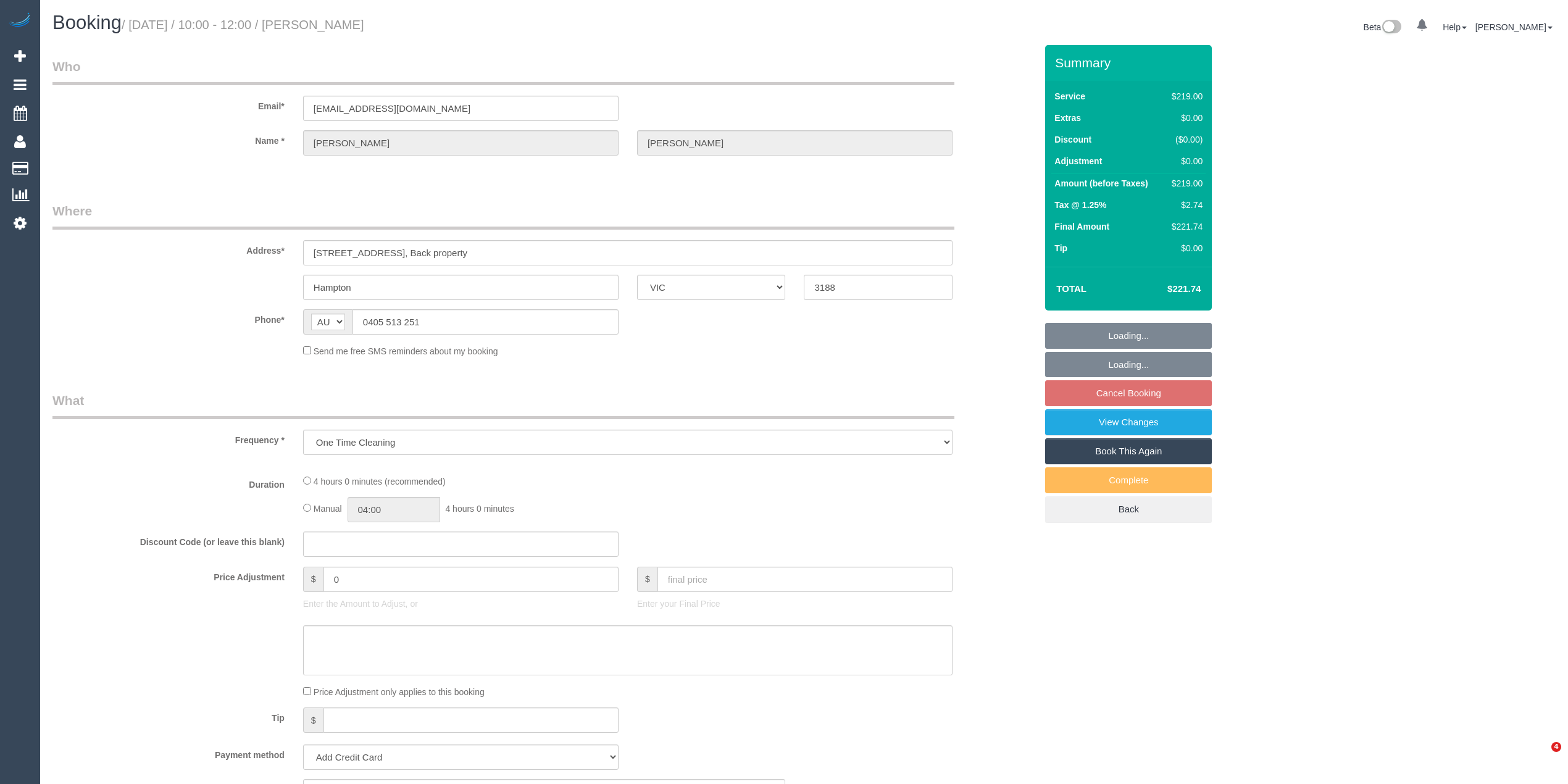
select select "VIC"
select select "string:stripe-pm_1SA1s52GScqysDRVLqy7YFPv"
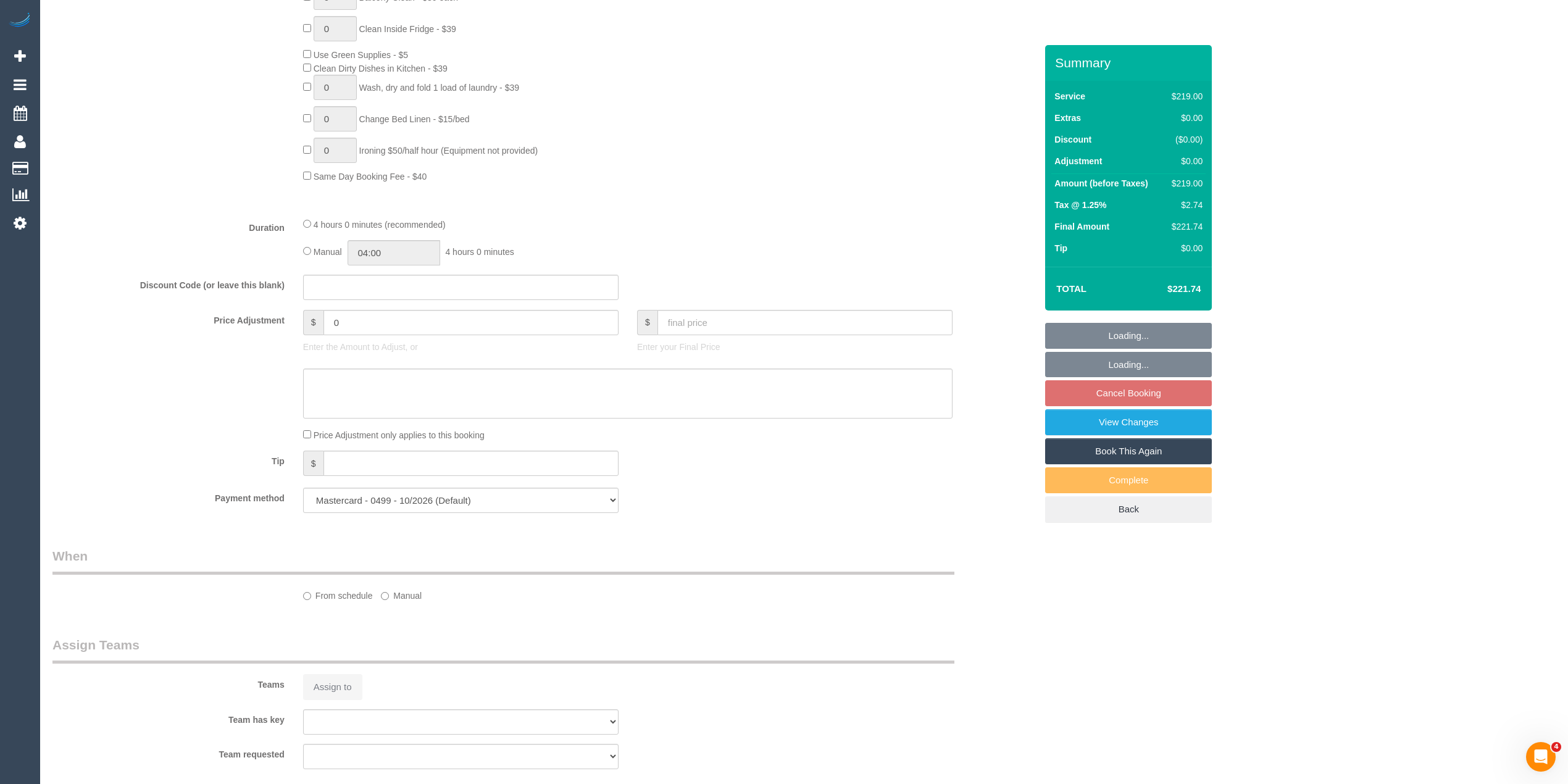
select select "number:28"
select select "number:14"
select select "number:19"
select select "number:36"
select select "object:798"
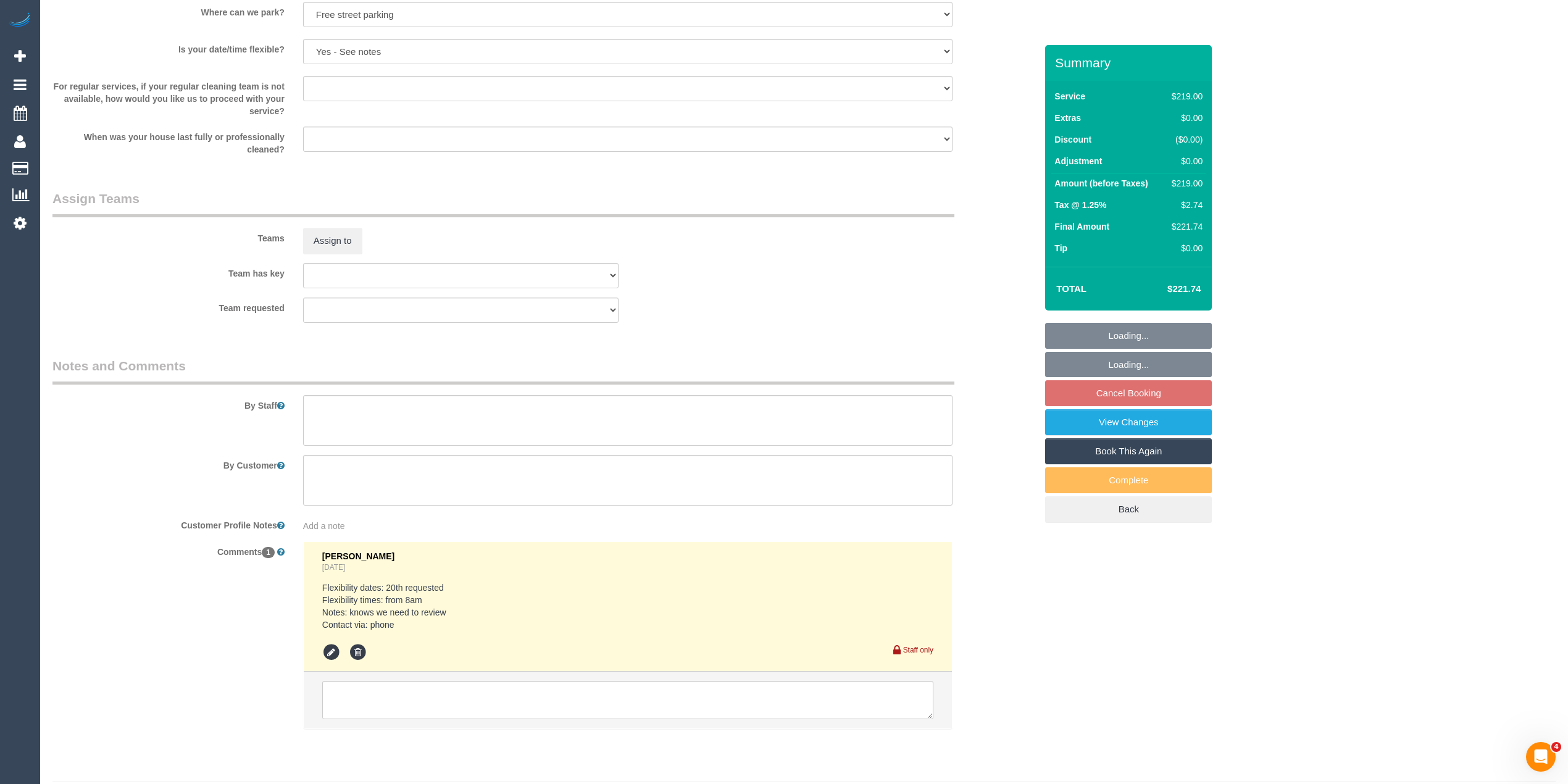
scroll to position [1709, 0]
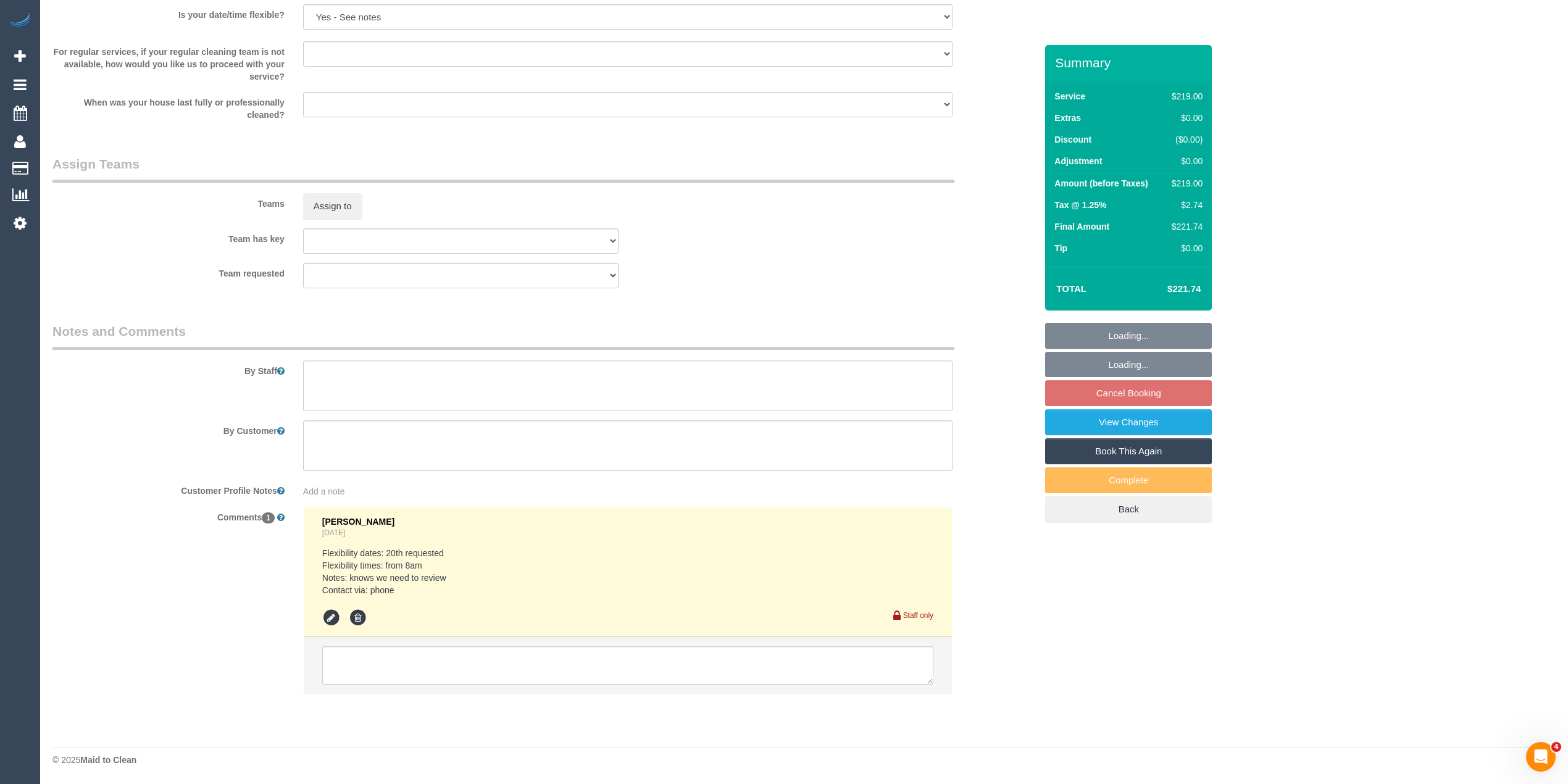
select select "spot3"
click at [1166, 387] on link "Cancel Booking" at bounding box center [1129, 393] width 167 height 26
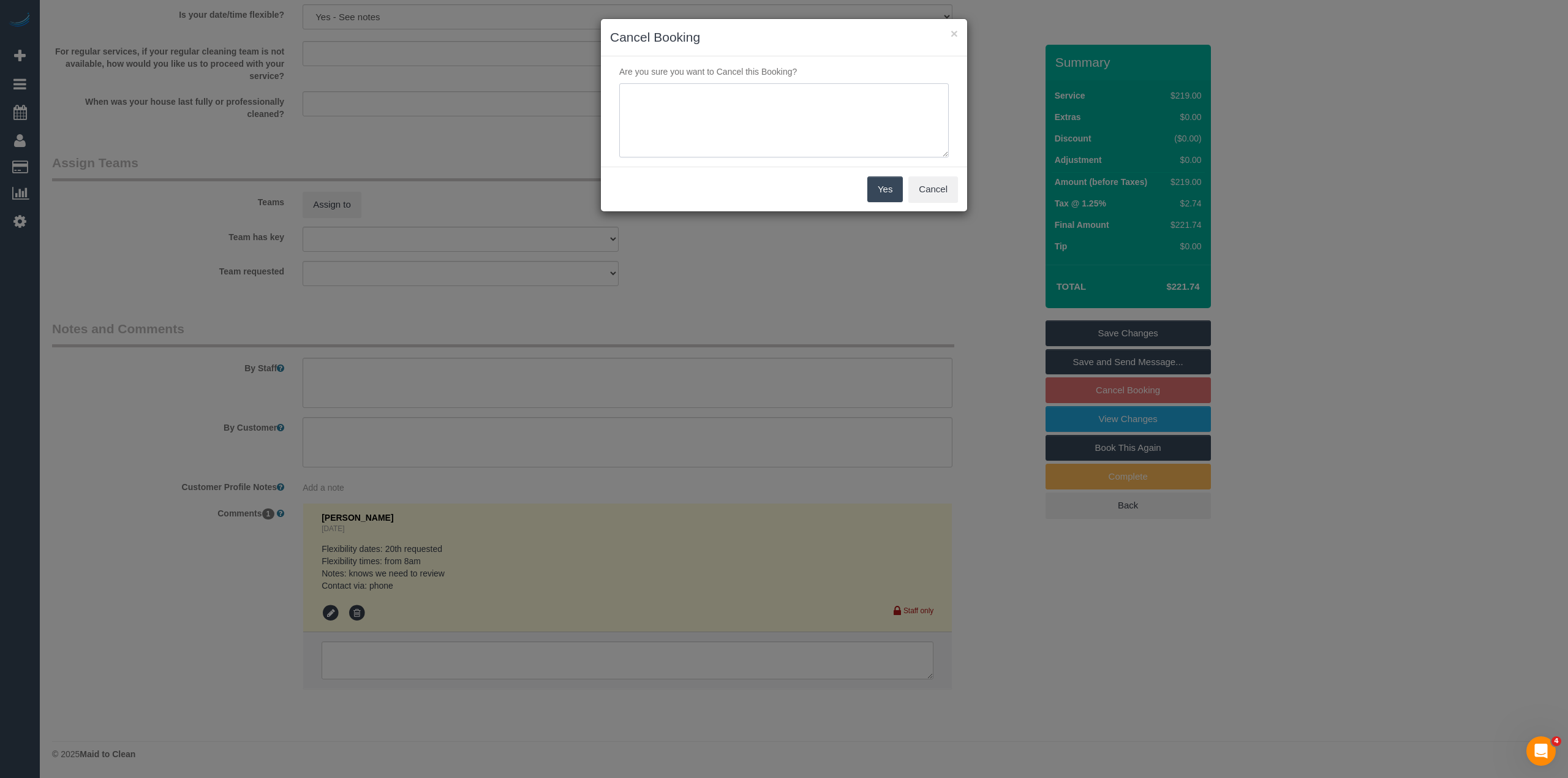
click at [704, 106] on textarea at bounding box center [784, 120] width 330 height 75
type textarea "Double up - CG"
click at [882, 187] on button "Yes" at bounding box center [885, 189] width 35 height 26
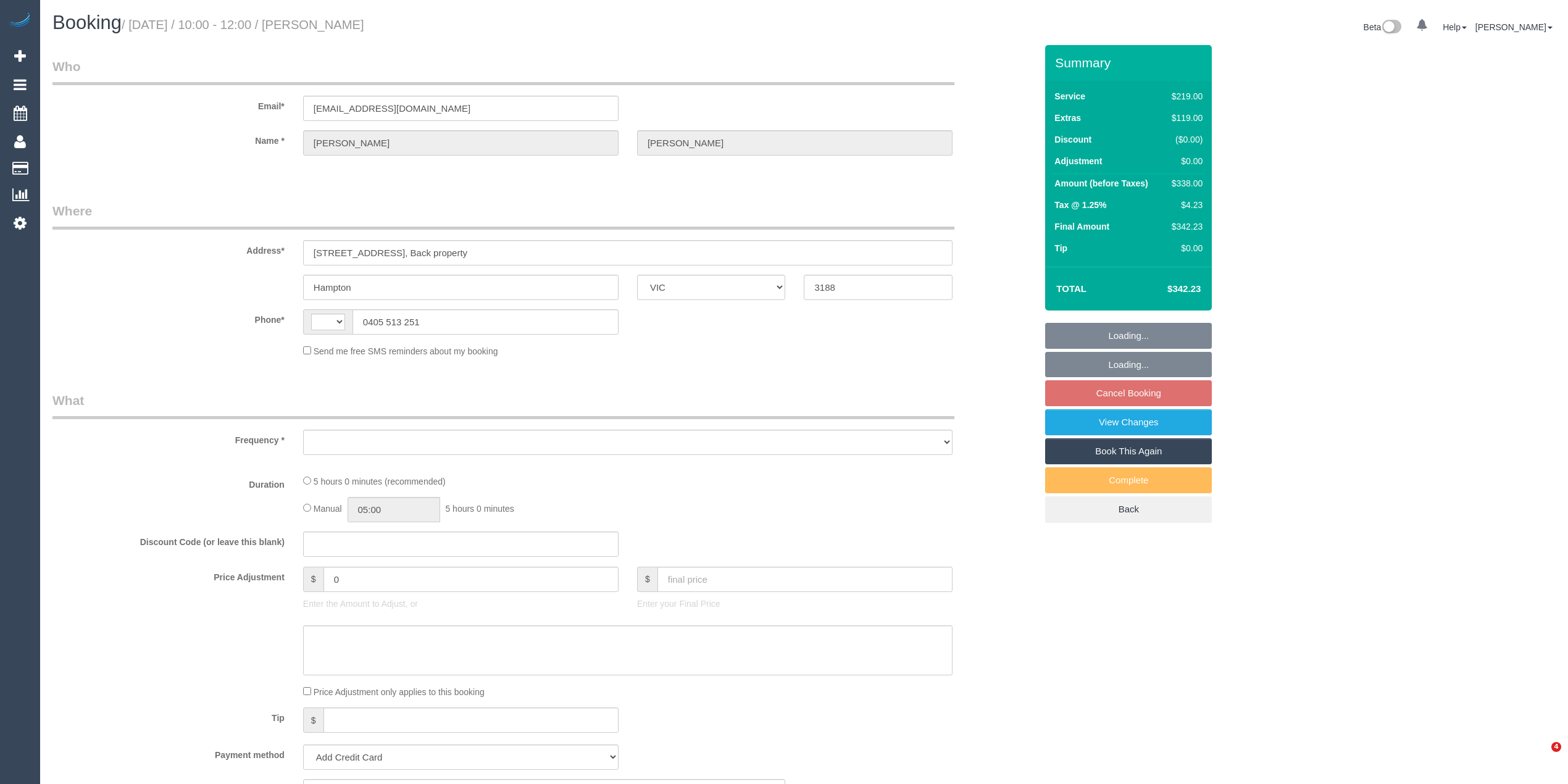
select select "VIC"
select select "string:AU"
select select "object:668"
select select "string:stripe-pm_1SA1s52GScqysDRVLqy7YFPv"
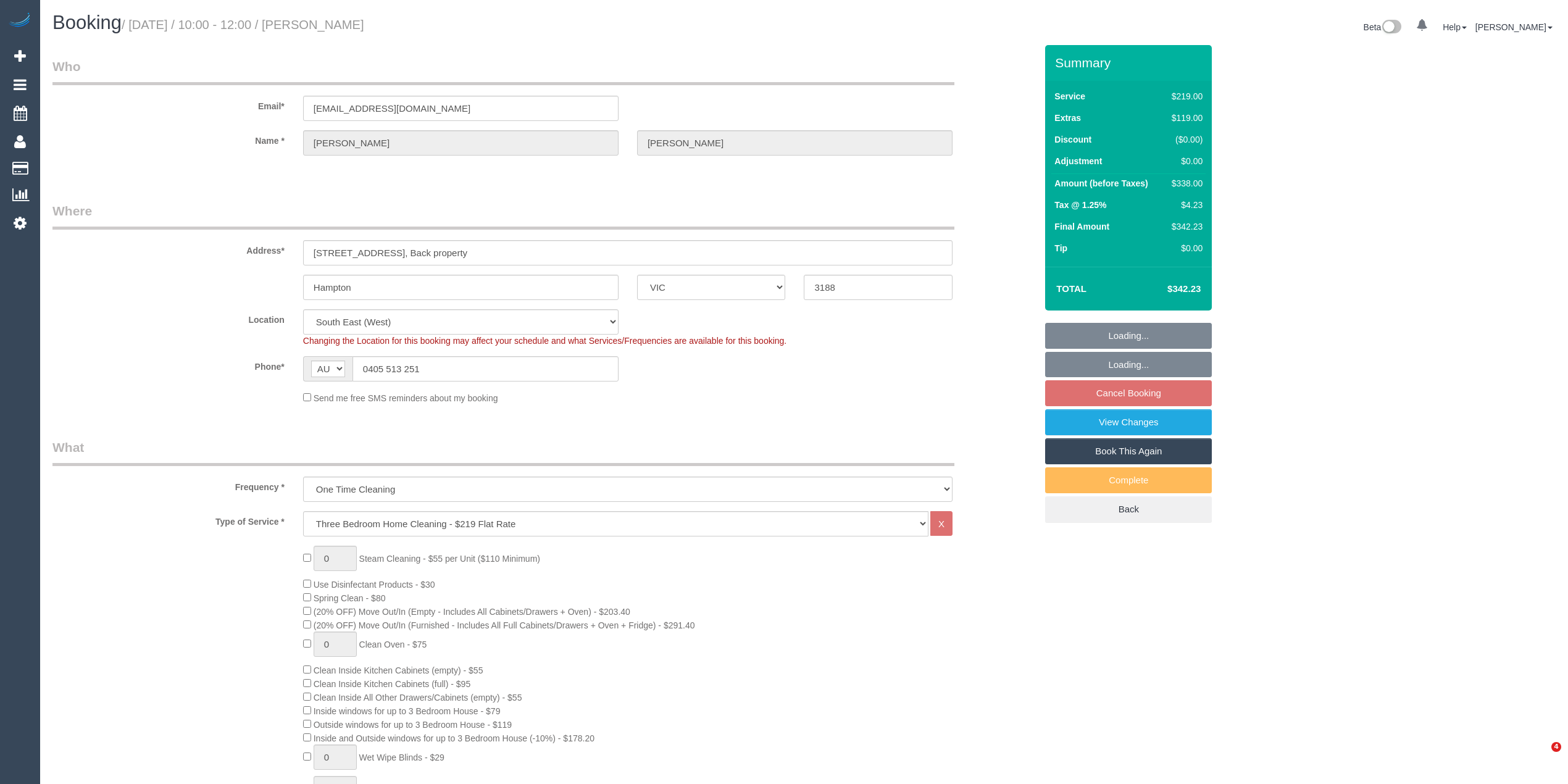
select select "spot3"
select select "object:1313"
select select "spot28"
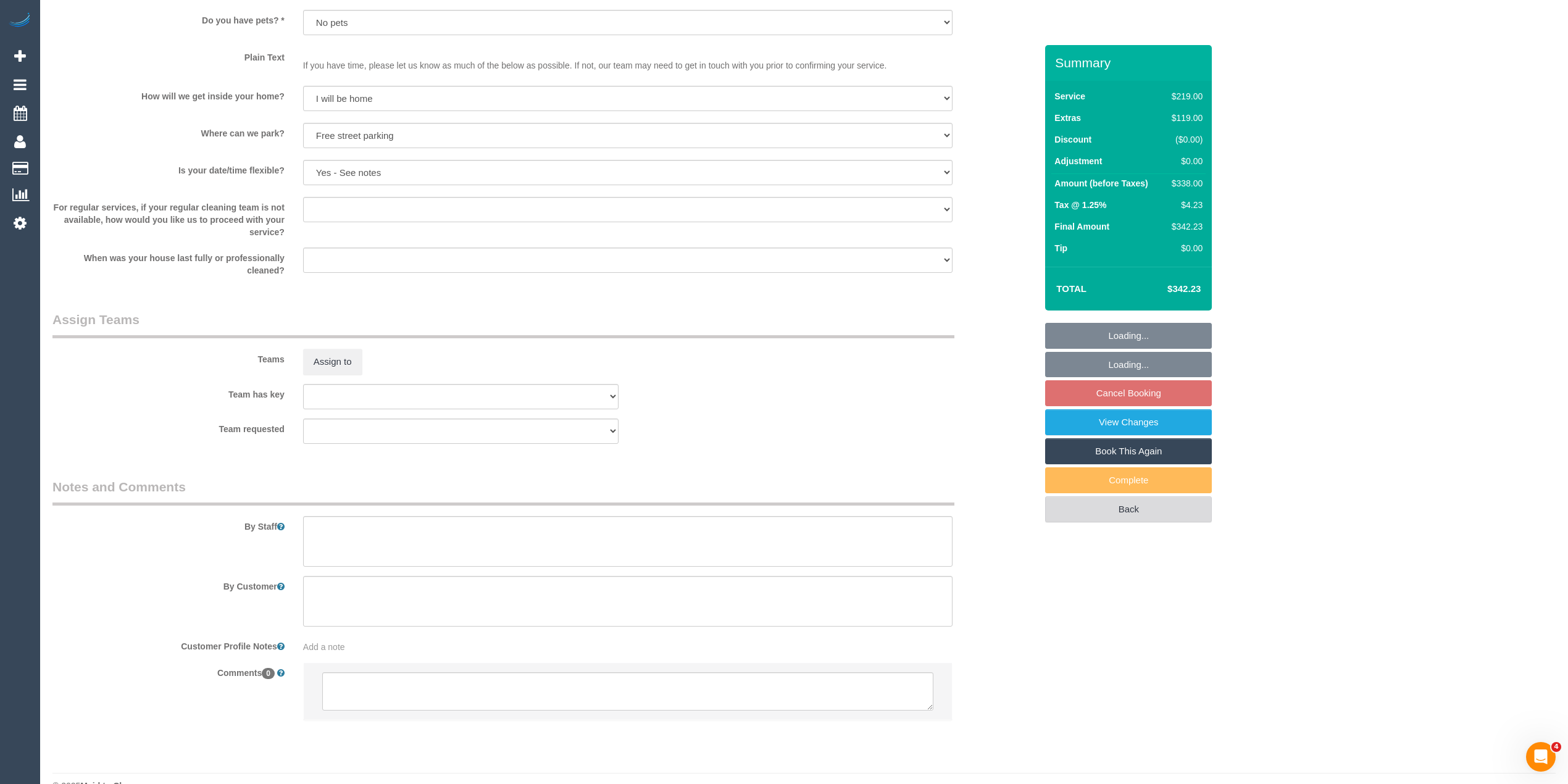
scroll to position [1578, 0]
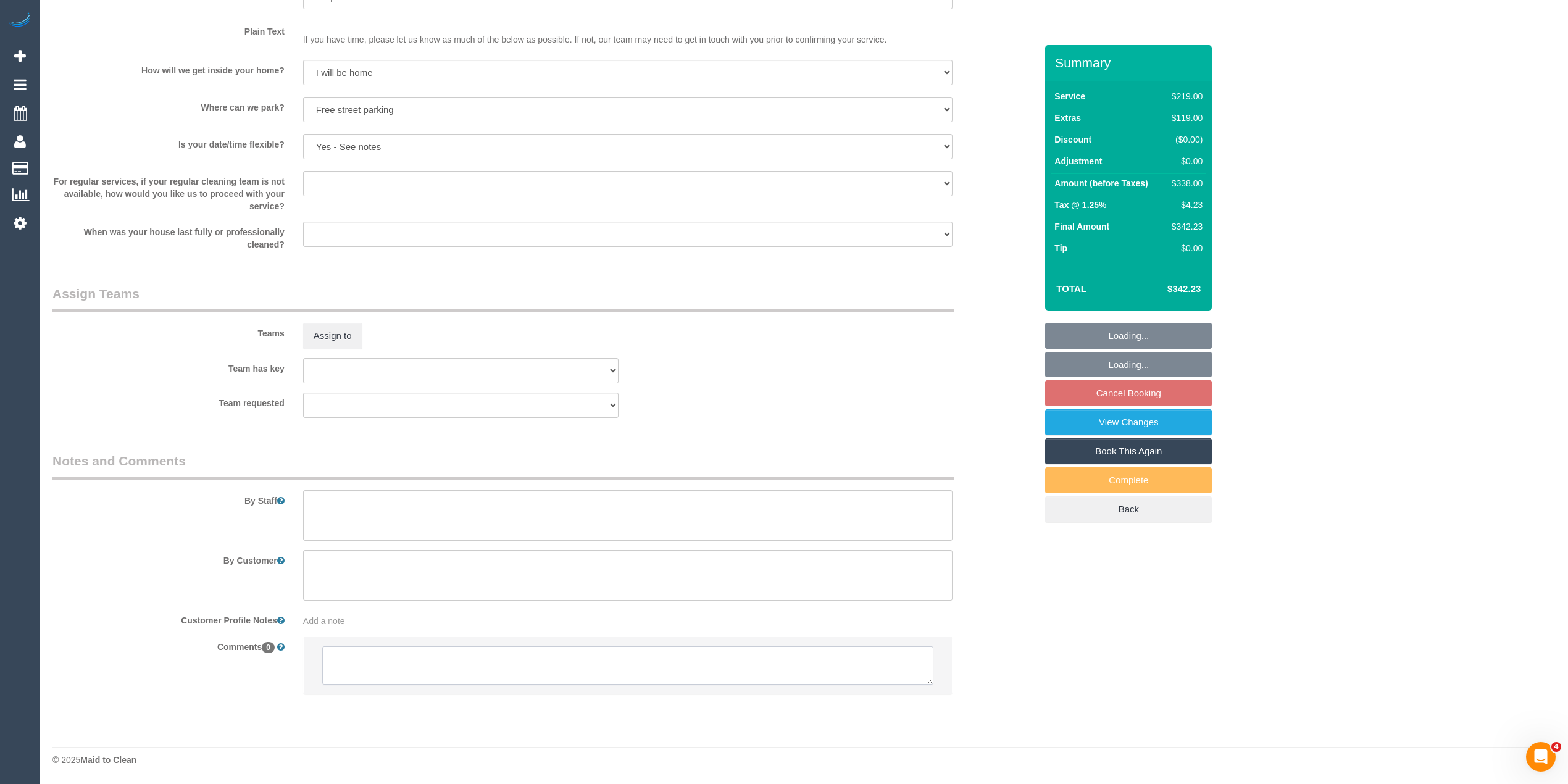
click at [376, 664] on textarea at bounding box center [627, 666] width 611 height 38
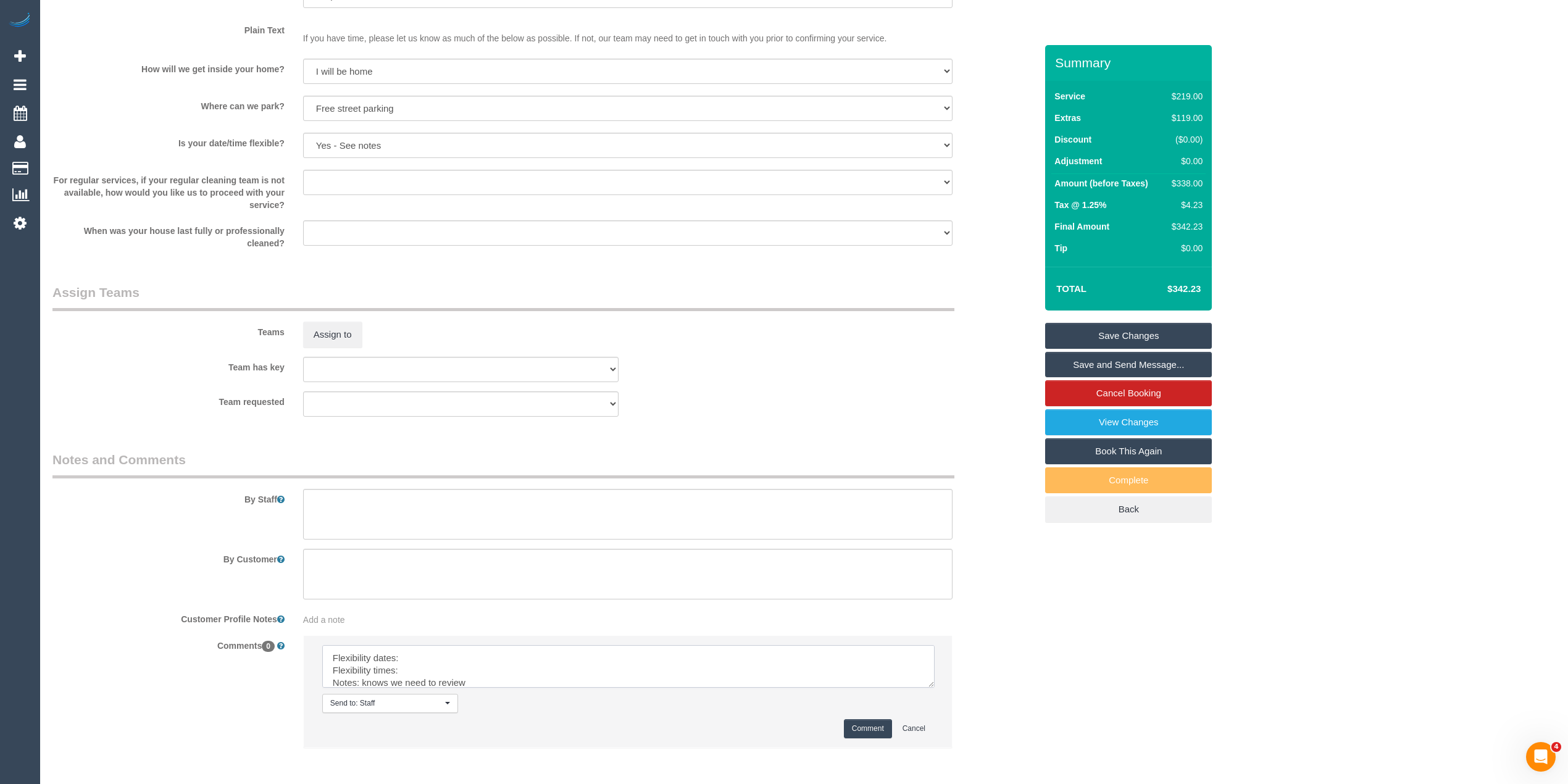
drag, startPoint x: 926, startPoint y: 675, endPoint x: 941, endPoint y: 734, distance: 60.9
click at [935, 688] on textarea at bounding box center [628, 666] width 613 height 43
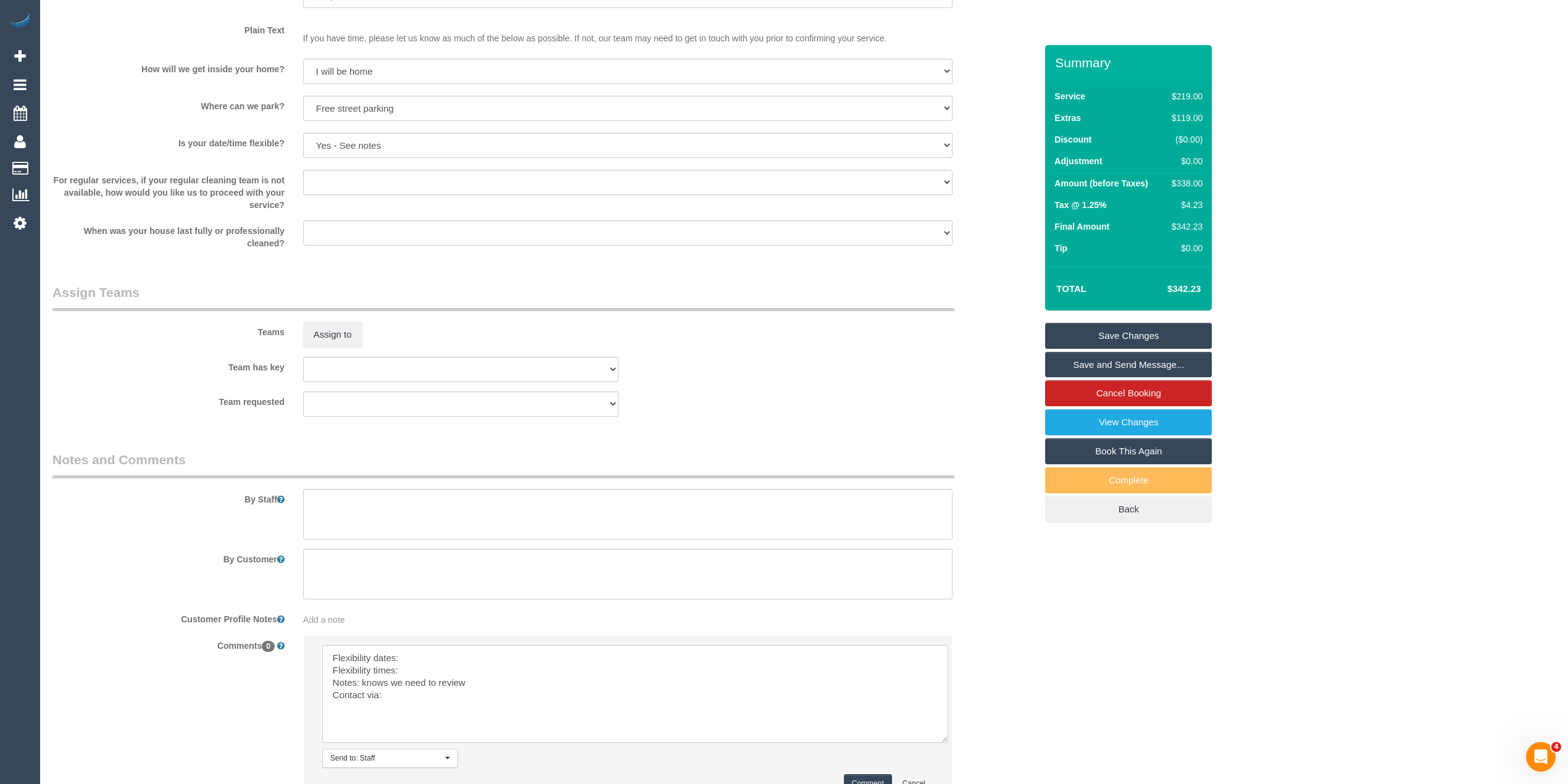
click at [464, 657] on textarea at bounding box center [635, 693] width 626 height 97
click at [442, 675] on textarea at bounding box center [635, 693] width 626 height 97
click at [430, 700] on textarea at bounding box center [635, 693] width 626 height 97
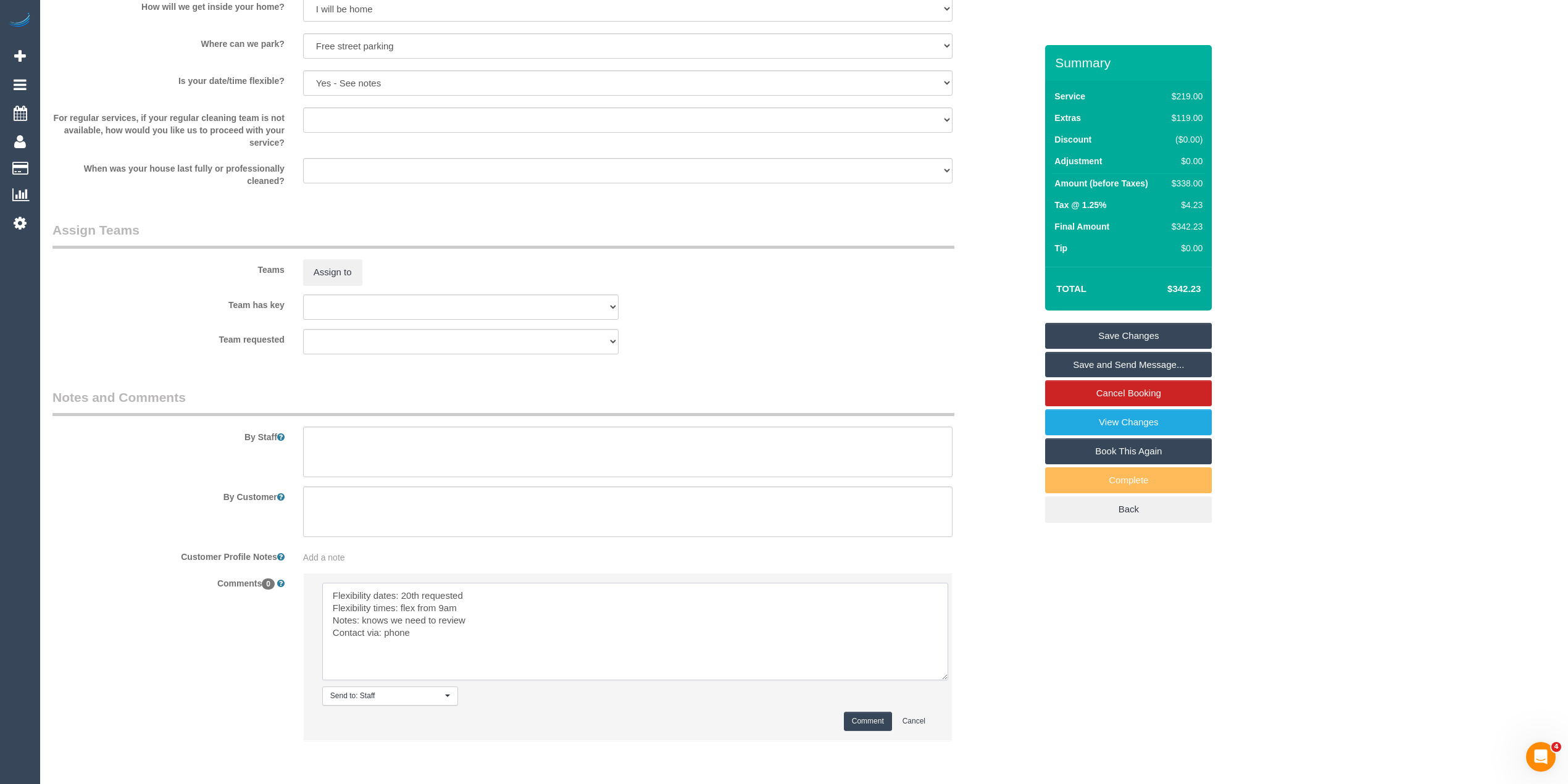
scroll to position [1689, 0]
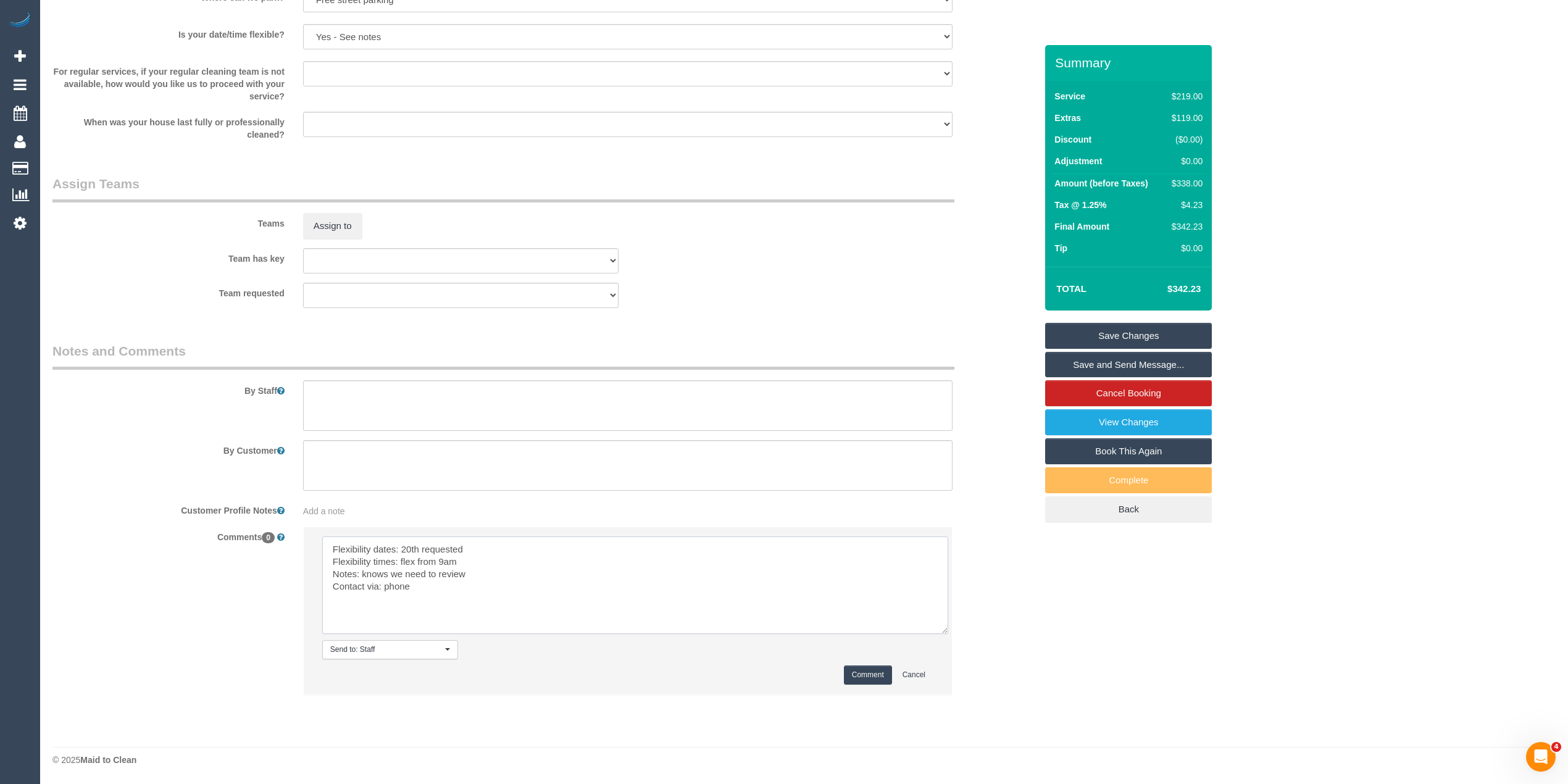
type textarea "Flexibility dates: 20th requested Flexibility times: flex from 9am Notes: knows…"
click at [857, 668] on button "Comment" at bounding box center [868, 675] width 48 height 19
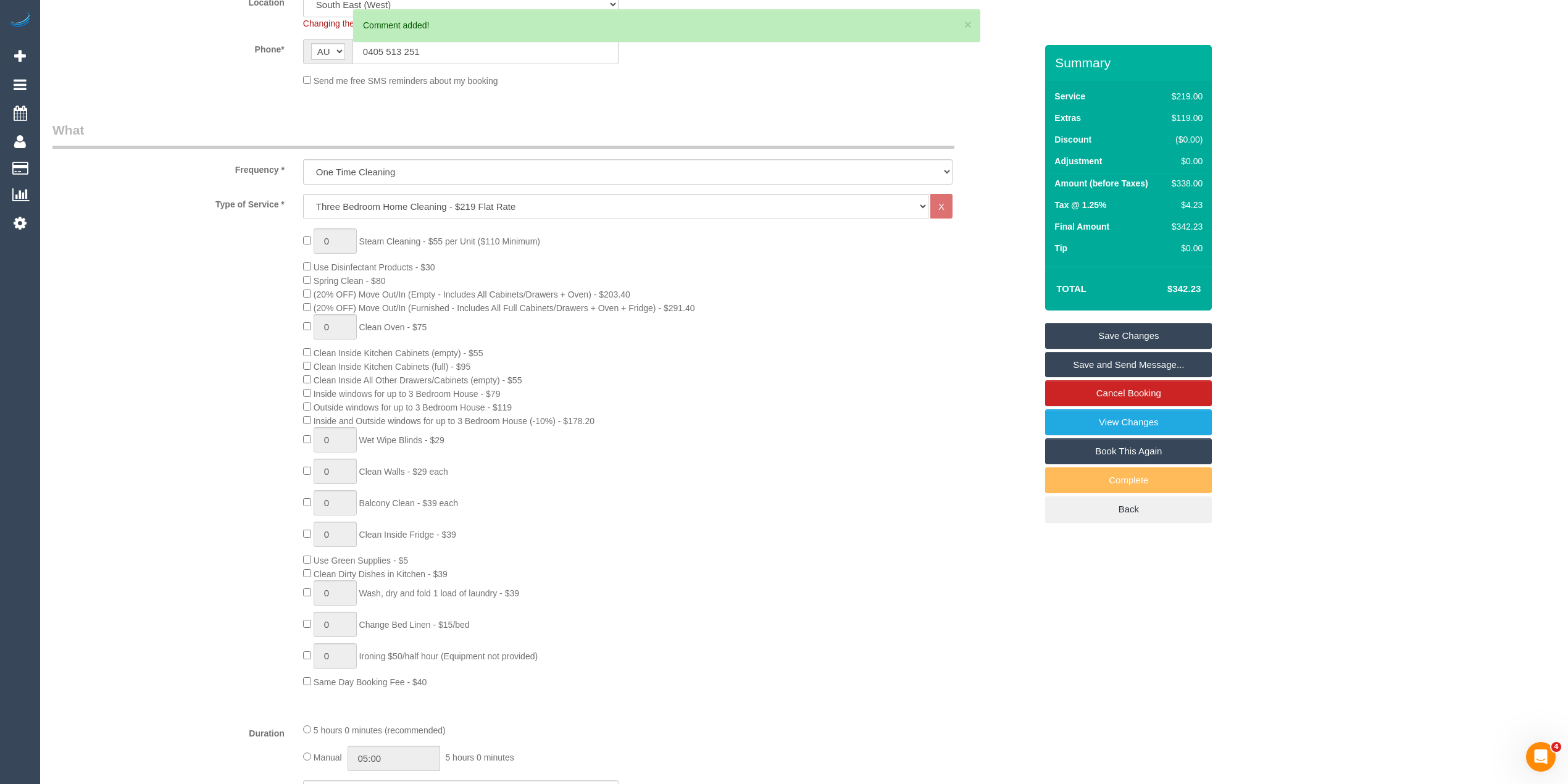
scroll to position [0, 0]
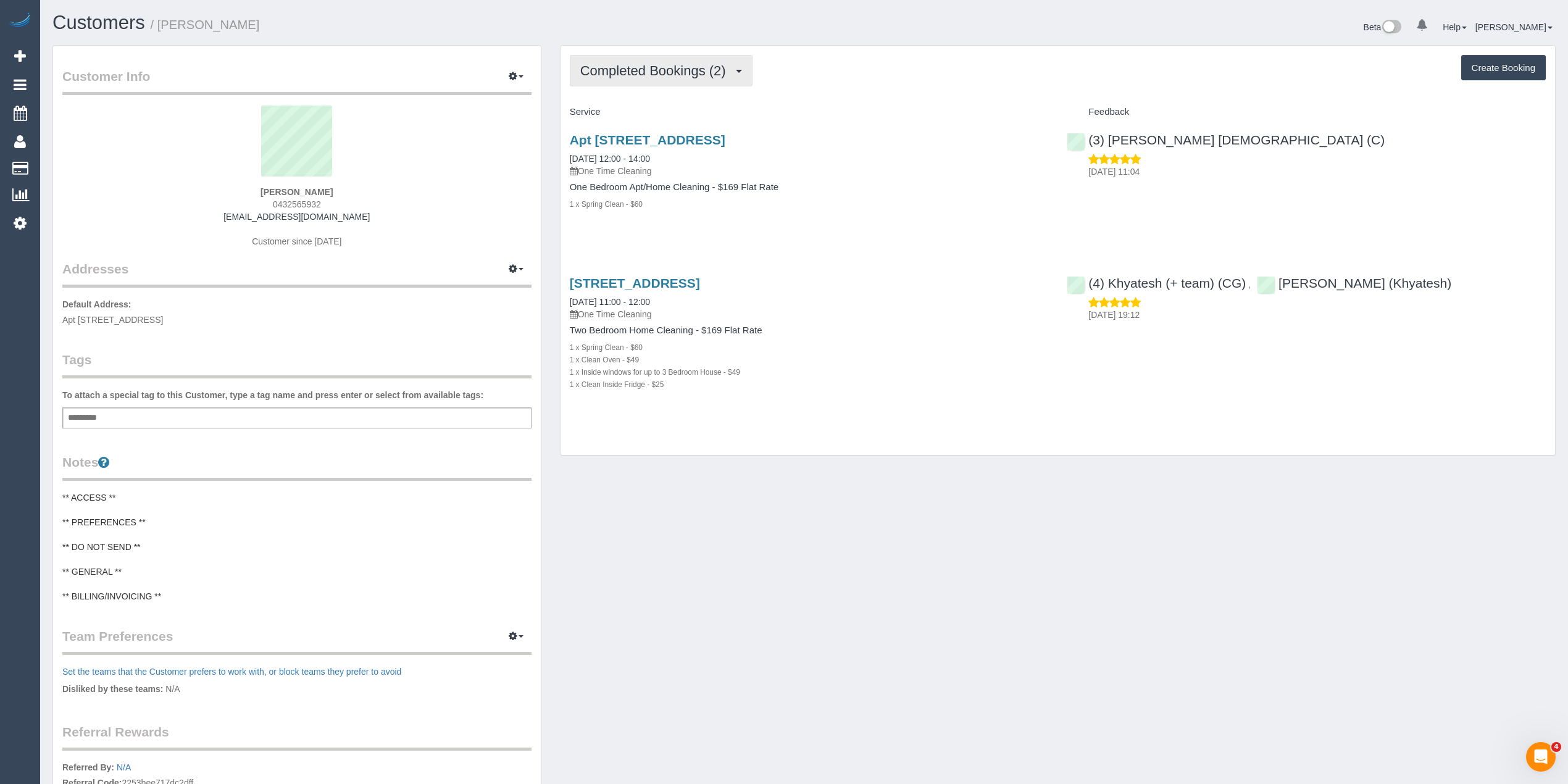
click at [637, 74] on span "Completed Bookings (2)" at bounding box center [657, 71] width 152 height 16
click at [665, 111] on link "Upcoming Bookings (1)" at bounding box center [635, 115] width 128 height 16
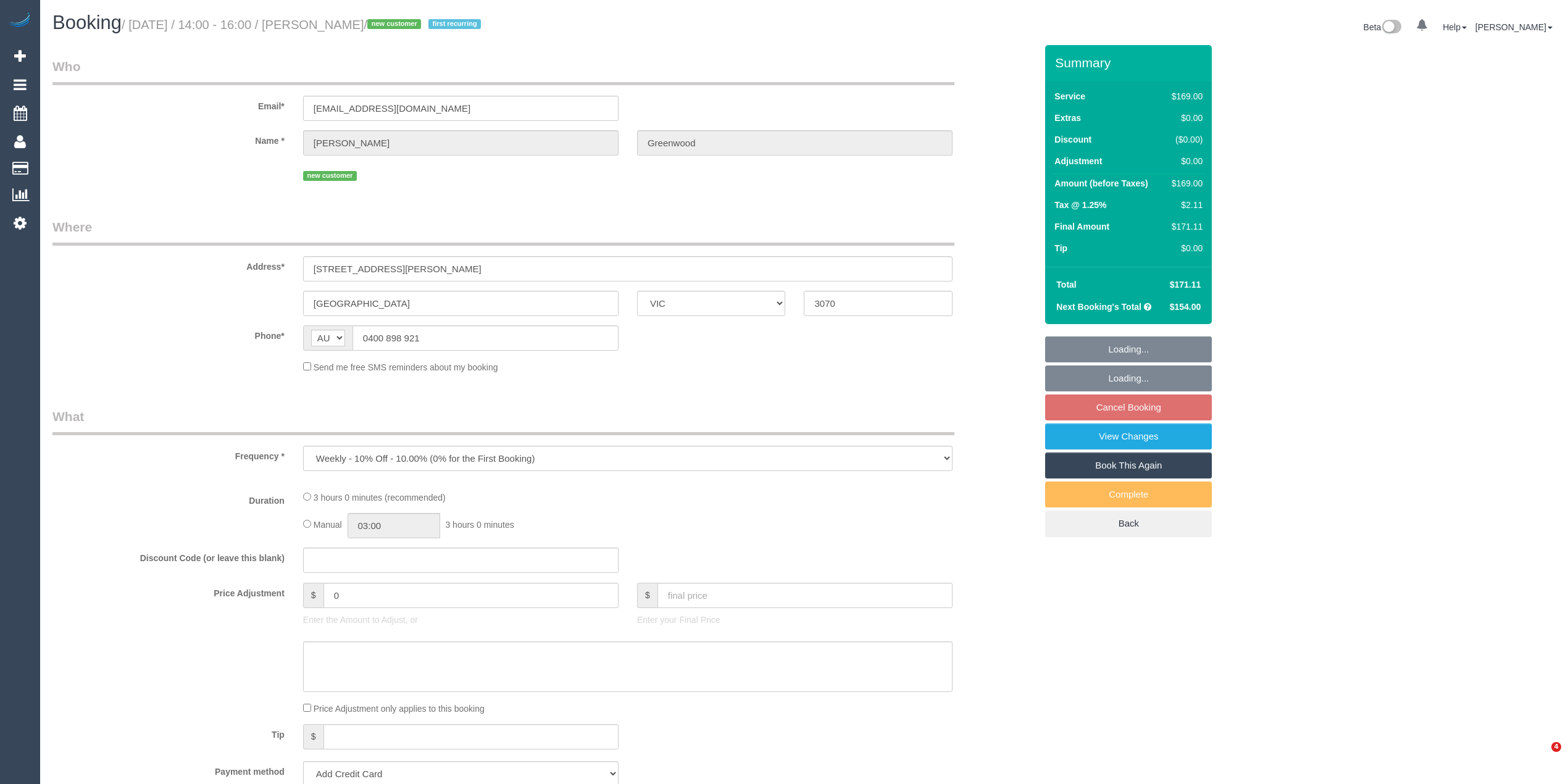
select select "VIC"
select select "string:stripe-pm_1SDGMS2GScqysDRVAAKW28ZD"
select select "number:28"
select select "number:14"
select select "number:19"
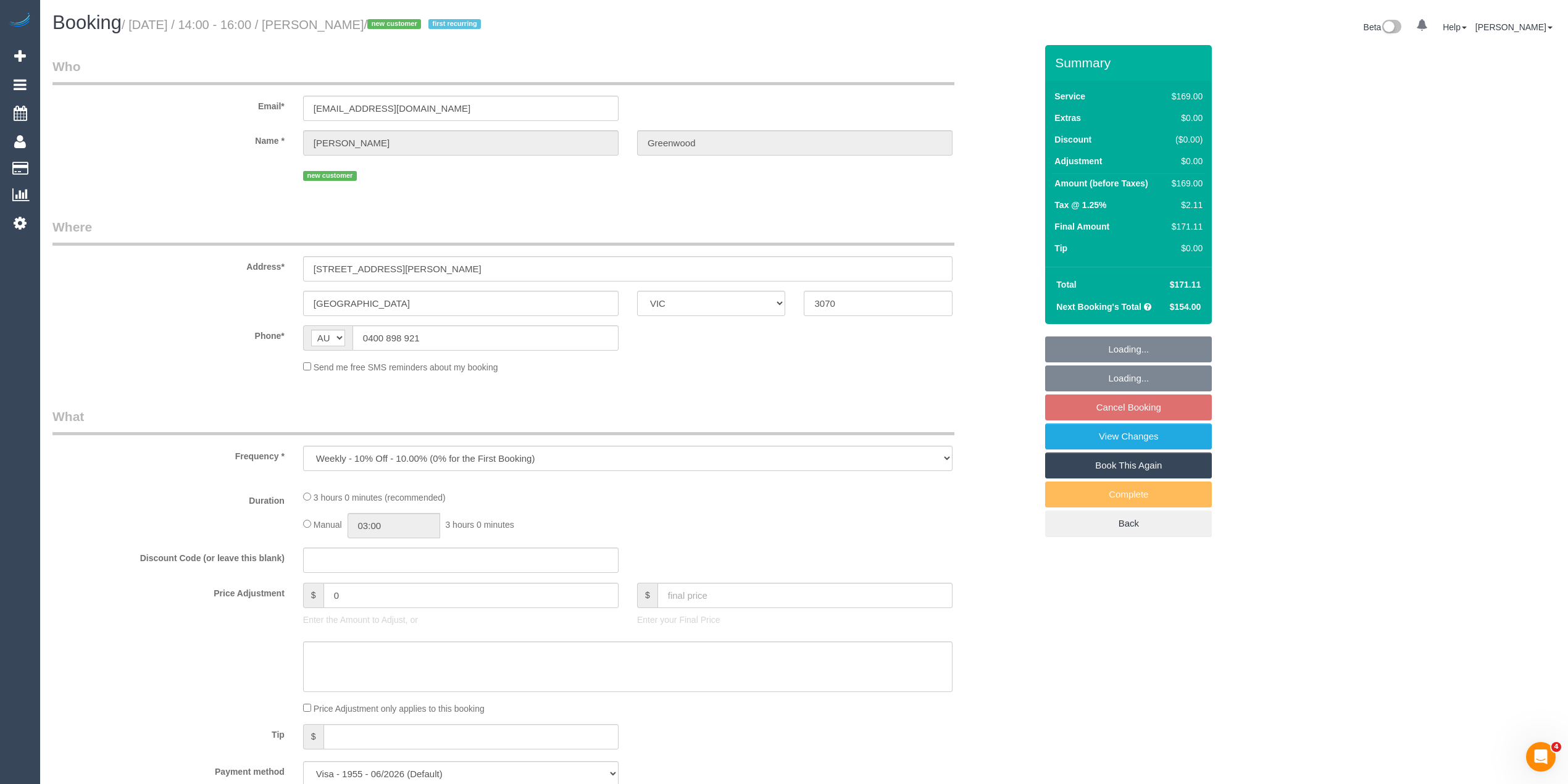
select select "number:23"
select select "number:34"
select select "number:26"
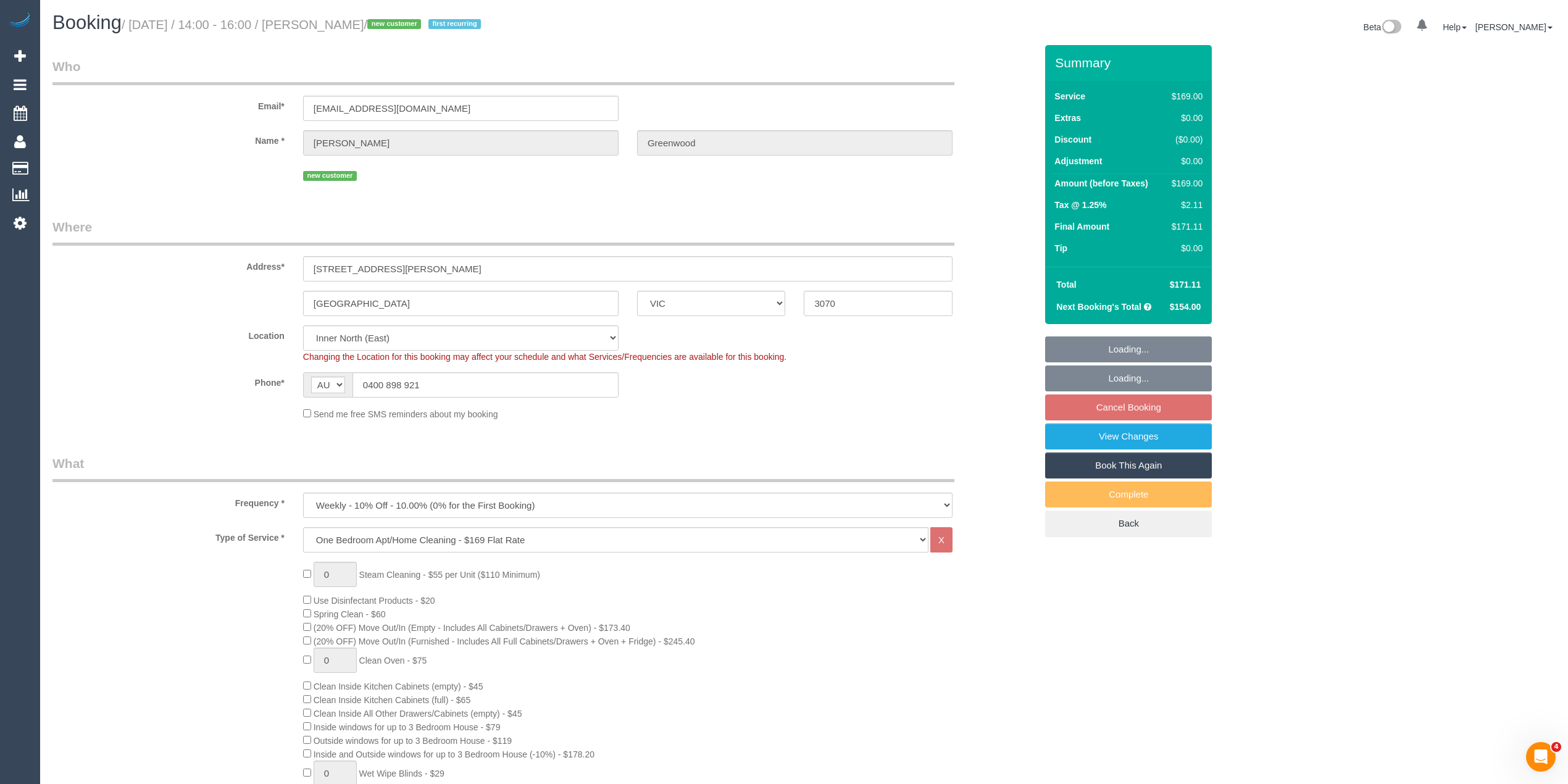
select select "object:1546"
drag, startPoint x: 351, startPoint y: 270, endPoint x: 270, endPoint y: 267, distance: 81.1
click at [270, 267] on div "Address* 186 Clarke st" at bounding box center [544, 250] width 1002 height 64
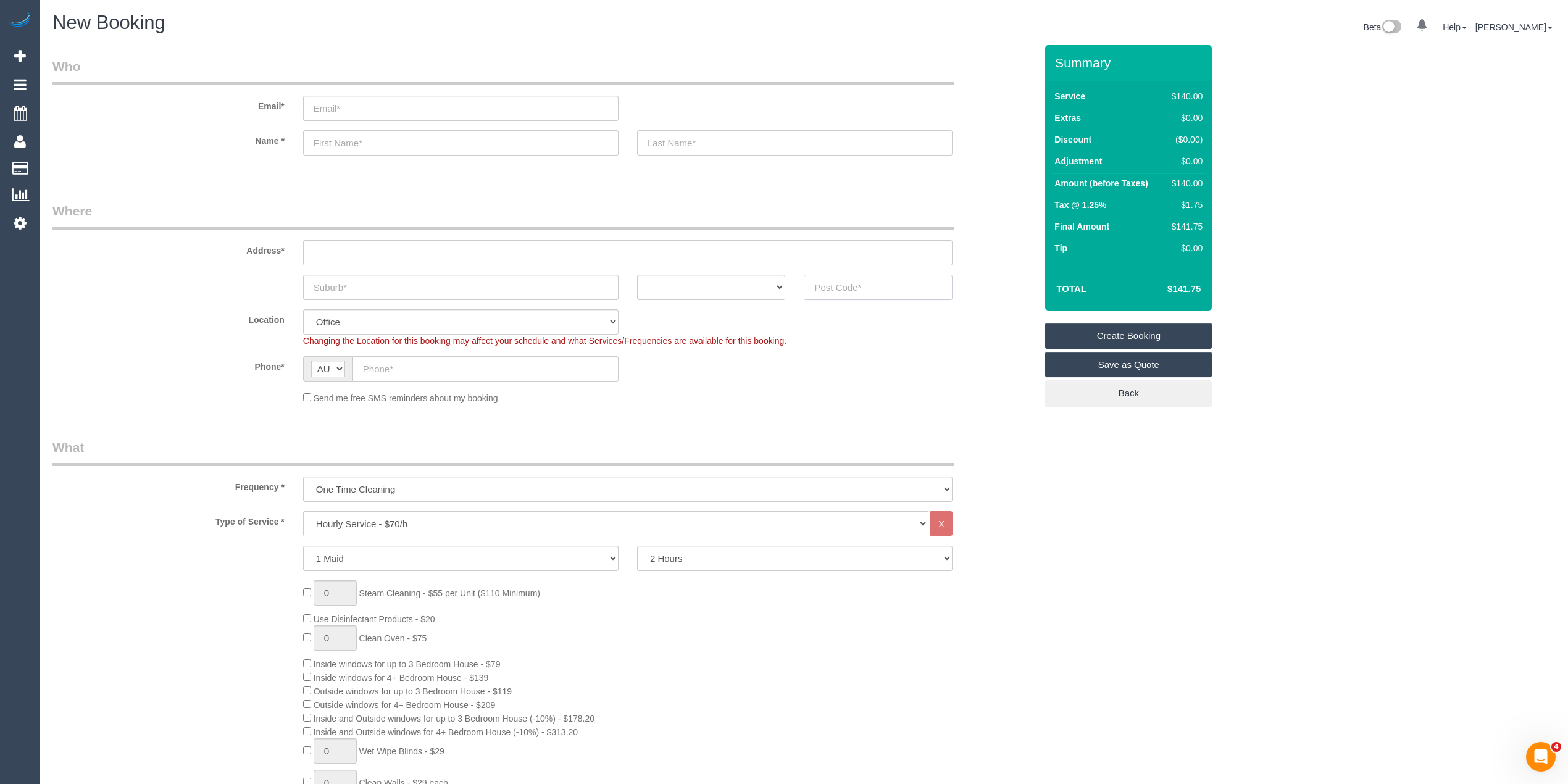
click at [863, 284] on input "text" at bounding box center [879, 287] width 149 height 26
type input "3051"
click at [325, 244] on input "text" at bounding box center [627, 253] width 649 height 26
type input "-"
click at [395, 519] on select "Hourly Service - $70/h Hourly Service - $65/h Hourly Service - $60/h Hourly Ser…" at bounding box center [615, 524] width 625 height 26
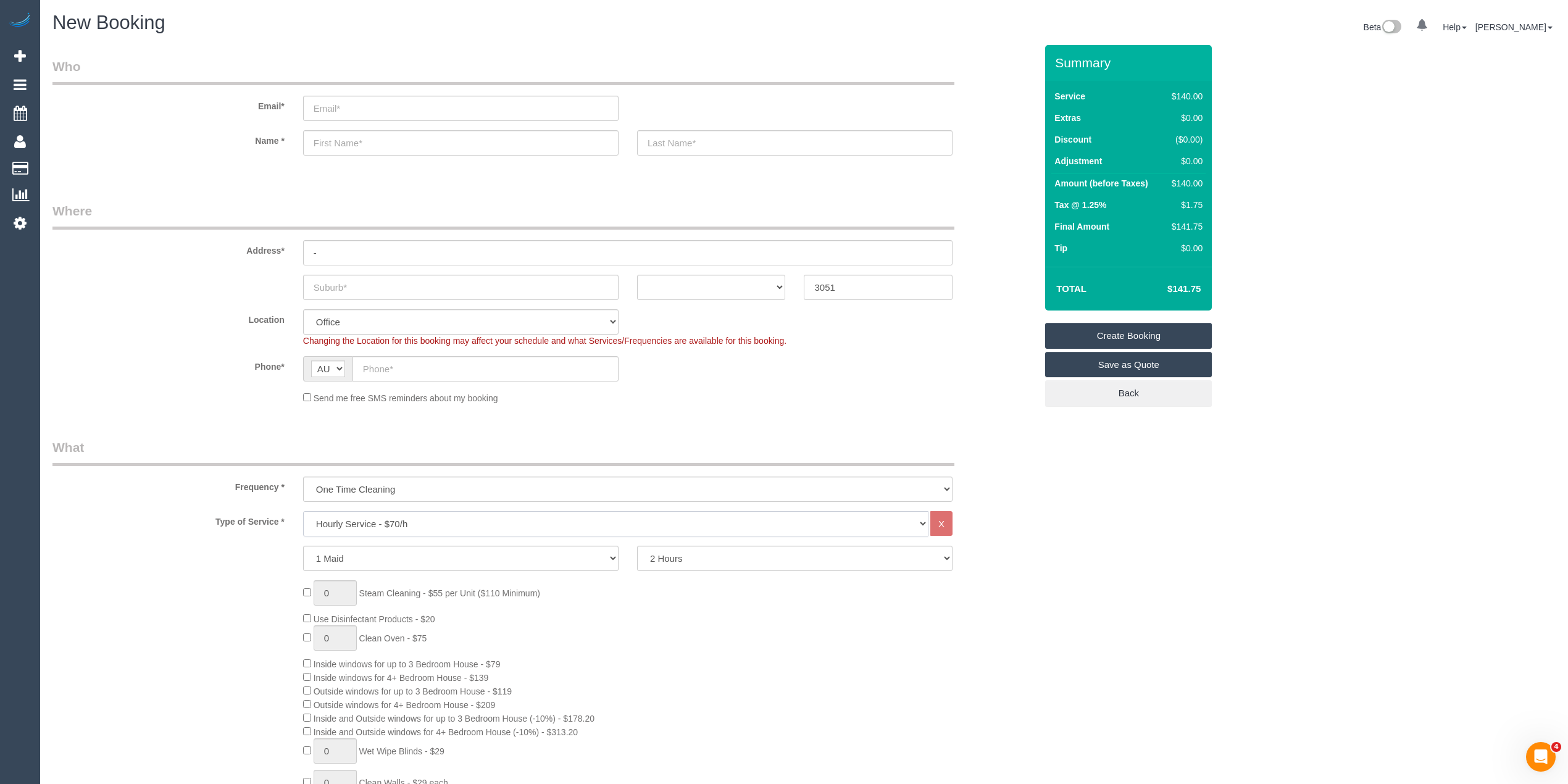
select select "59"
select select "object:2086"
select select "211"
click at [303, 511] on select "Hourly Service - $70/h Hourly Service - $65/h Hourly Service - $60/h Hourly Ser…" at bounding box center [615, 524] width 625 height 26
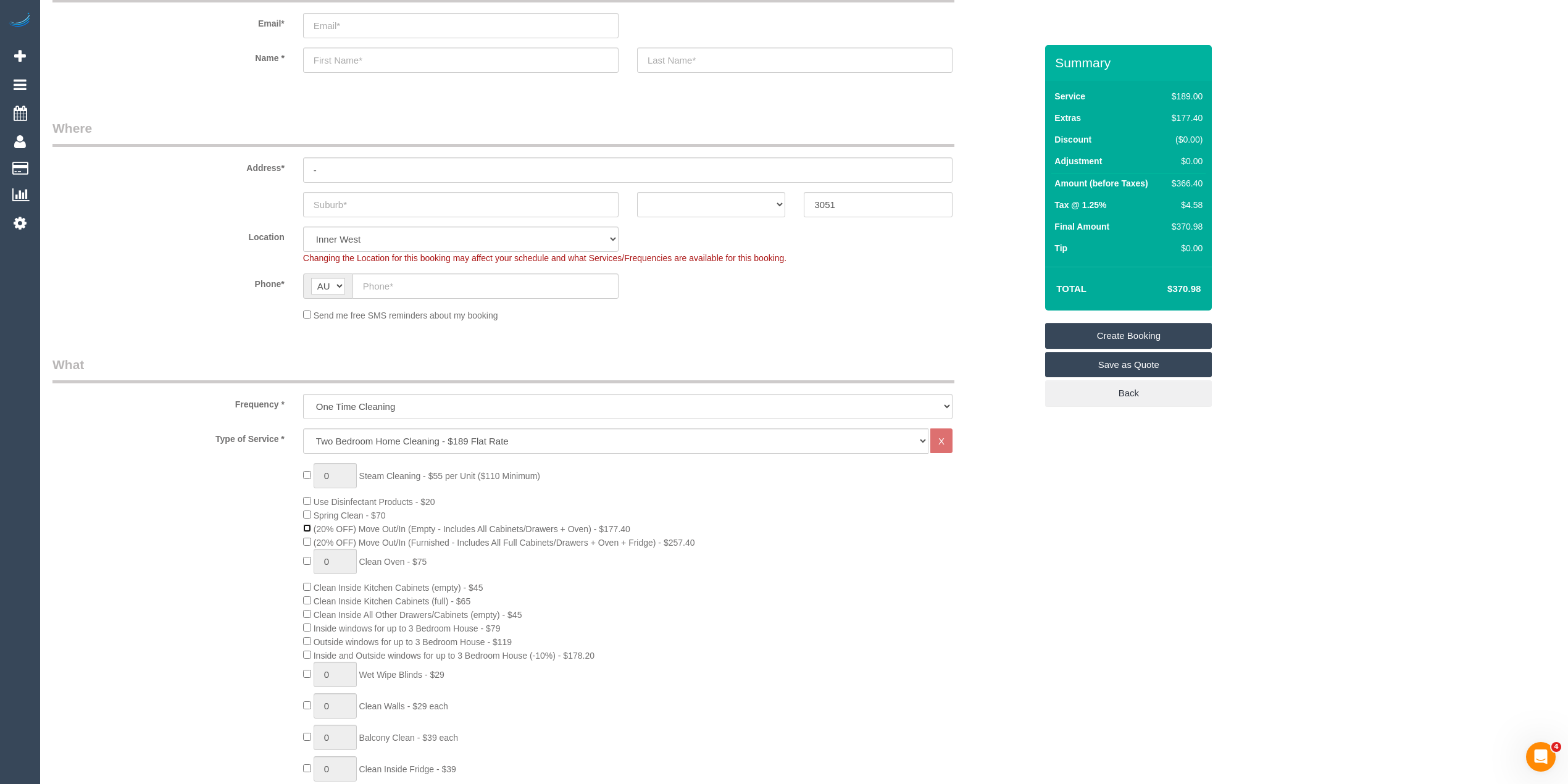
scroll to position [137, 0]
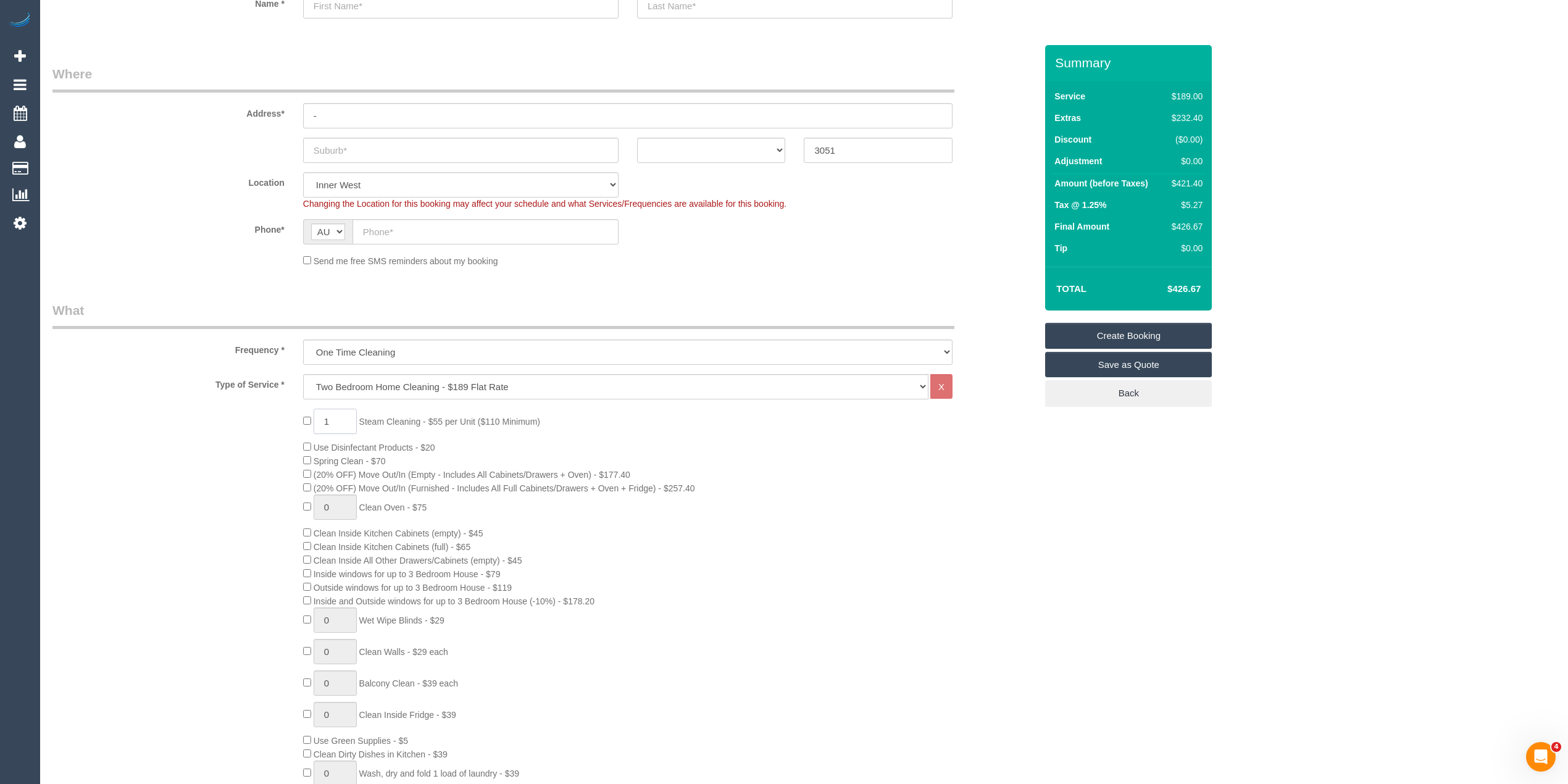
drag, startPoint x: 334, startPoint y: 416, endPoint x: 319, endPoint y: 416, distance: 15.0
click at [319, 416] on input "1" at bounding box center [335, 421] width 43 height 26
type input "4"
click at [219, 418] on div "4 Steam Cleaning - $55 per Unit ($110 Minimum) Use Disinfectant Products - $20 …" at bounding box center [544, 639] width 1002 height 460
click at [205, 570] on div "4 Steam Cleaning - $55 per Unit ($110 Minimum) Use Disinfectant Products - $20 …" at bounding box center [544, 639] width 1002 height 460
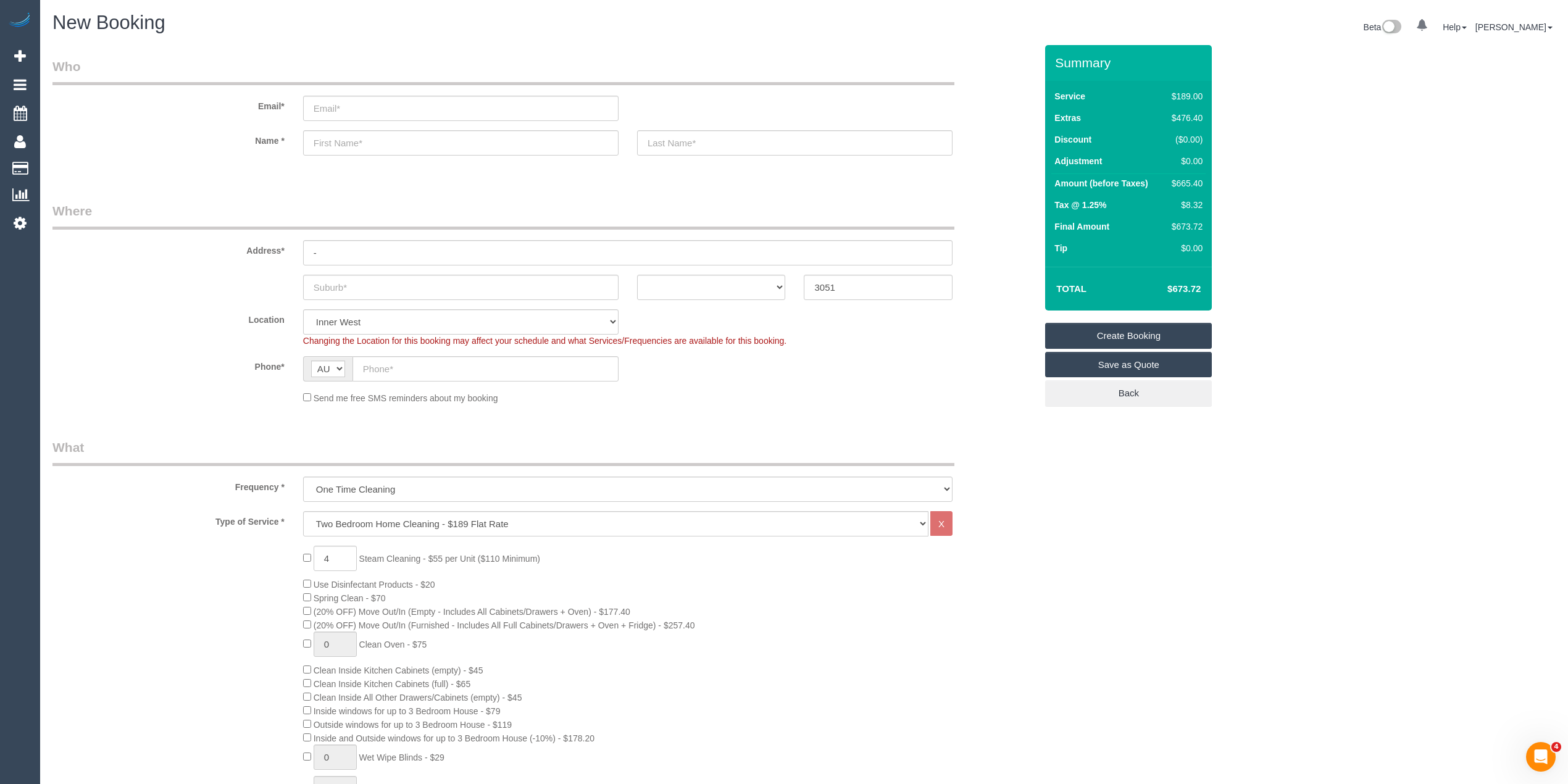
scroll to position [274, 0]
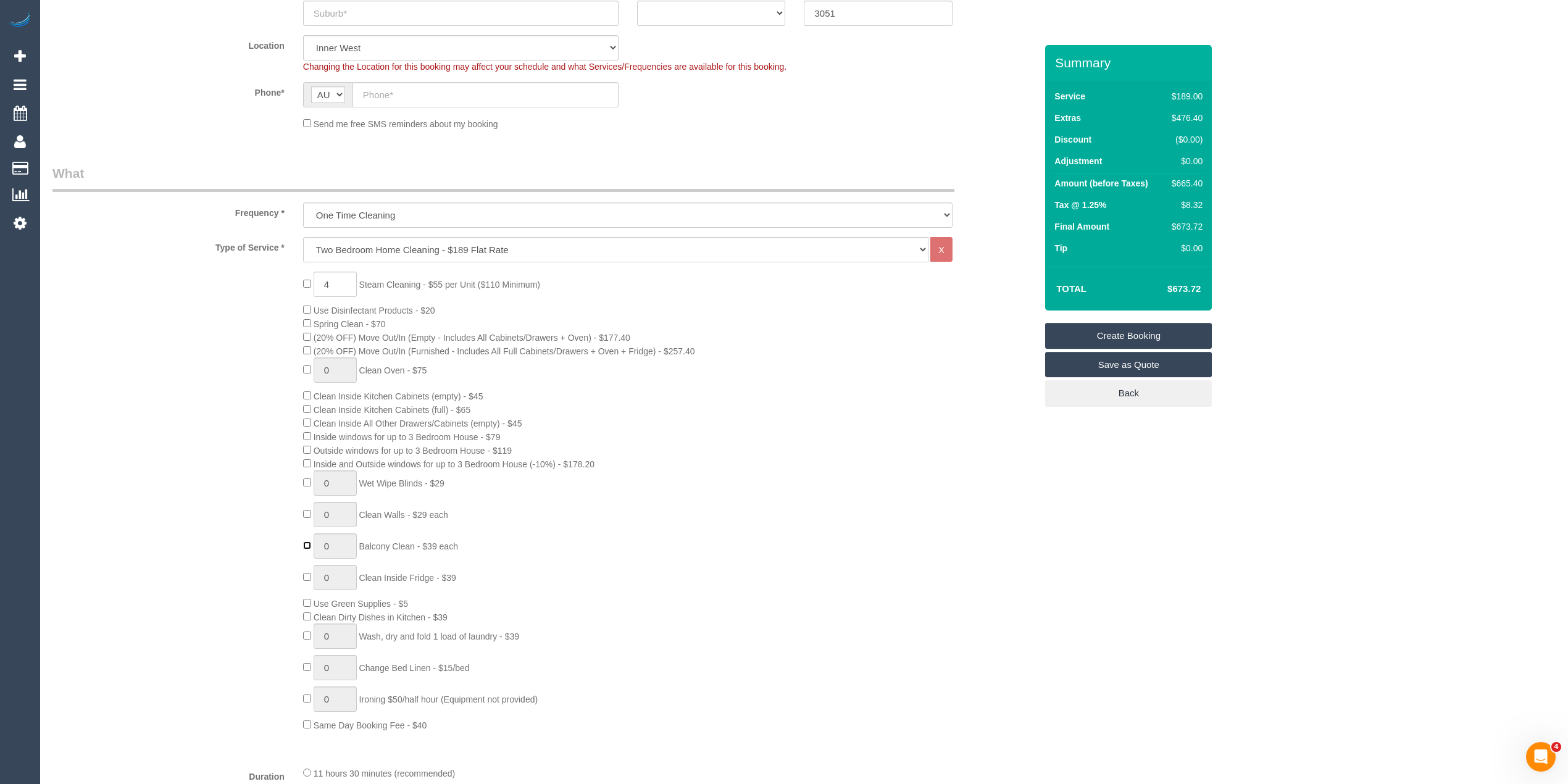
type input "1"
click at [169, 480] on div "4 Steam Cleaning - $55 per Unit ($110 Minimum) Use Disinfectant Products - $20 …" at bounding box center [544, 502] width 1002 height 460
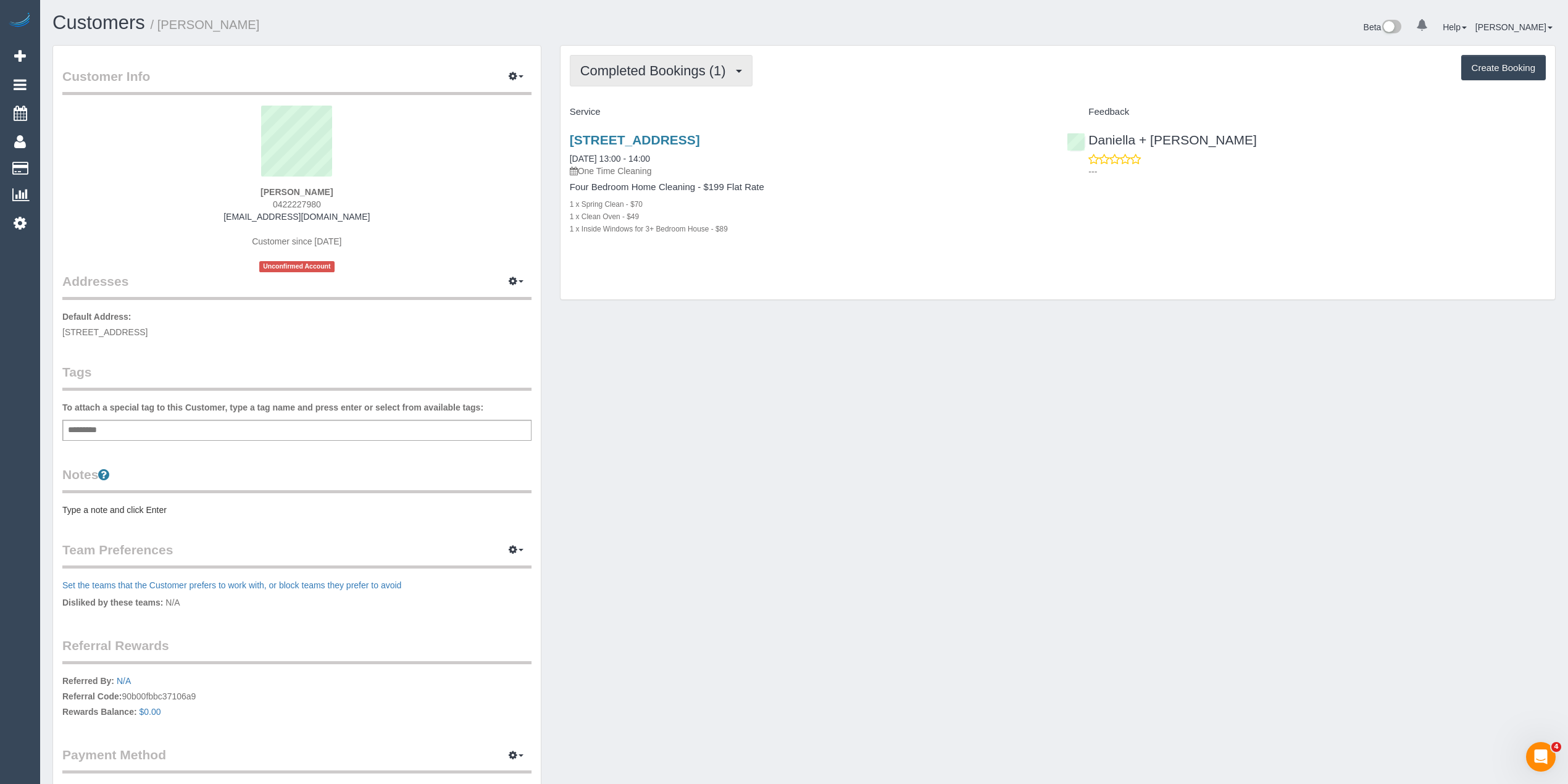
click at [611, 67] on span "Completed Bookings (1)" at bounding box center [657, 71] width 152 height 16
click at [950, 72] on div "Completed Bookings (1) Completed Bookings (1) Upcoming Bookings (0) Cancelled B…" at bounding box center [1058, 70] width 976 height 31
click at [942, 70] on div "Completed Bookings (1) Completed Bookings (1) Upcoming Bookings (0) Cancelled B…" at bounding box center [1058, 70] width 976 height 31
click at [956, 92] on div "Completed Bookings (1) Completed Bookings (1) Upcoming Bookings (0) Cancelled B…" at bounding box center [1058, 172] width 994 height 254
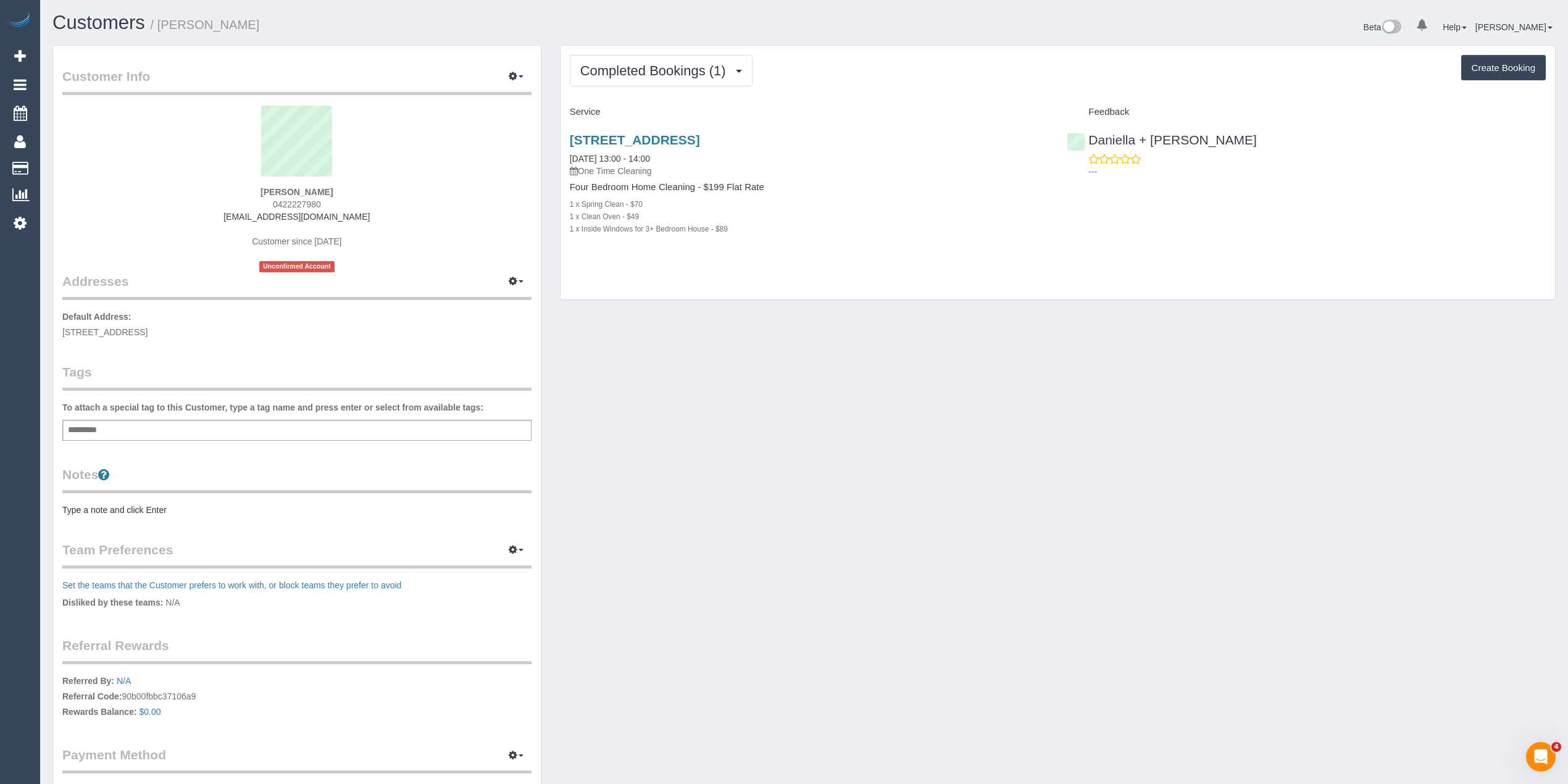
click at [917, 70] on div "Completed Bookings (1) Completed Bookings (1) Upcoming Bookings (0) Cancelled B…" at bounding box center [1058, 70] width 976 height 31
click at [284, 191] on strong "[PERSON_NAME]" at bounding box center [297, 192] width 72 height 10
click at [283, 191] on strong "[PERSON_NAME]" at bounding box center [297, 192] width 72 height 10
click at [300, 191] on strong "[PERSON_NAME]" at bounding box center [297, 192] width 72 height 10
copy strong "[PERSON_NAME]"
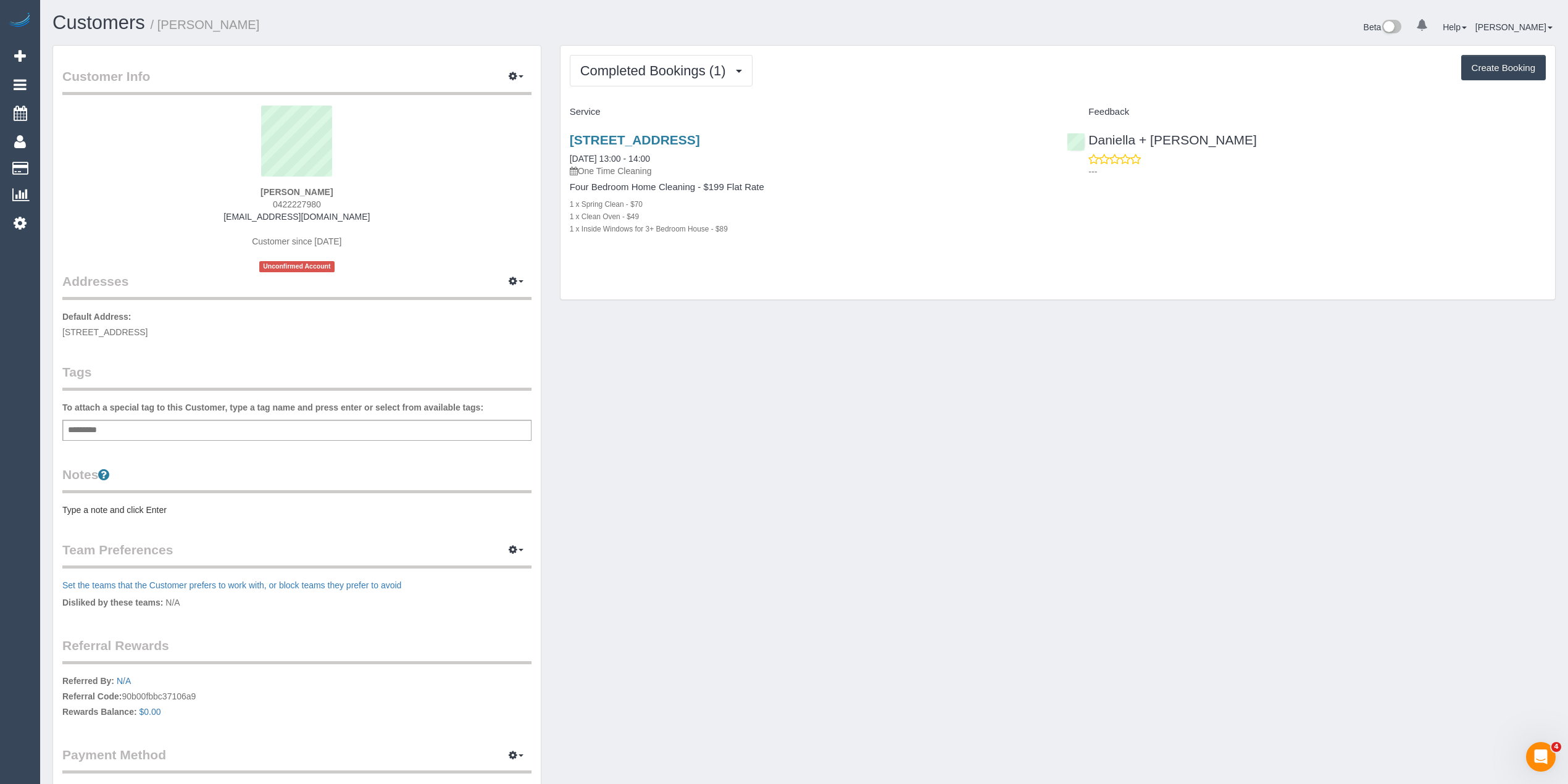
click at [280, 203] on span "0422227980" at bounding box center [297, 204] width 48 height 10
copy span "0422227980"
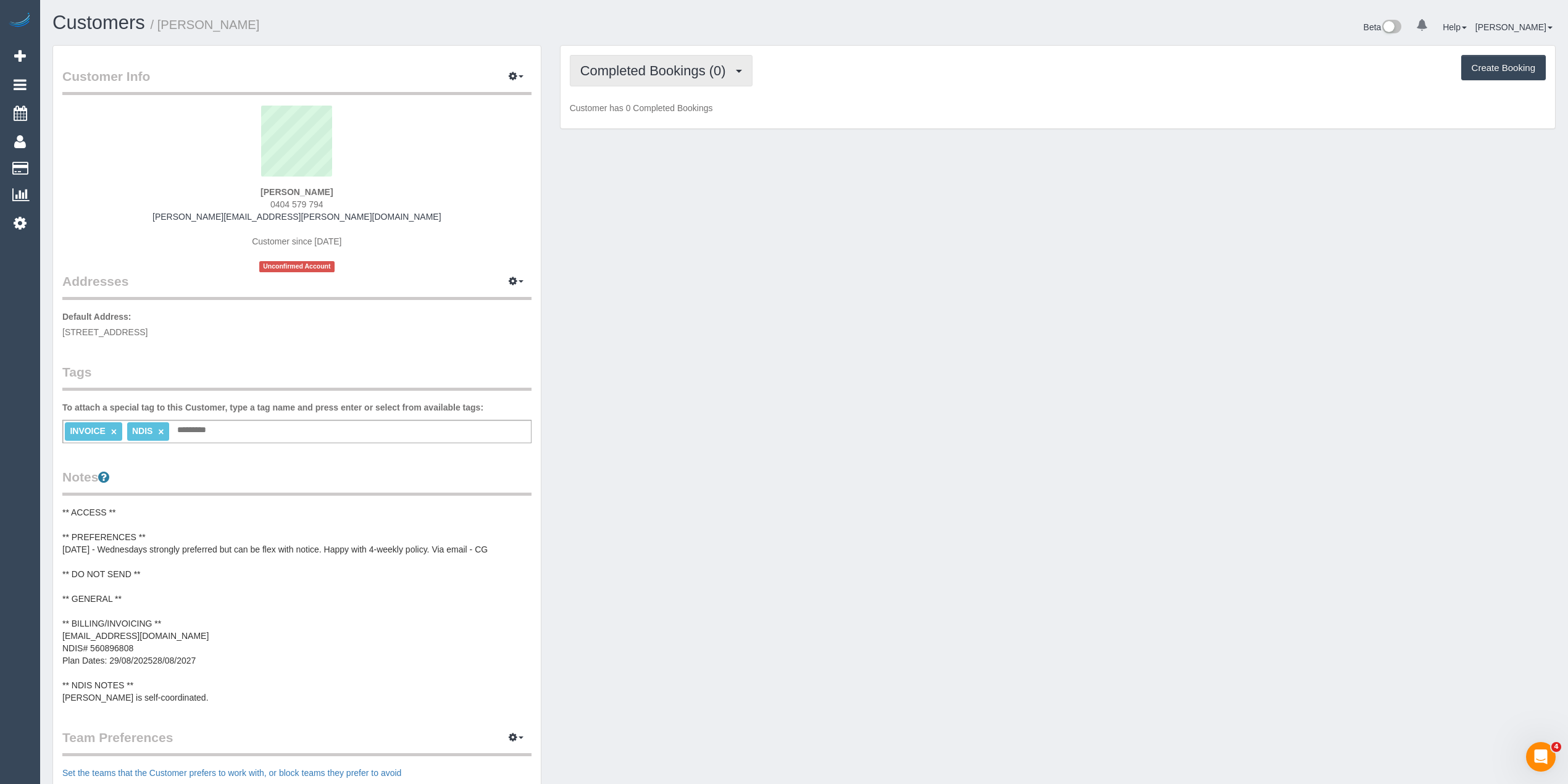
click at [624, 63] on span "Completed Bookings (0)" at bounding box center [657, 71] width 152 height 16
click at [638, 111] on link "Upcoming Bookings (12)" at bounding box center [636, 115] width 131 height 16
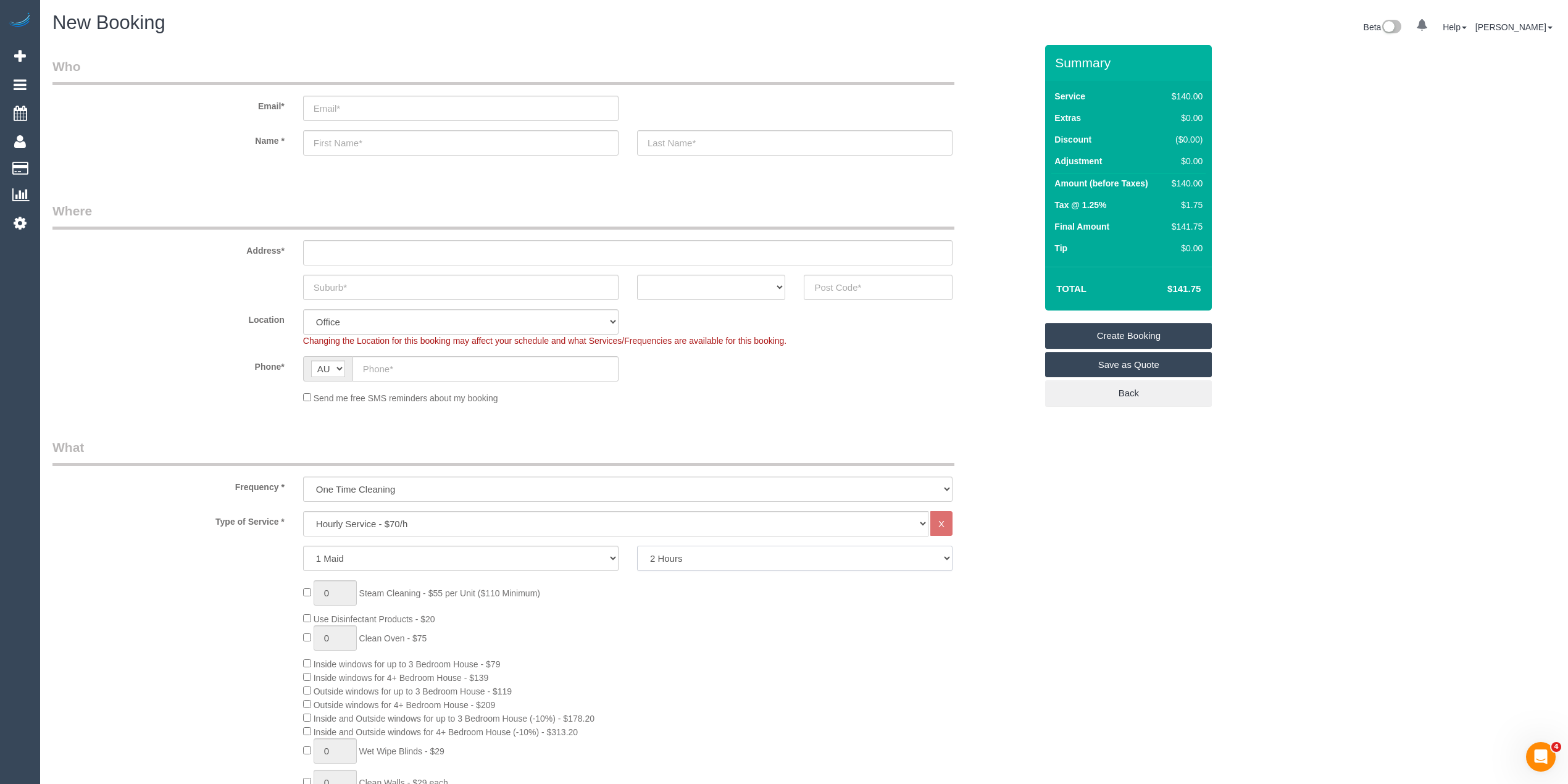
click at [709, 561] on select "2 Hours 2.5 Hours 3 Hours 3.5 Hours 4 Hours 4.5 Hours 5 Hours 5.5 Hours 6 Hours…" at bounding box center [795, 558] width 316 height 26
select select "180"
click at [637, 546] on select "2 Hours 2.5 Hours 3 Hours 3.5 Hours 4 Hours 4.5 Hours 5 Hours 5.5 Hours 6 Hours…" at bounding box center [795, 558] width 316 height 26
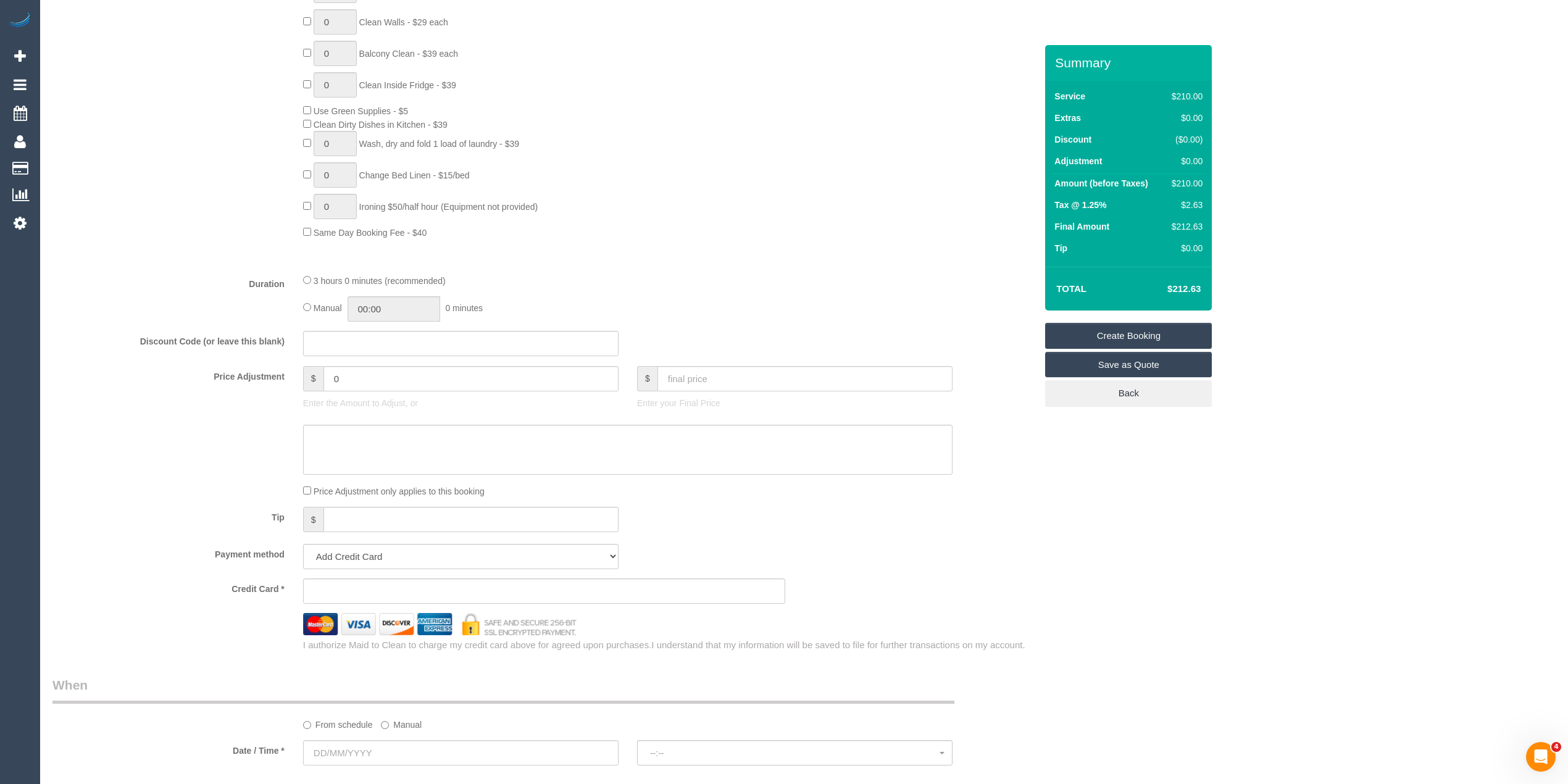
scroll to position [823, 0]
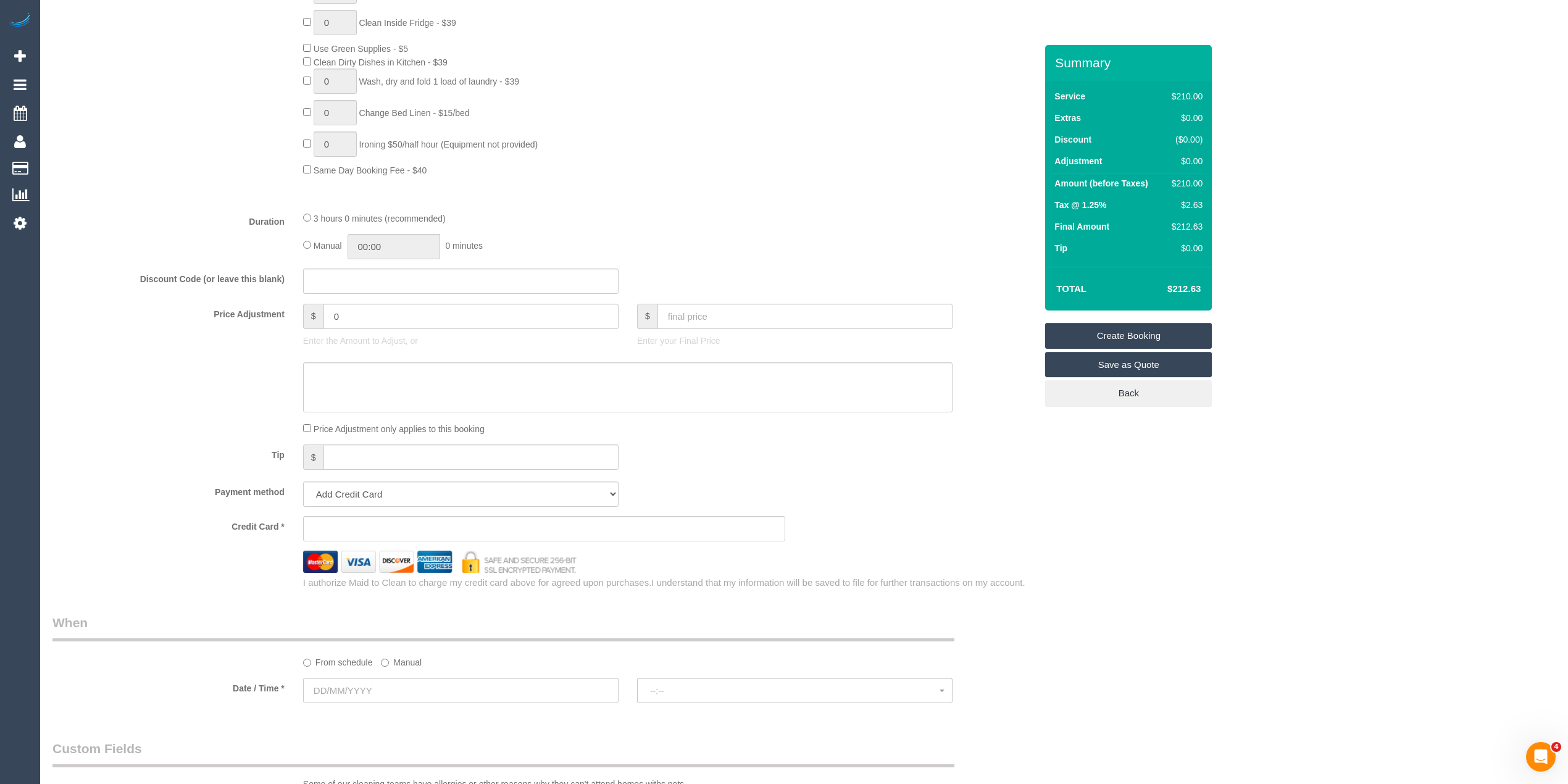
click at [1310, 490] on div "Who Email* Name * Where Address* ACT NSW NT QLD SA TAS VIC WA Location Office C…" at bounding box center [804, 338] width 1503 height 2233
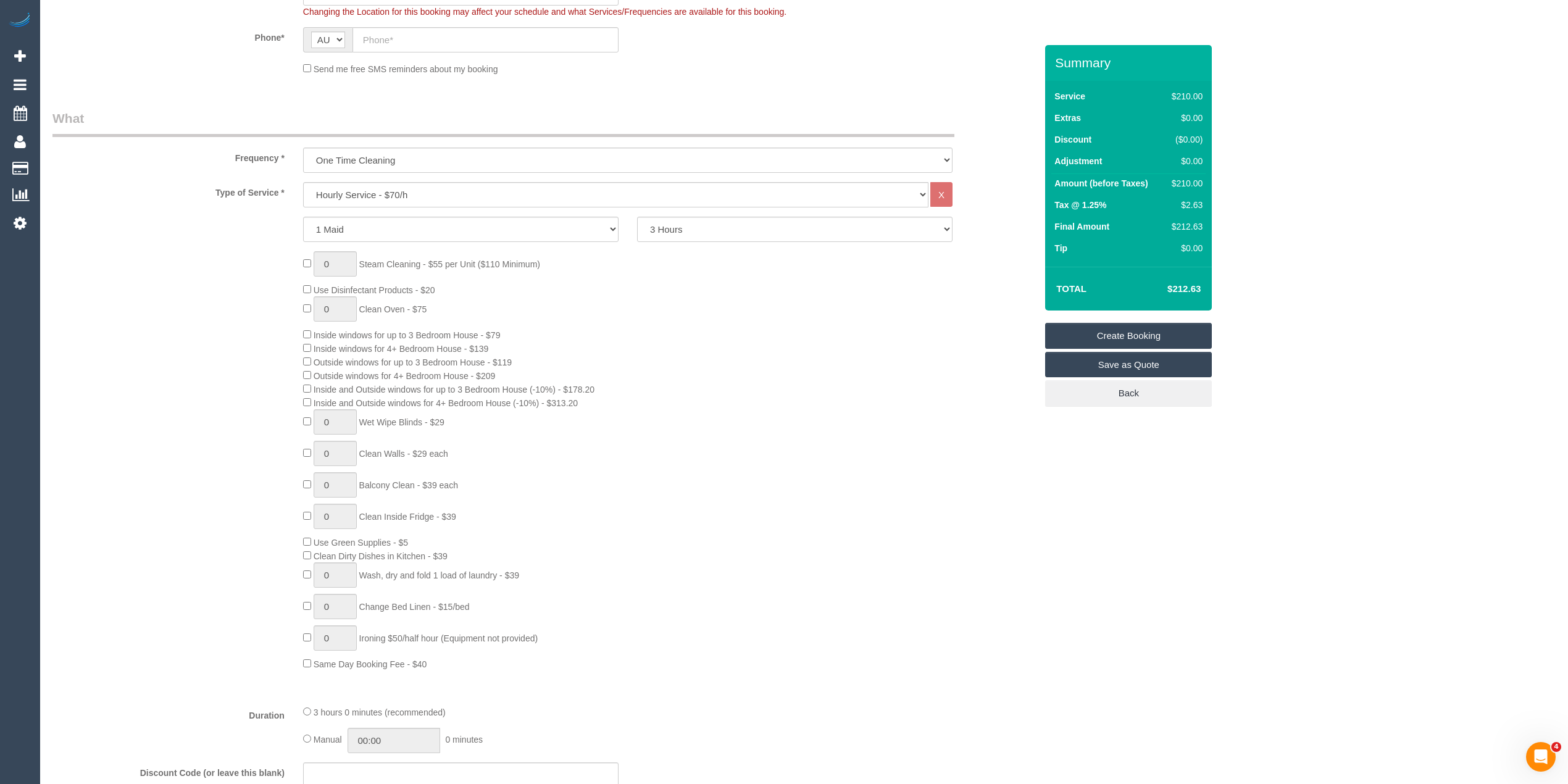
scroll to position [0, 0]
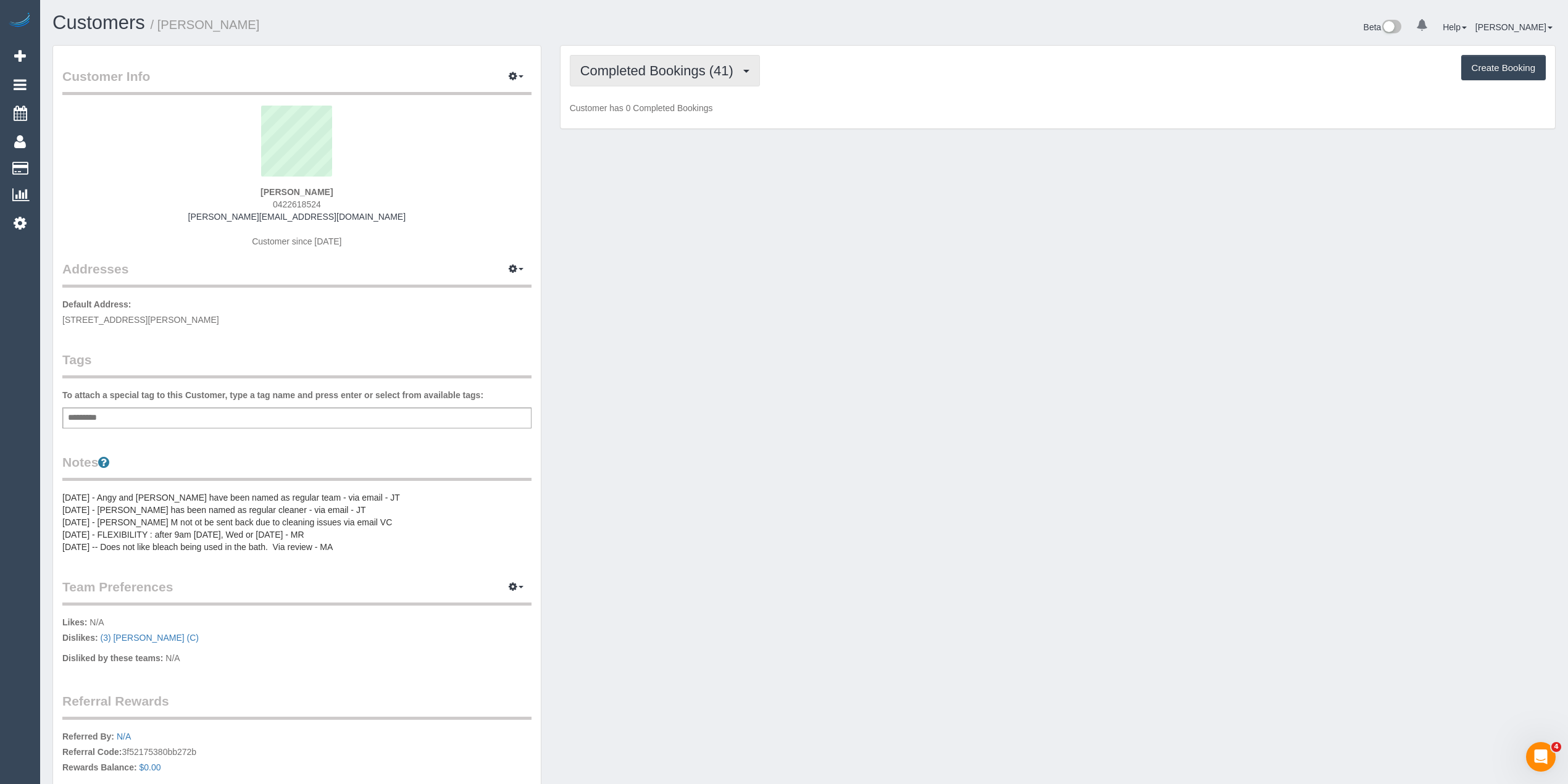
click at [657, 77] on span "Completed Bookings (41)" at bounding box center [660, 71] width 159 height 16
click at [674, 117] on link "Upcoming Bookings (11)" at bounding box center [637, 115] width 133 height 16
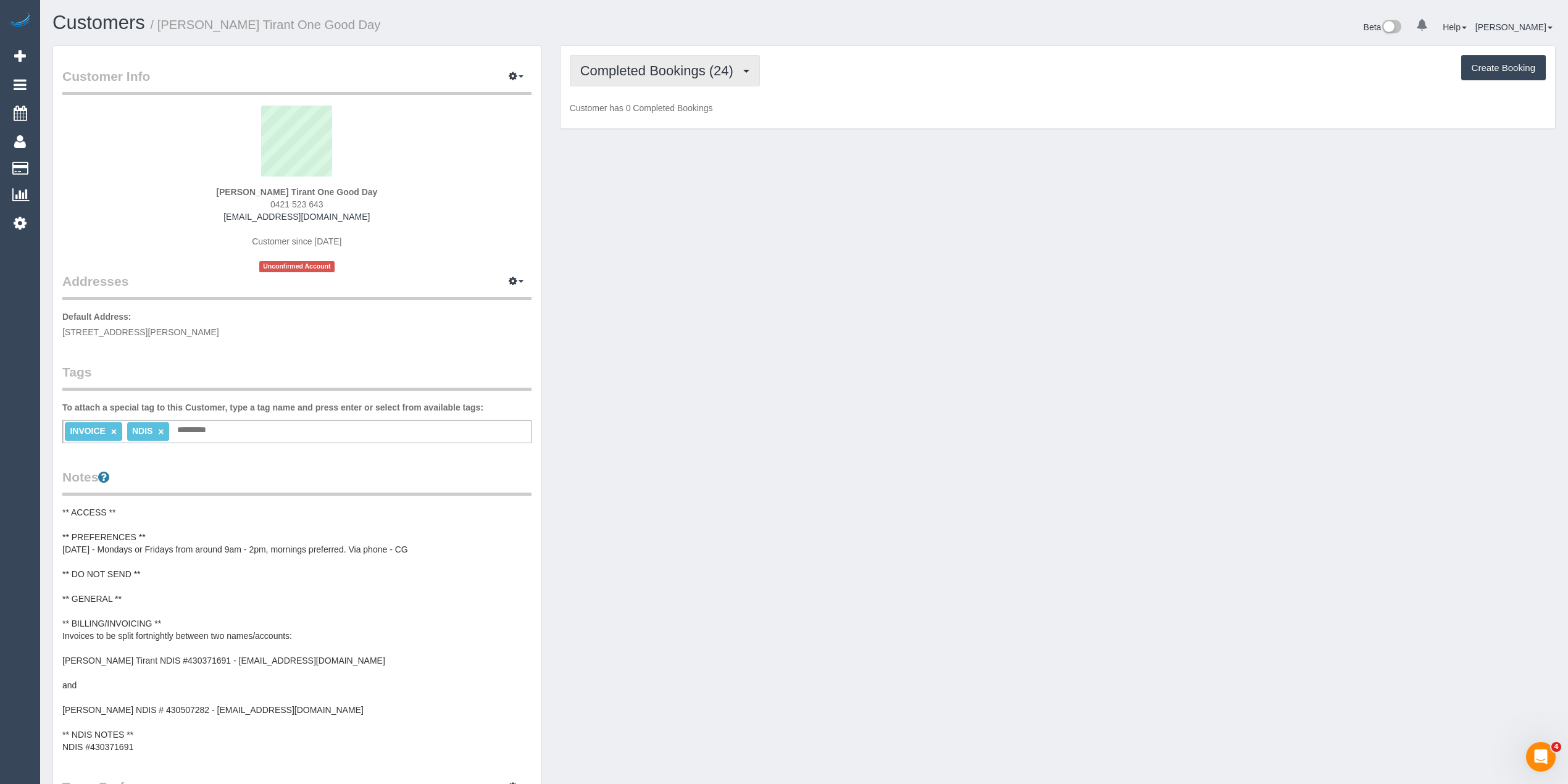
click at [632, 70] on span "Completed Bookings (24)" at bounding box center [660, 71] width 159 height 16
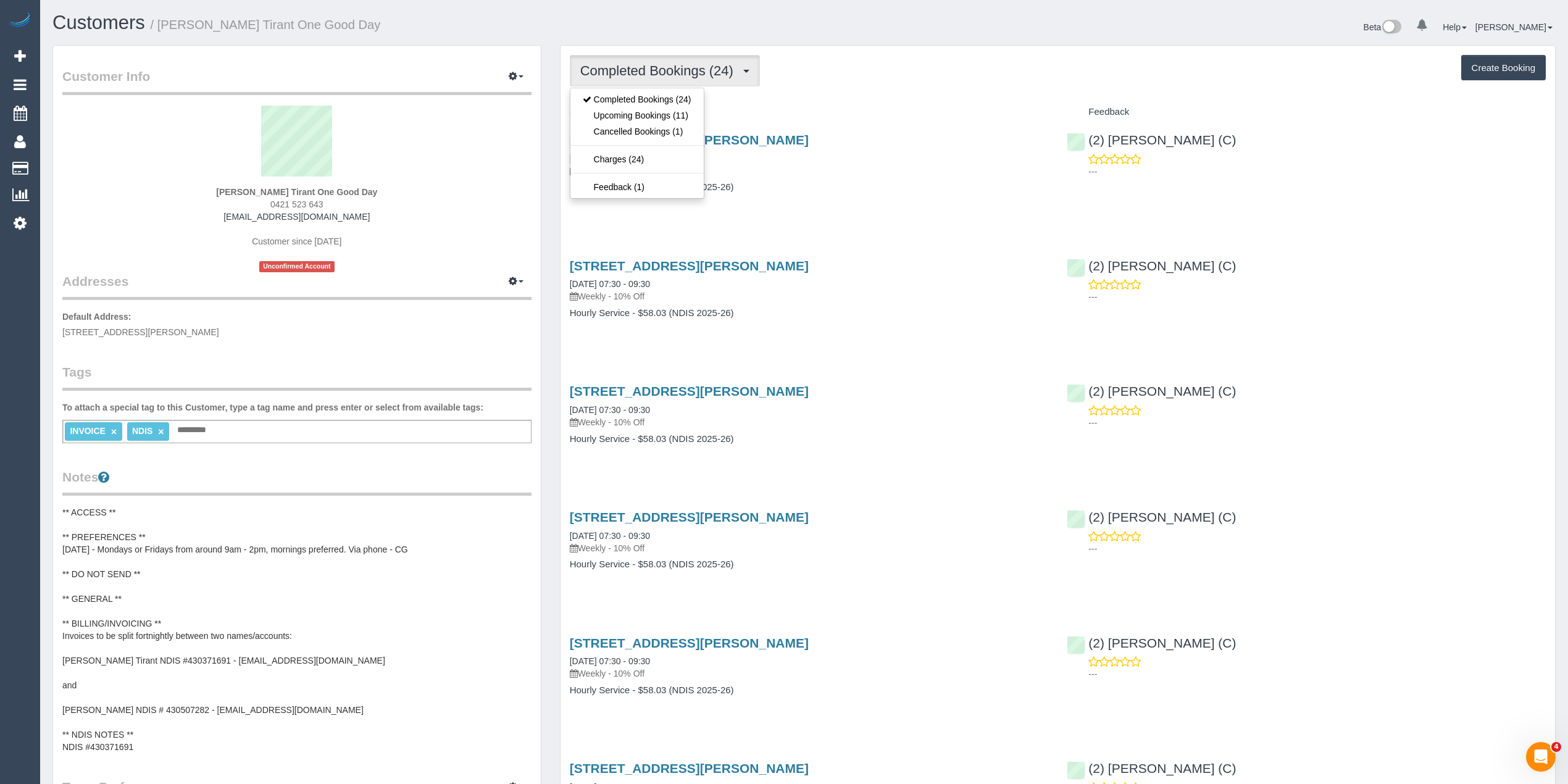
click at [889, 65] on div "Completed Bookings (24) Completed Bookings (24) Upcoming Bookings (11) Cancelle…" at bounding box center [1058, 70] width 976 height 31
click at [605, 62] on button "Completed Bookings (24)" at bounding box center [665, 70] width 190 height 31
click at [649, 117] on link "Upcoming Bookings (11)" at bounding box center [637, 115] width 133 height 16
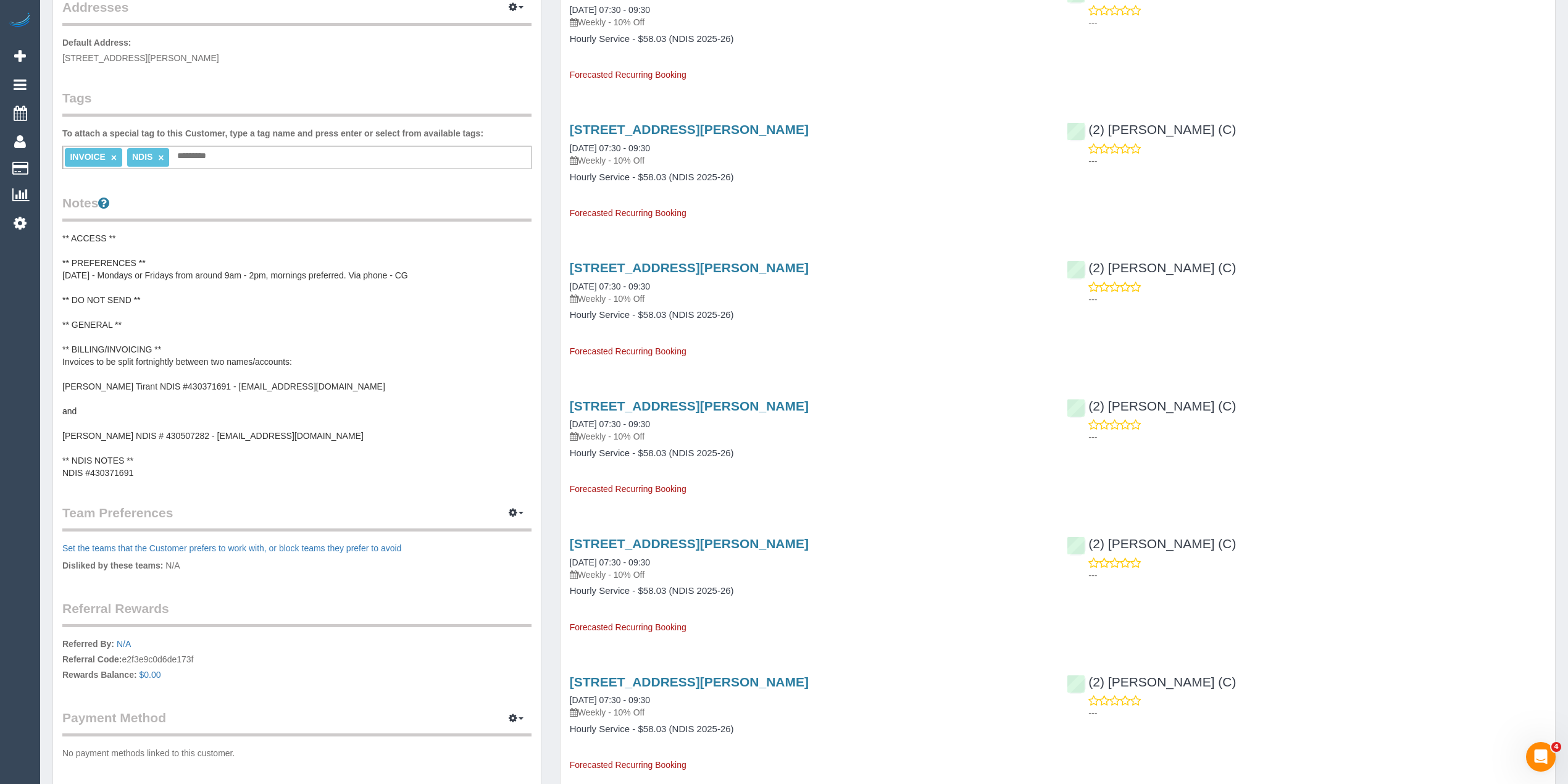
click at [349, 89] on legend "Tags" at bounding box center [297, 102] width 469 height 28
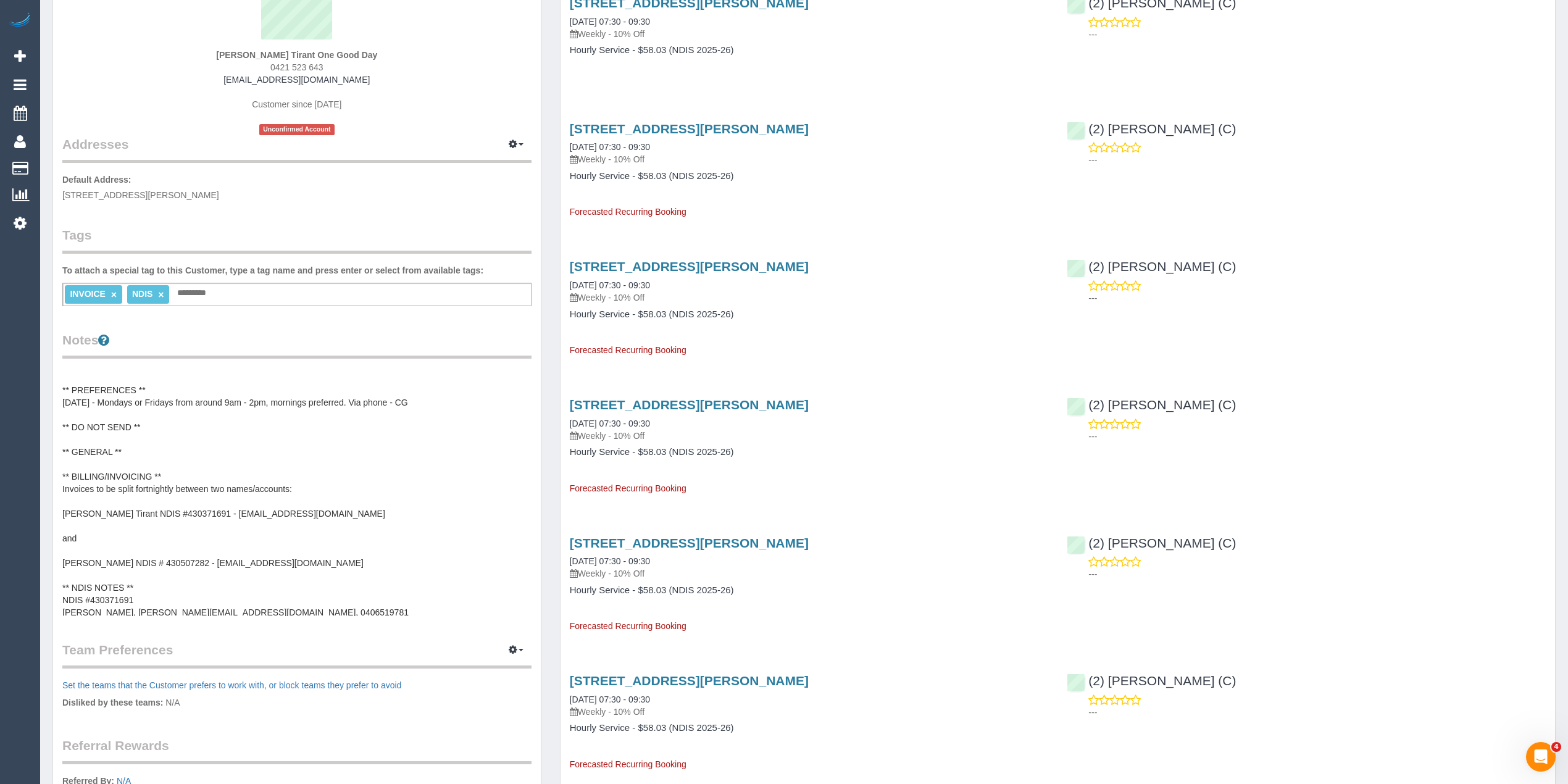
scroll to position [12, 0]
drag, startPoint x: 127, startPoint y: 607, endPoint x: 245, endPoint y: 605, distance: 118.0
click at [245, 605] on pre "** ACCESS ** ** PREFERENCES ** 06/03/25 - Mondays or Fridays from around 9am - …" at bounding box center [297, 492] width 469 height 247
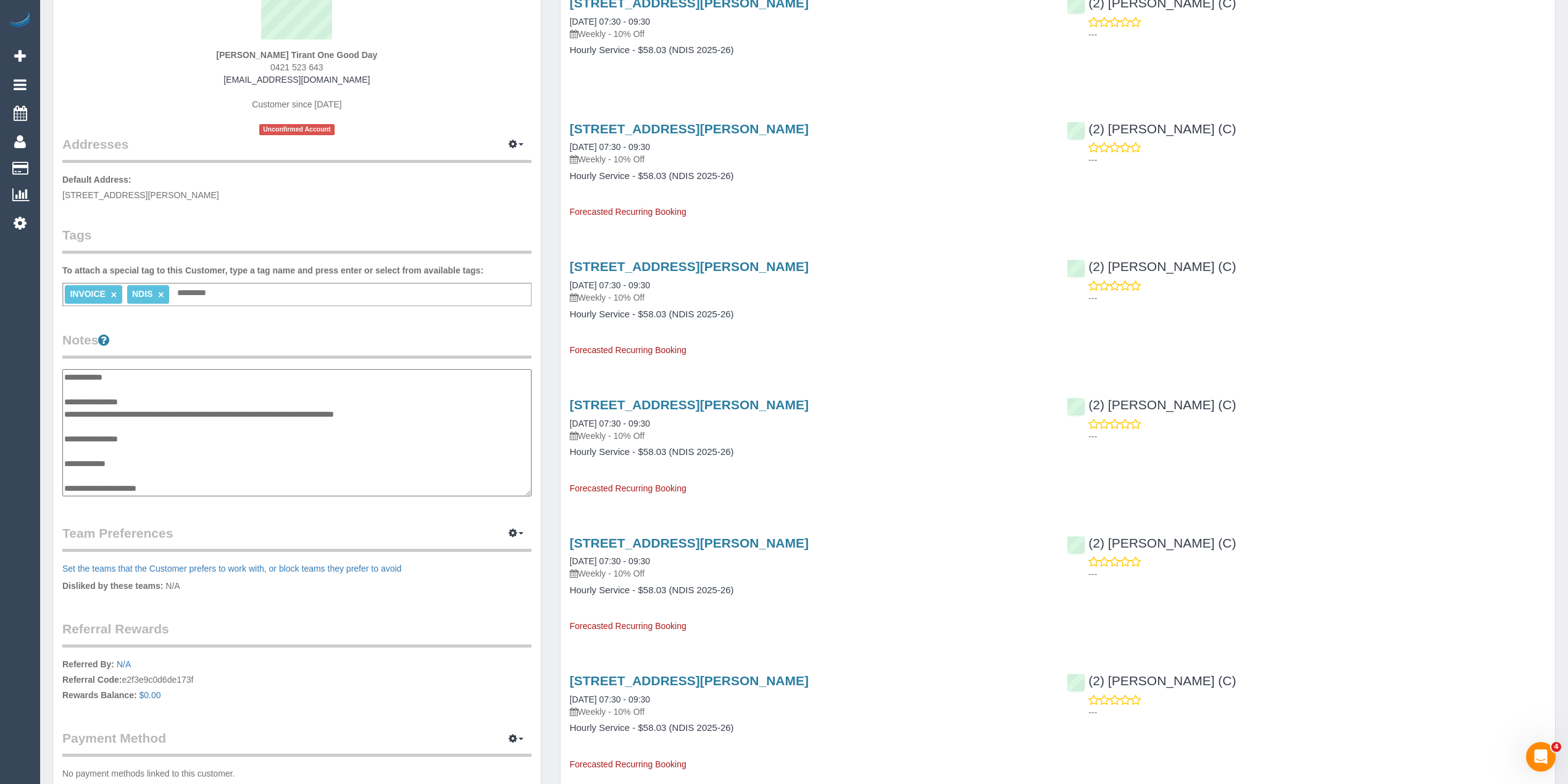
scroll to position [136, 0]
click at [131, 487] on textarea "**********" at bounding box center [297, 433] width 468 height 128
click at [243, 484] on textarea "**********" at bounding box center [297, 433] width 468 height 128
